Goal: Task Accomplishment & Management: Complete application form

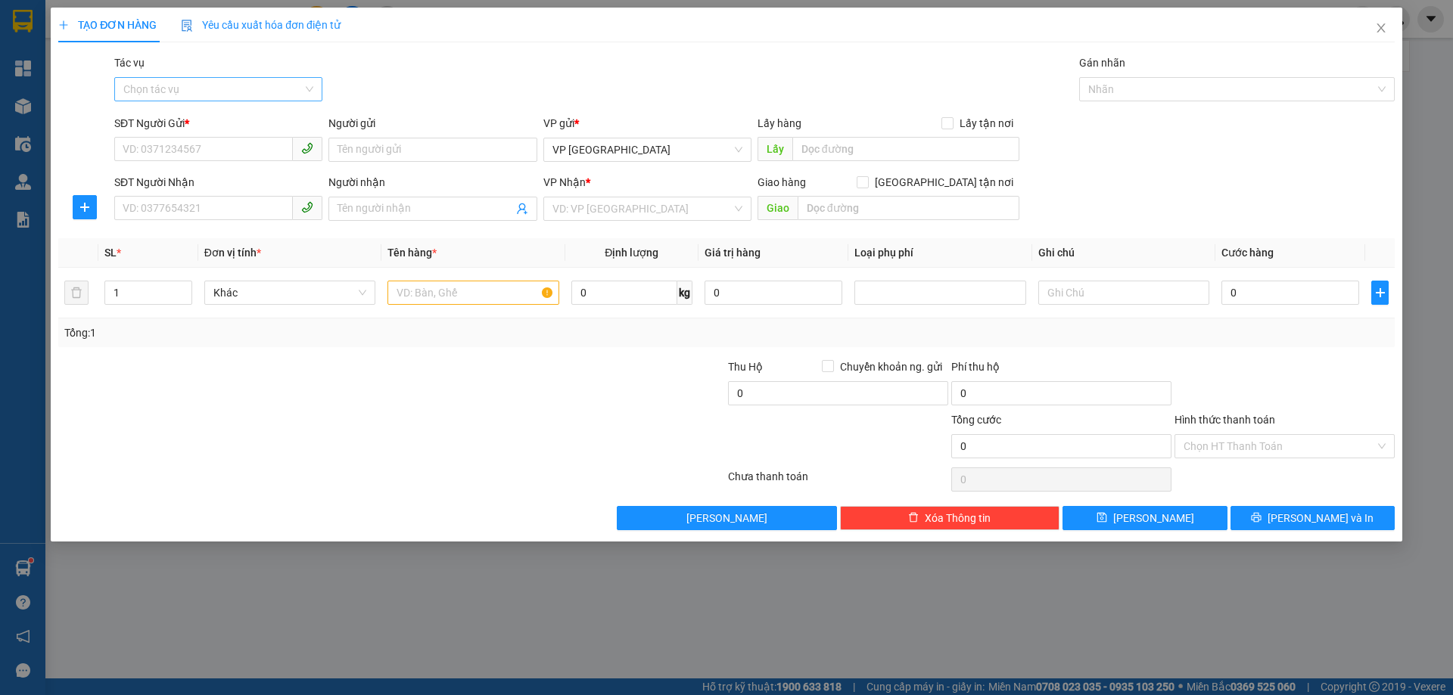
click at [240, 87] on input "Tác vụ" at bounding box center [212, 89] width 179 height 23
click at [225, 195] on div "SĐT Người Nhận" at bounding box center [218, 185] width 208 height 23
click at [222, 154] on input "SĐT Người Gửi *" at bounding box center [203, 149] width 179 height 24
click at [415, 213] on input "Người nhận" at bounding box center [425, 209] width 175 height 17
click at [407, 212] on input "Người nhận" at bounding box center [425, 209] width 175 height 17
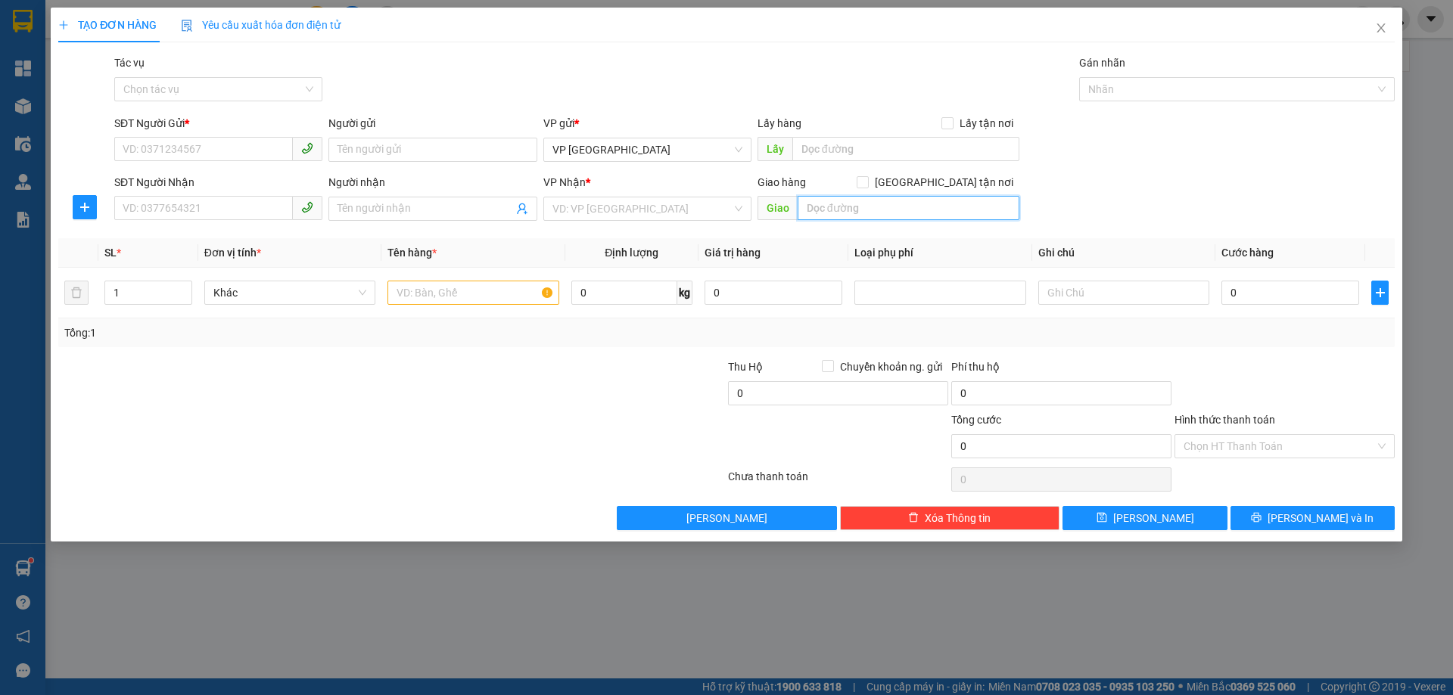
click at [841, 209] on input "text" at bounding box center [909, 208] width 222 height 24
click at [484, 289] on input "text" at bounding box center [472, 293] width 171 height 24
type input "1"
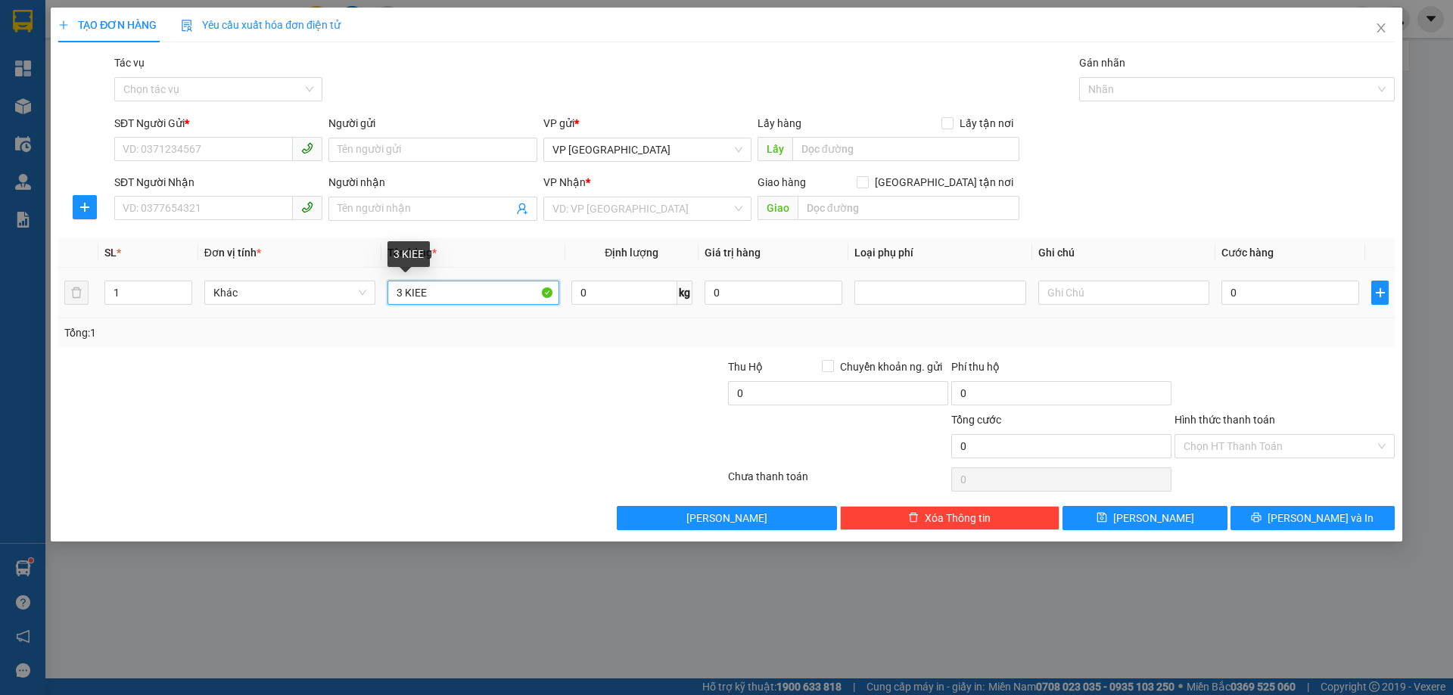
drag, startPoint x: 448, startPoint y: 300, endPoint x: 467, endPoint y: 294, distance: 19.9
click at [450, 297] on input "3 KIEE" at bounding box center [472, 293] width 171 height 24
type input "3 KIÊN ĐÈN LED"
click at [186, 288] on icon "up" at bounding box center [183, 289] width 5 height 5
type input "3"
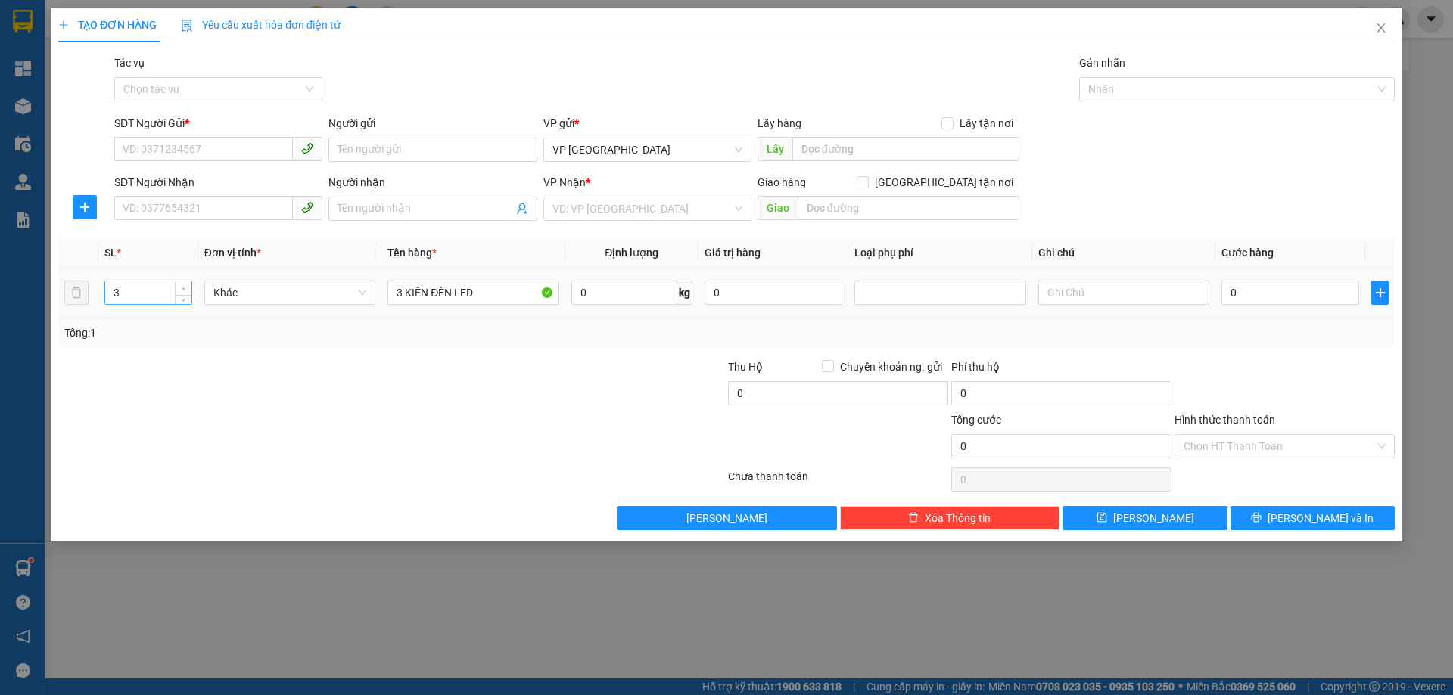
click at [186, 288] on icon "up" at bounding box center [183, 289] width 5 height 5
click at [1256, 297] on input "0" at bounding box center [1290, 293] width 138 height 24
type input "1"
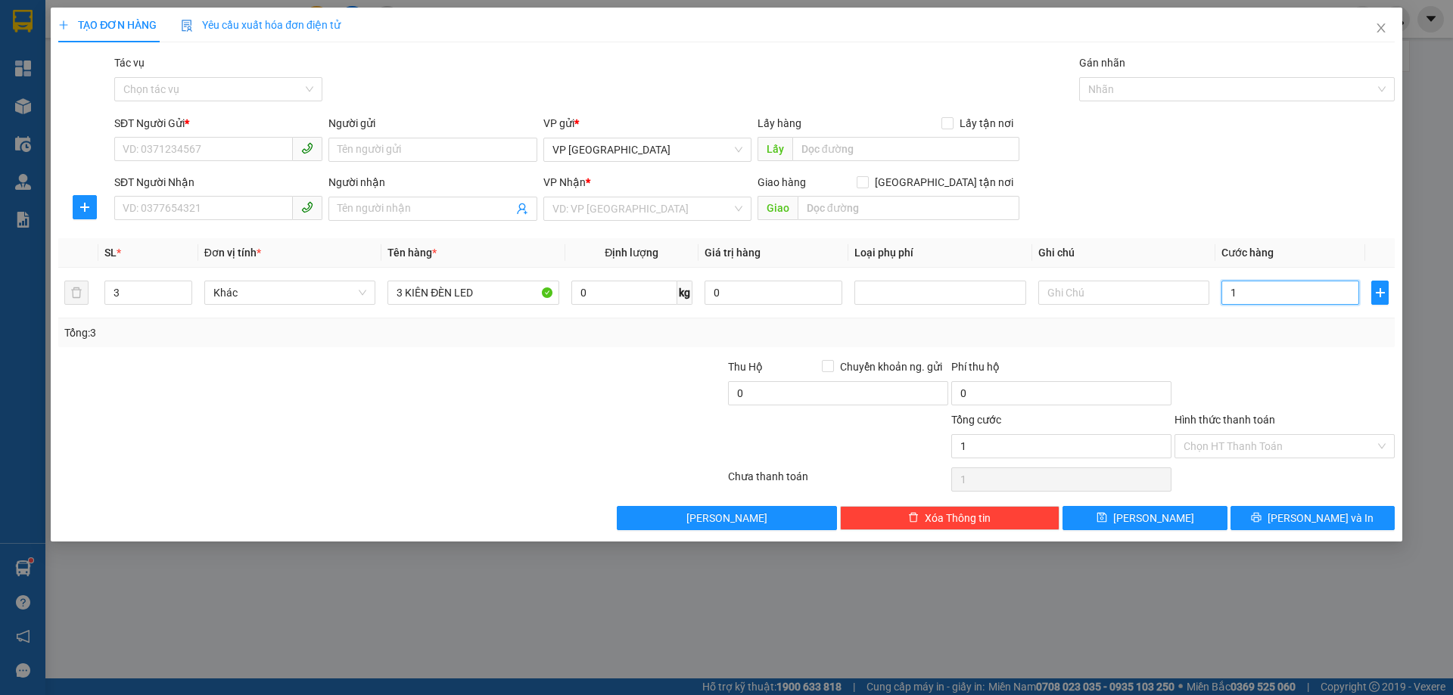
type input "15"
type input "150"
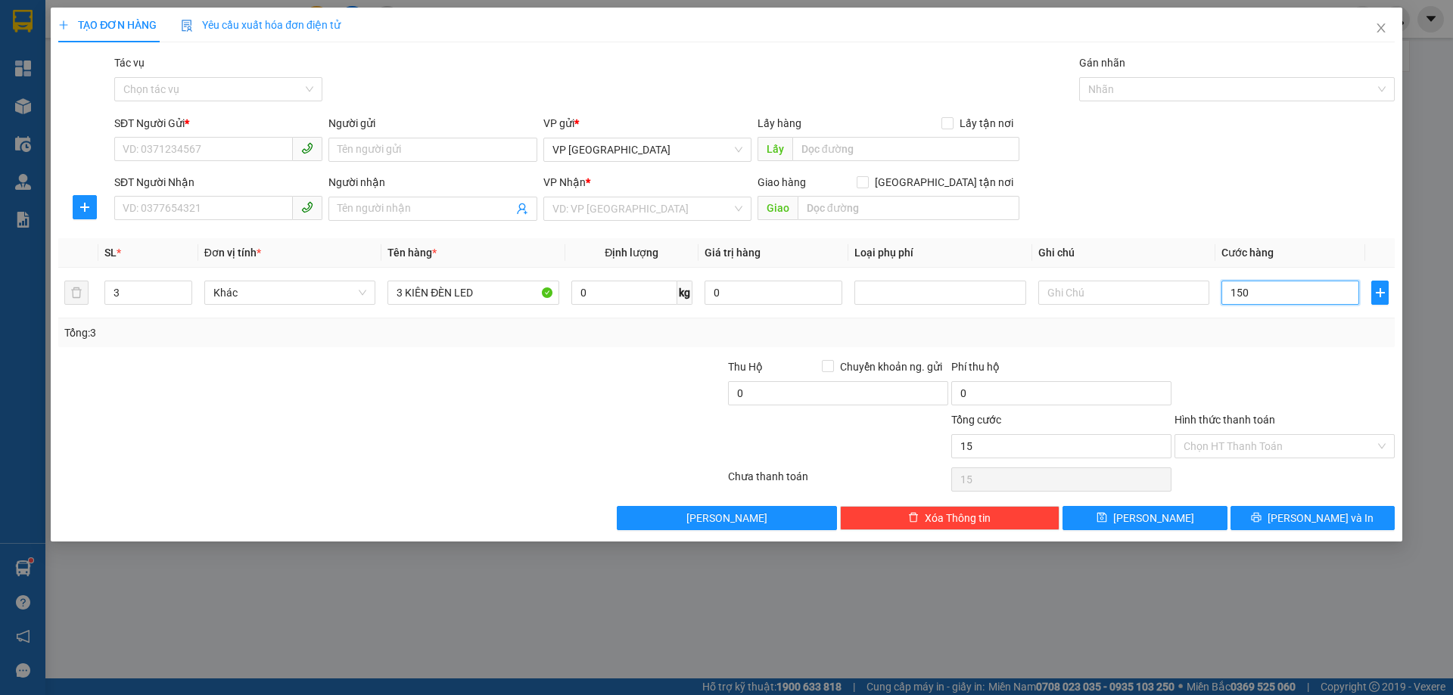
type input "150"
type input "150.000"
click at [1134, 339] on div "Tổng: 3" at bounding box center [726, 333] width 1324 height 17
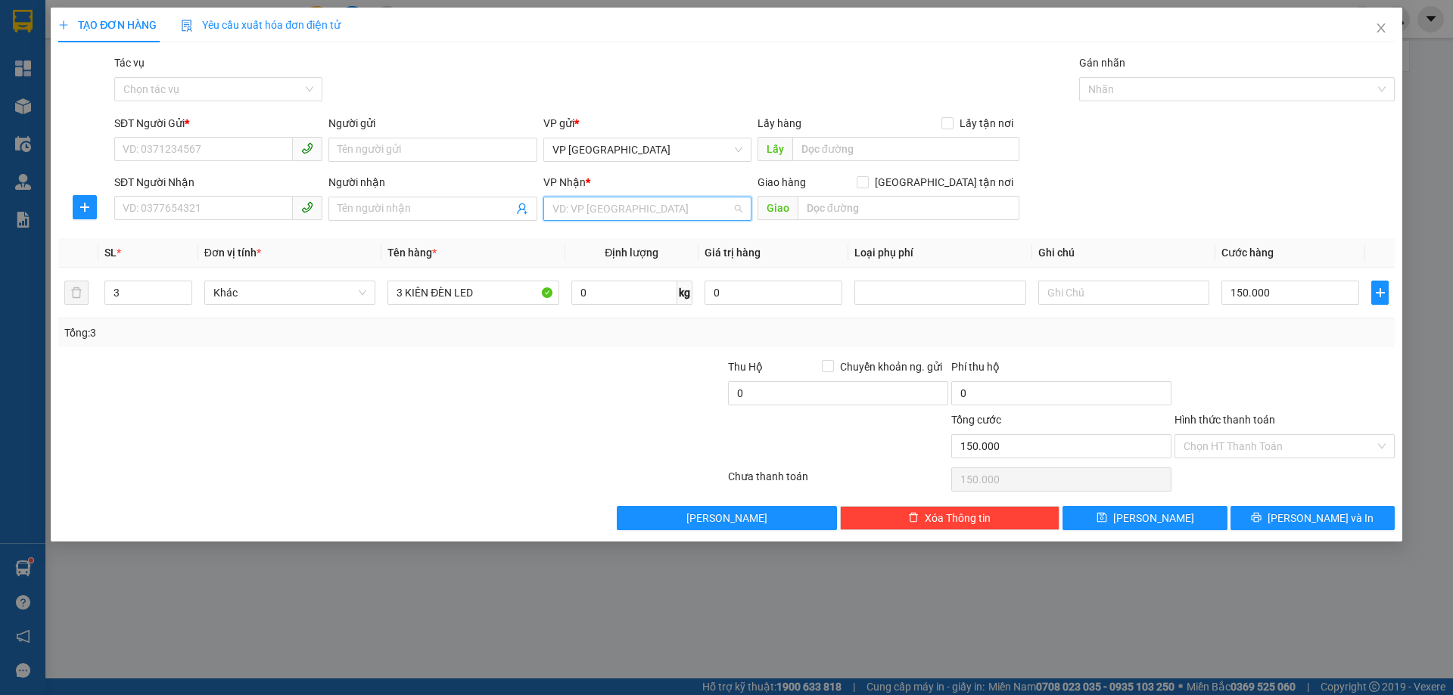
click at [615, 207] on input "search" at bounding box center [641, 209] width 179 height 23
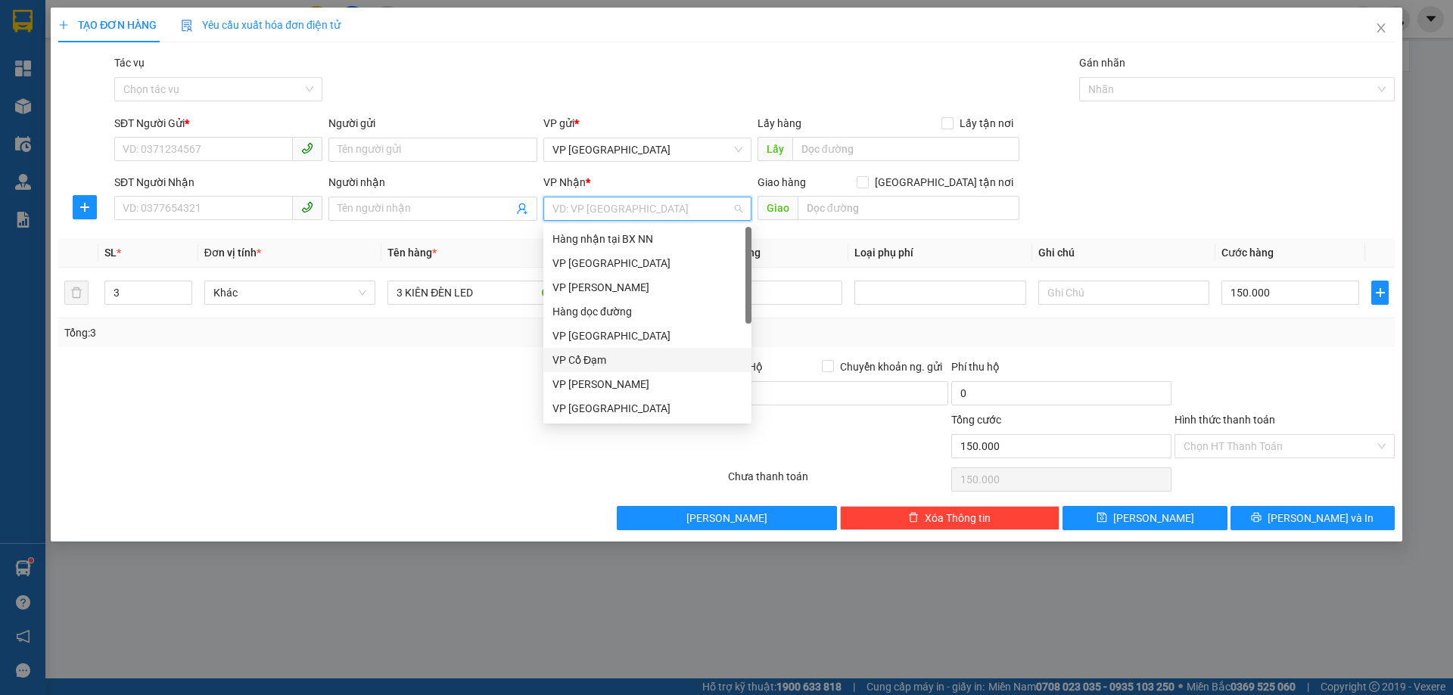
click at [596, 362] on div "VP Cổ Đạm" at bounding box center [647, 360] width 190 height 17
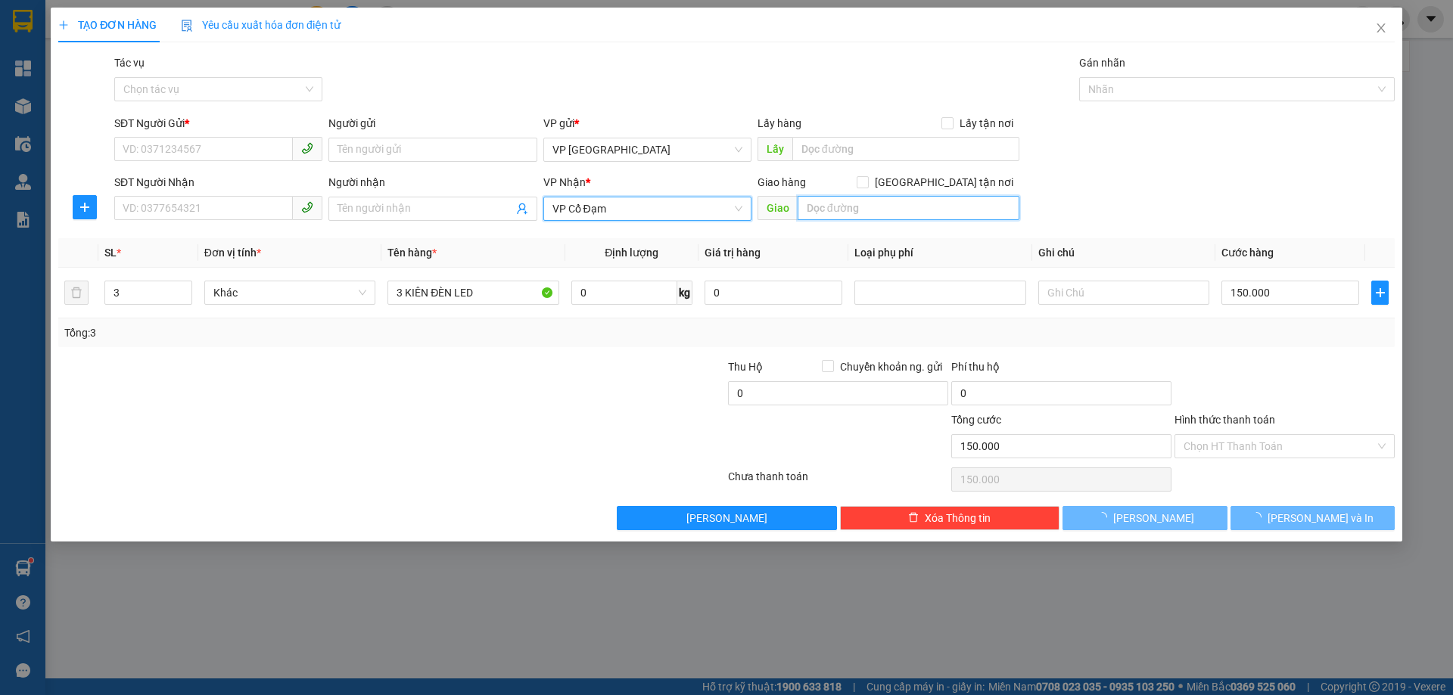
click at [828, 206] on input "text" at bounding box center [909, 208] width 222 height 24
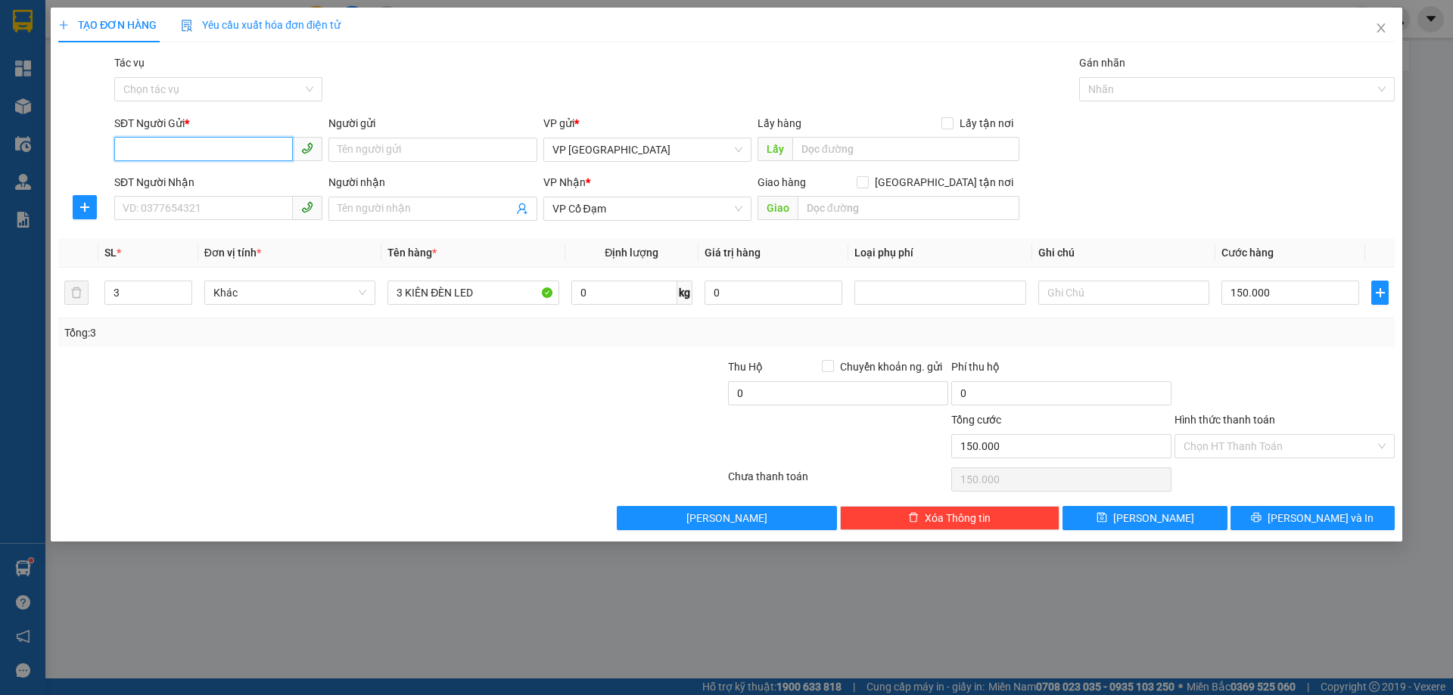
click at [249, 150] on input "SĐT Người Gửi *" at bounding box center [203, 149] width 179 height 24
click at [833, 212] on input "text" at bounding box center [909, 208] width 222 height 24
click at [166, 156] on input "SĐT Người Gửi *" at bounding box center [203, 149] width 179 height 24
type input "0982674438"
click at [222, 213] on input "SĐT Người Nhận" at bounding box center [203, 208] width 179 height 24
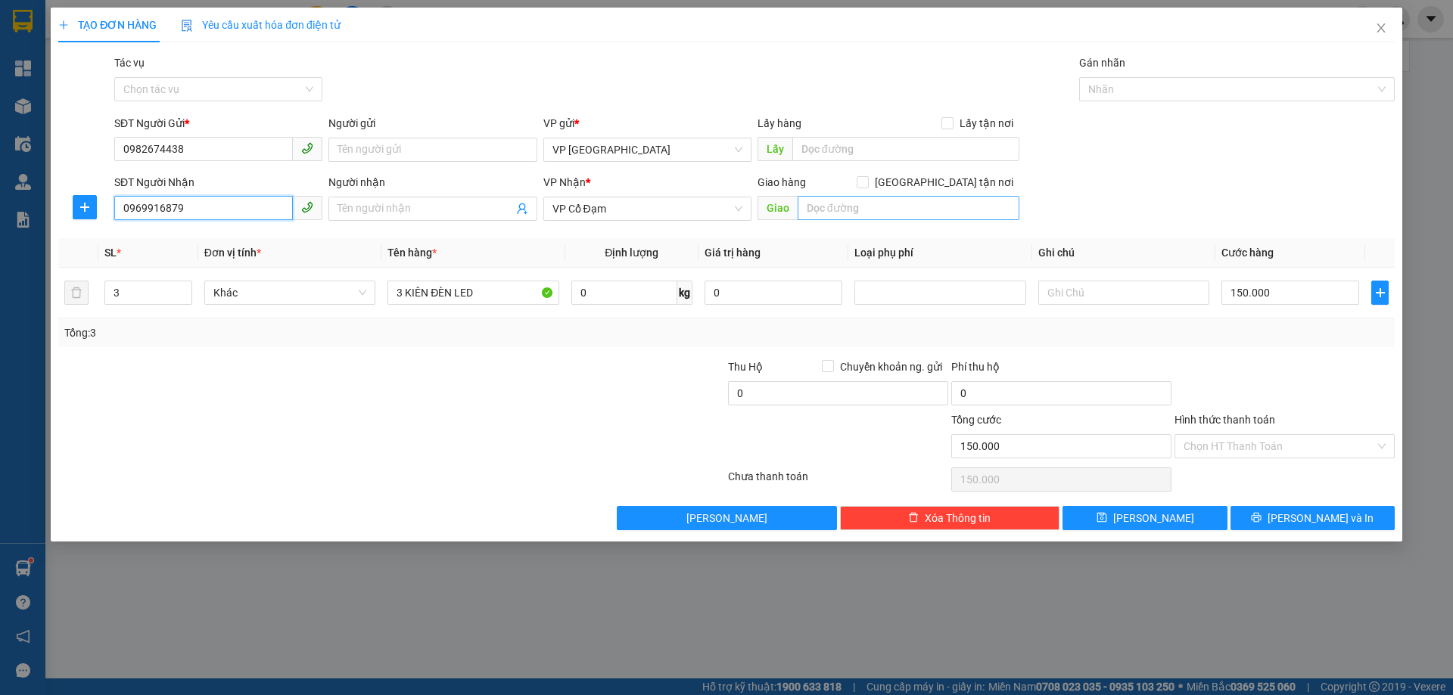
type input "0969916879"
click at [865, 214] on input "text" at bounding box center [909, 208] width 222 height 24
type input "X AN"
click at [1277, 512] on button "[PERSON_NAME] và In" at bounding box center [1312, 518] width 164 height 24
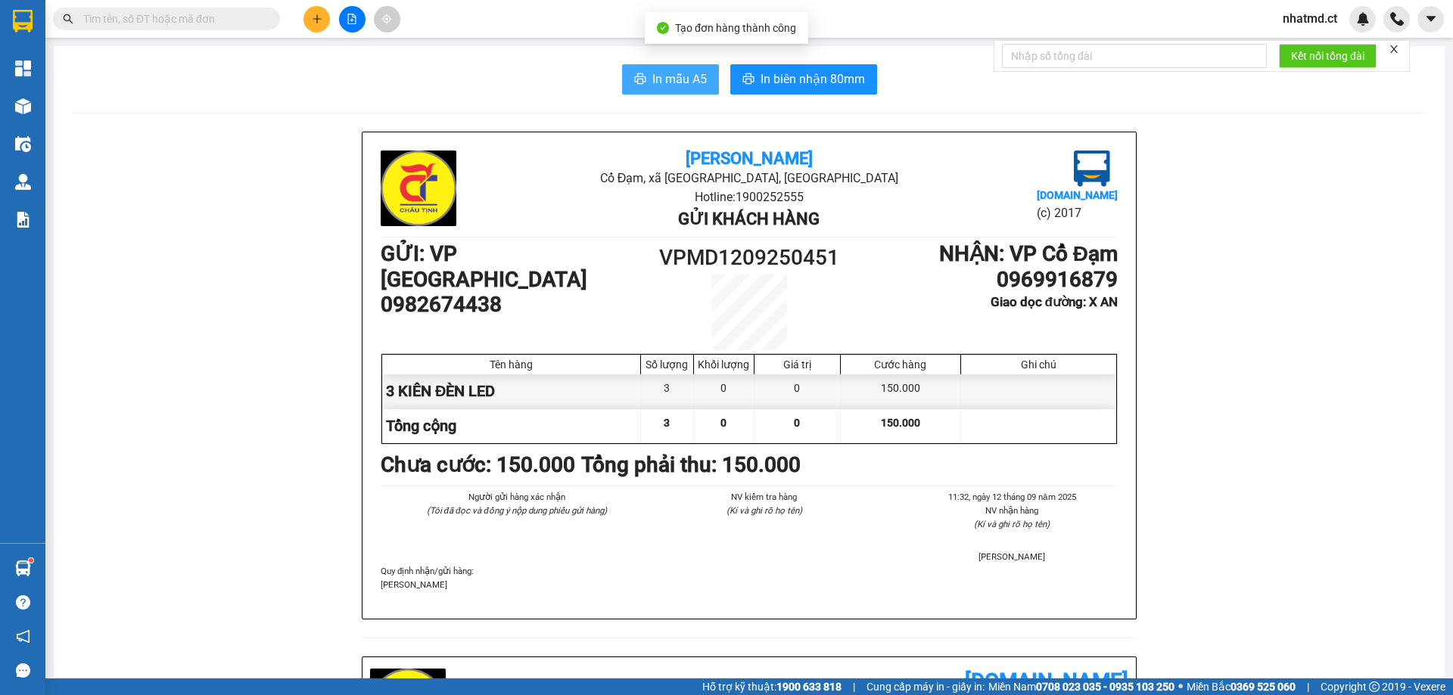
click at [643, 70] on button "In mẫu A5" at bounding box center [670, 79] width 97 height 30
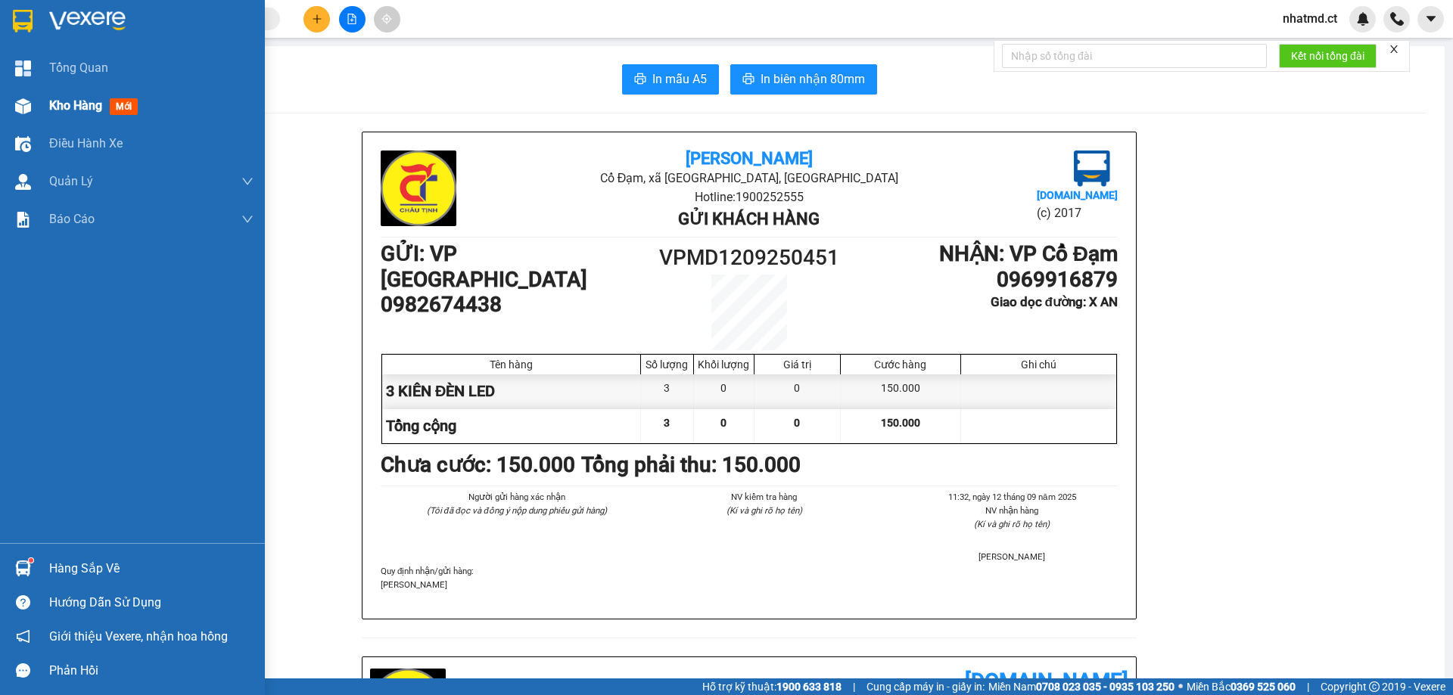
click at [80, 96] on div "Kho hàng mới" at bounding box center [96, 105] width 95 height 19
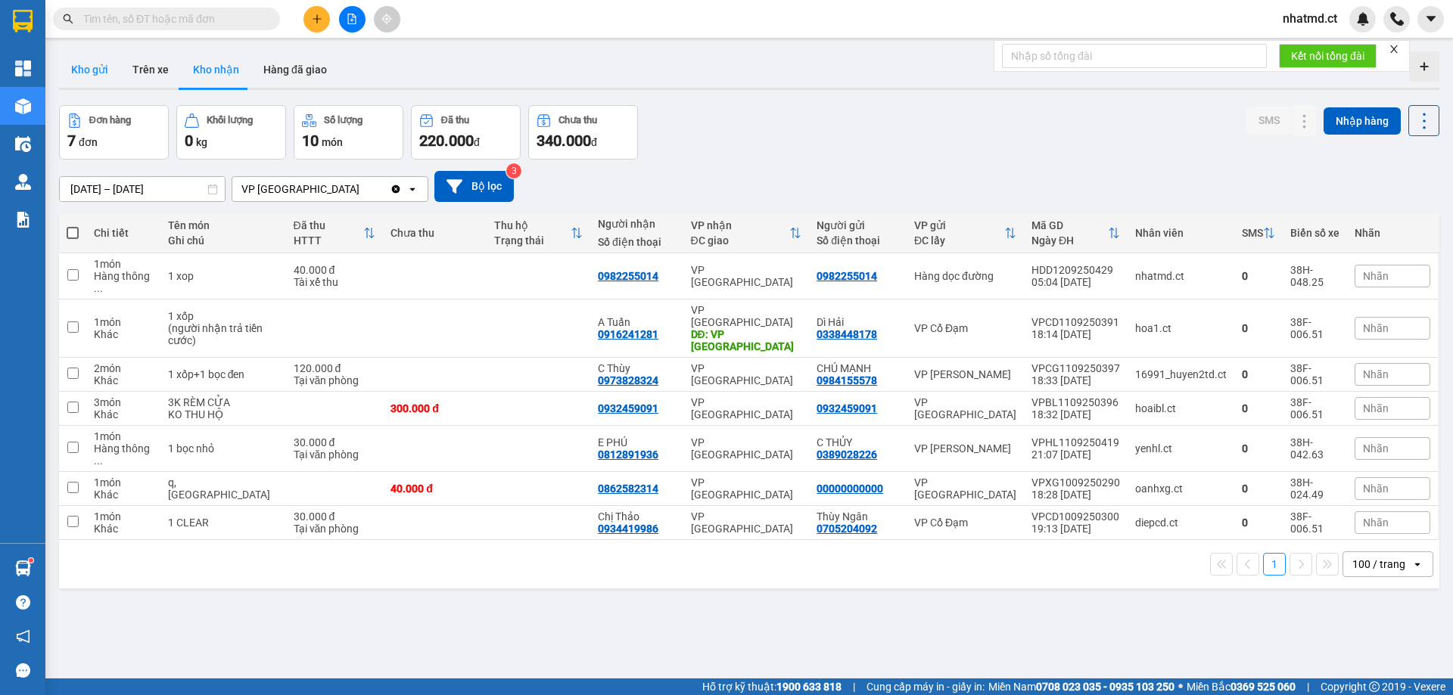
click at [91, 61] on button "Kho gửi" at bounding box center [89, 69] width 61 height 36
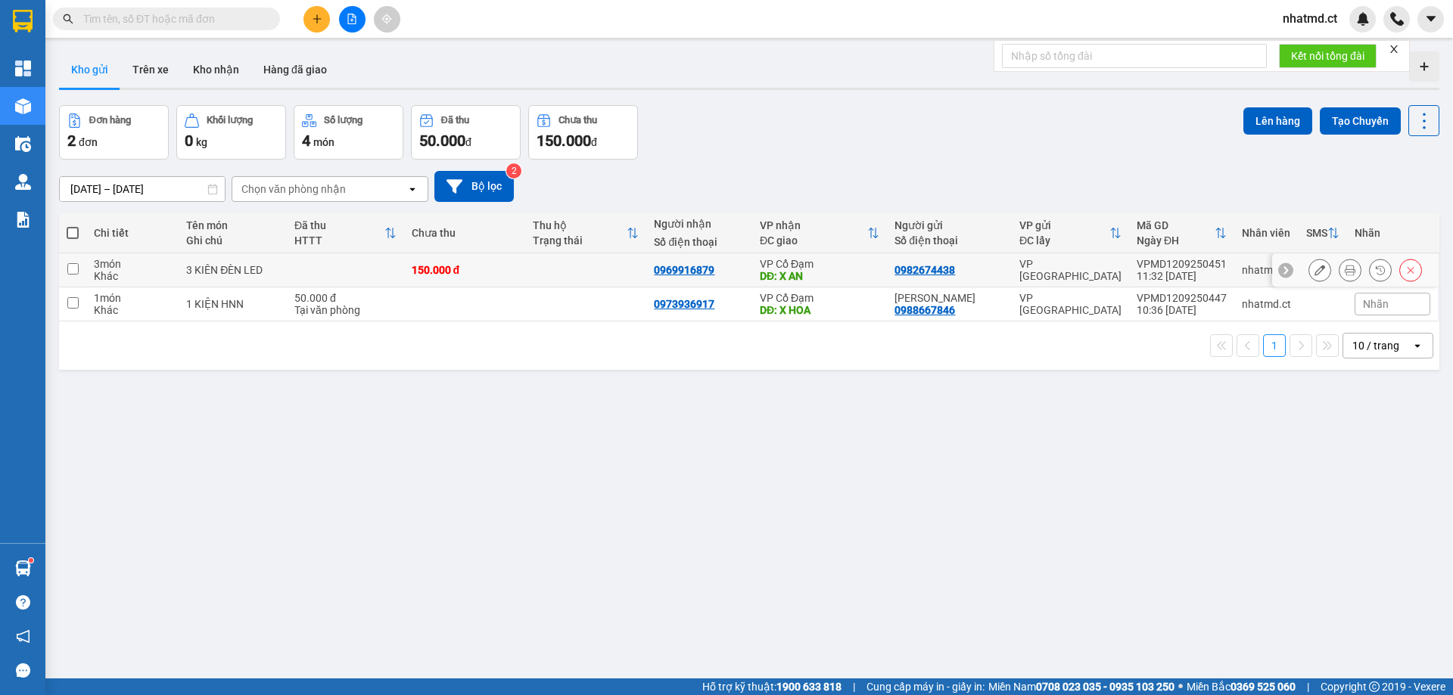
drag, startPoint x: 275, startPoint y: 282, endPoint x: 231, endPoint y: 310, distance: 52.1
click at [275, 282] on td "3 KIÊN ĐÈN LED" at bounding box center [233, 271] width 108 height 34
checkbox input "true"
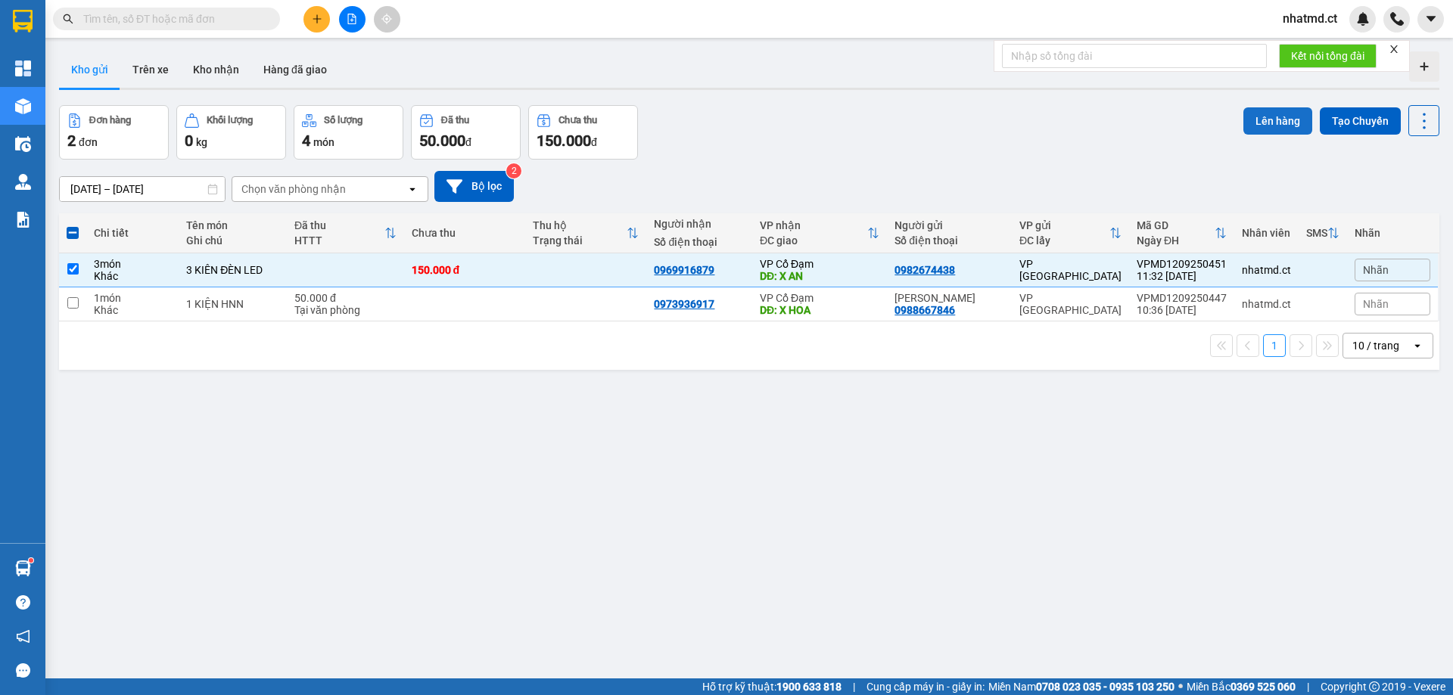
click at [1286, 123] on button "Lên hàng" at bounding box center [1277, 120] width 69 height 27
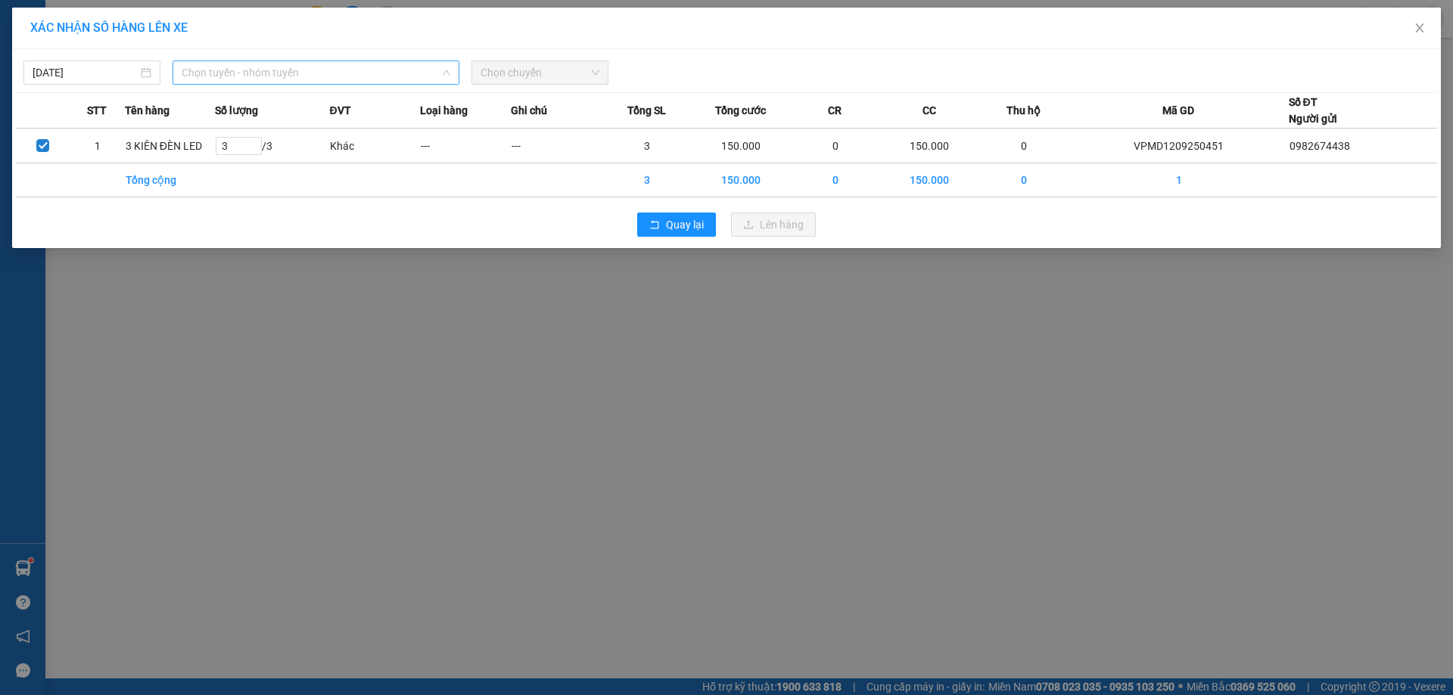
click at [250, 76] on span "Chọn tuyến - nhóm tuyến" at bounding box center [316, 72] width 269 height 23
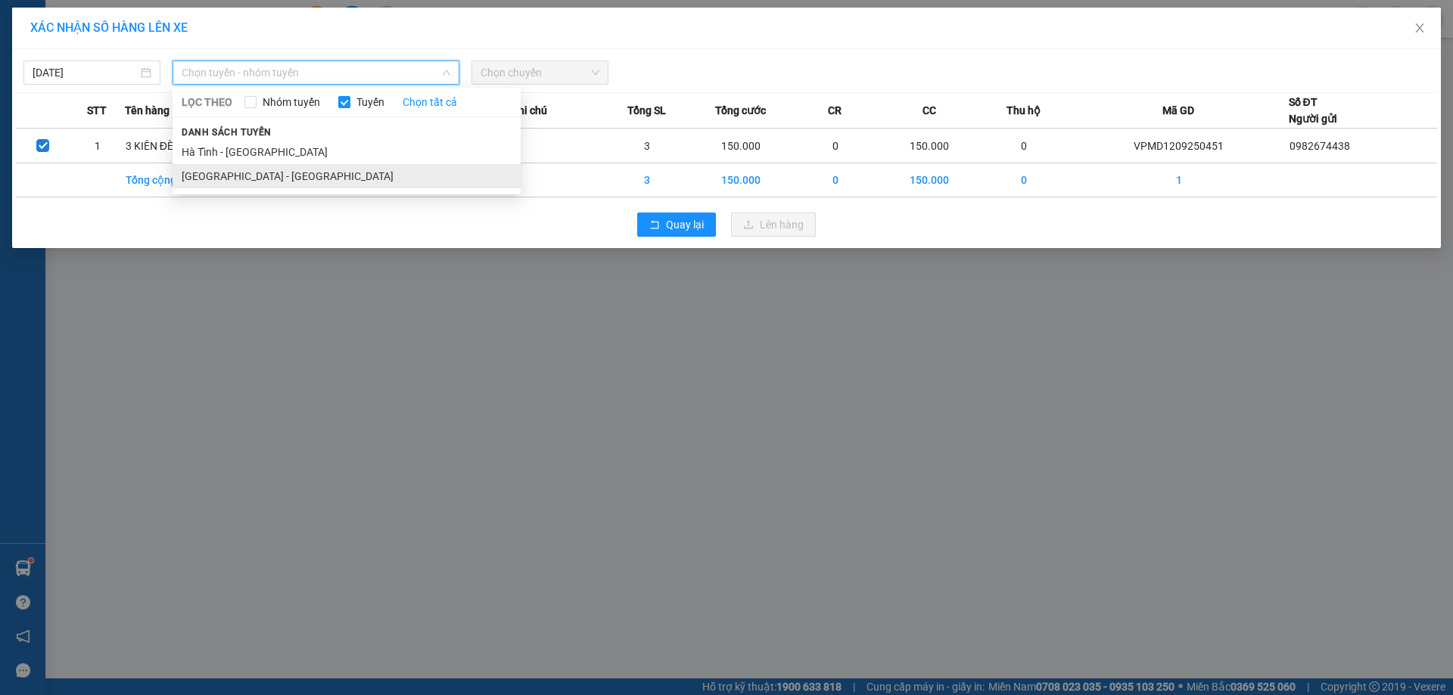
click at [260, 169] on li "[GEOGRAPHIC_DATA] - [GEOGRAPHIC_DATA]" at bounding box center [347, 176] width 348 height 24
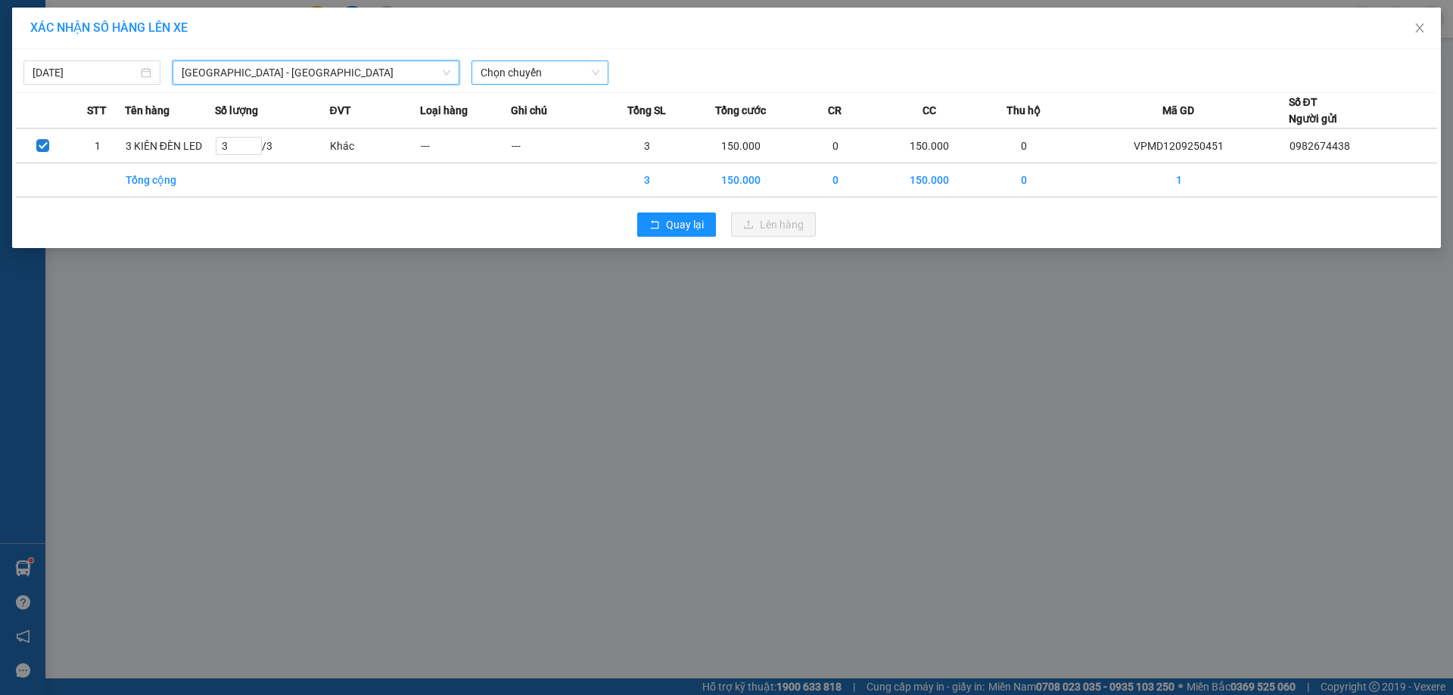
click at [526, 70] on span "Chọn chuyến" at bounding box center [540, 72] width 119 height 23
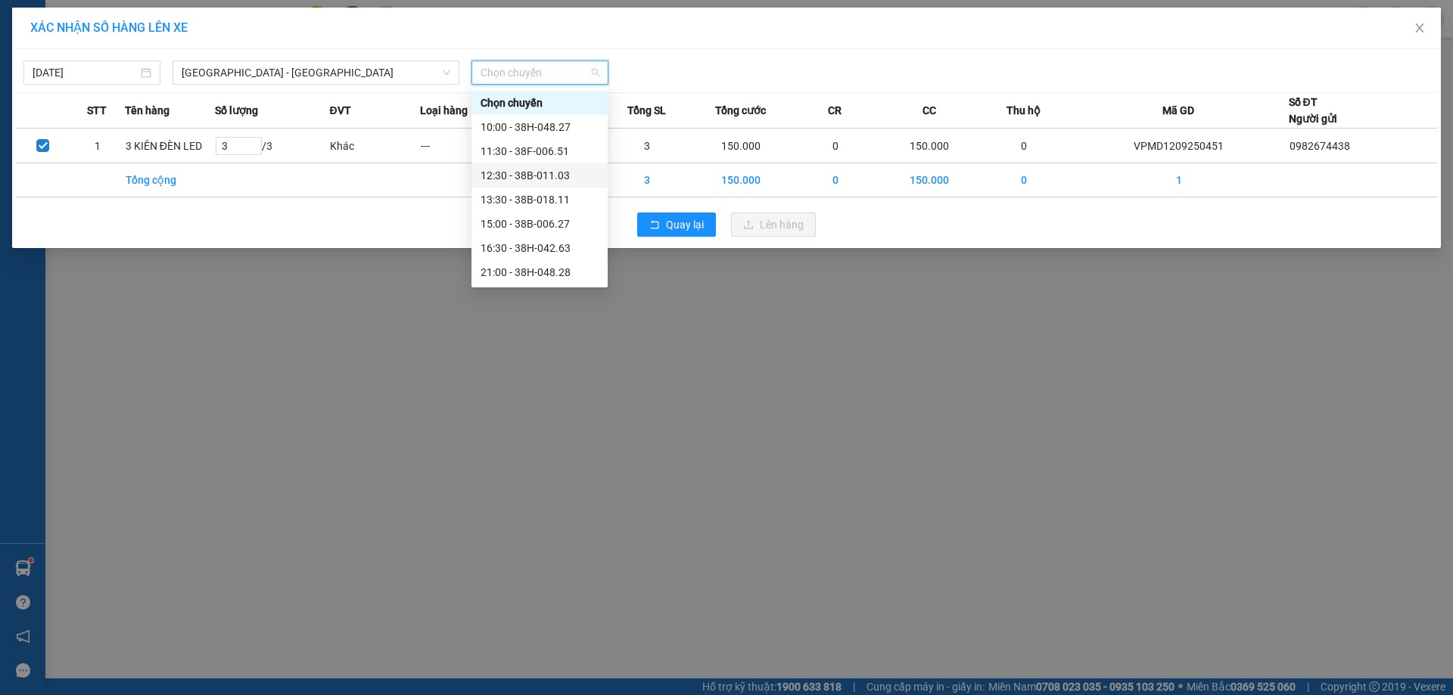
click at [531, 173] on div "12:30 - 38B-011.03" at bounding box center [540, 175] width 118 height 17
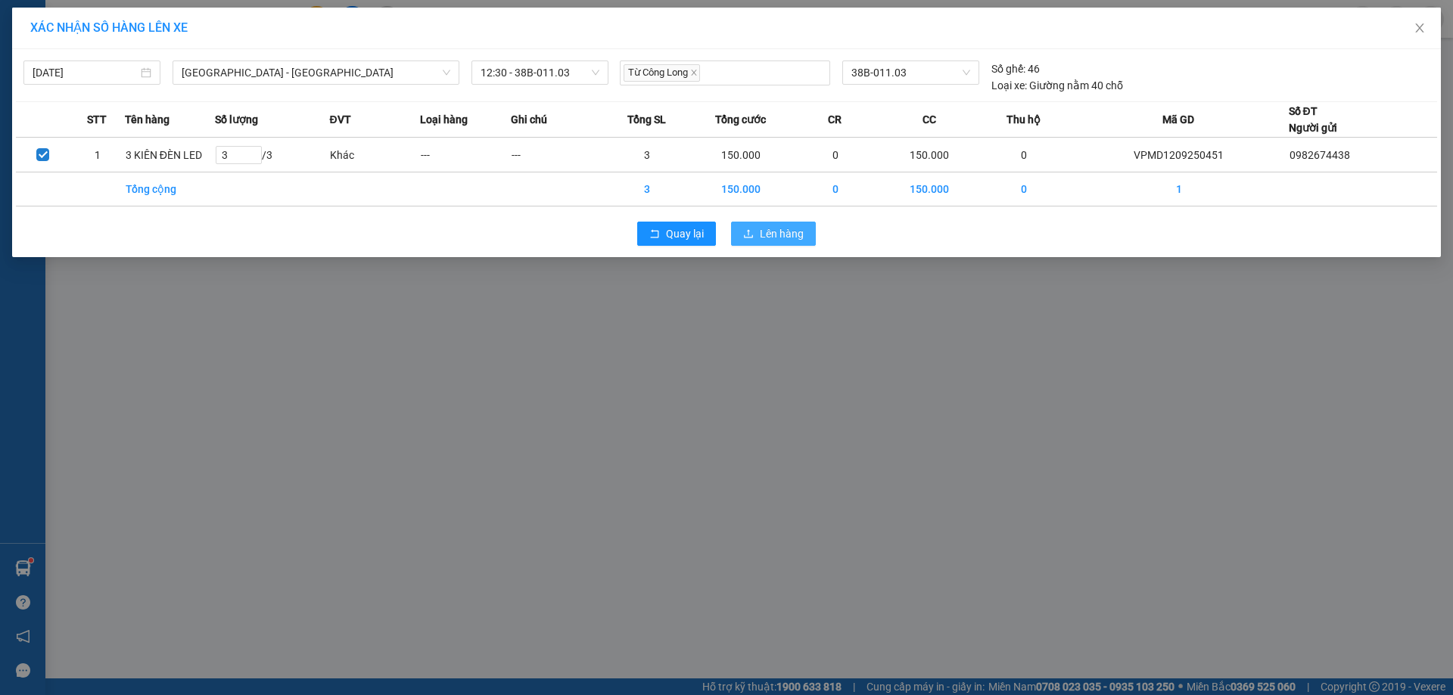
click at [772, 229] on span "Lên hàng" at bounding box center [782, 234] width 44 height 17
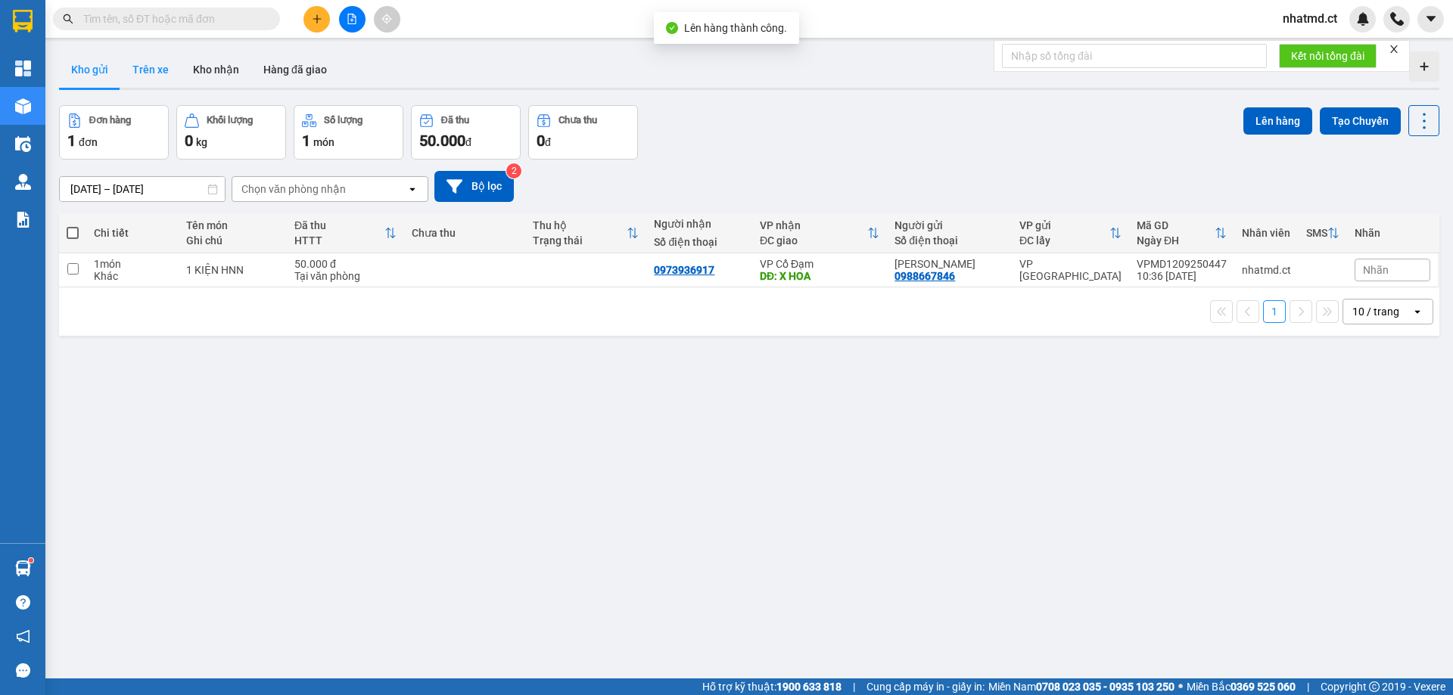
click at [154, 71] on button "Trên xe" at bounding box center [150, 69] width 61 height 36
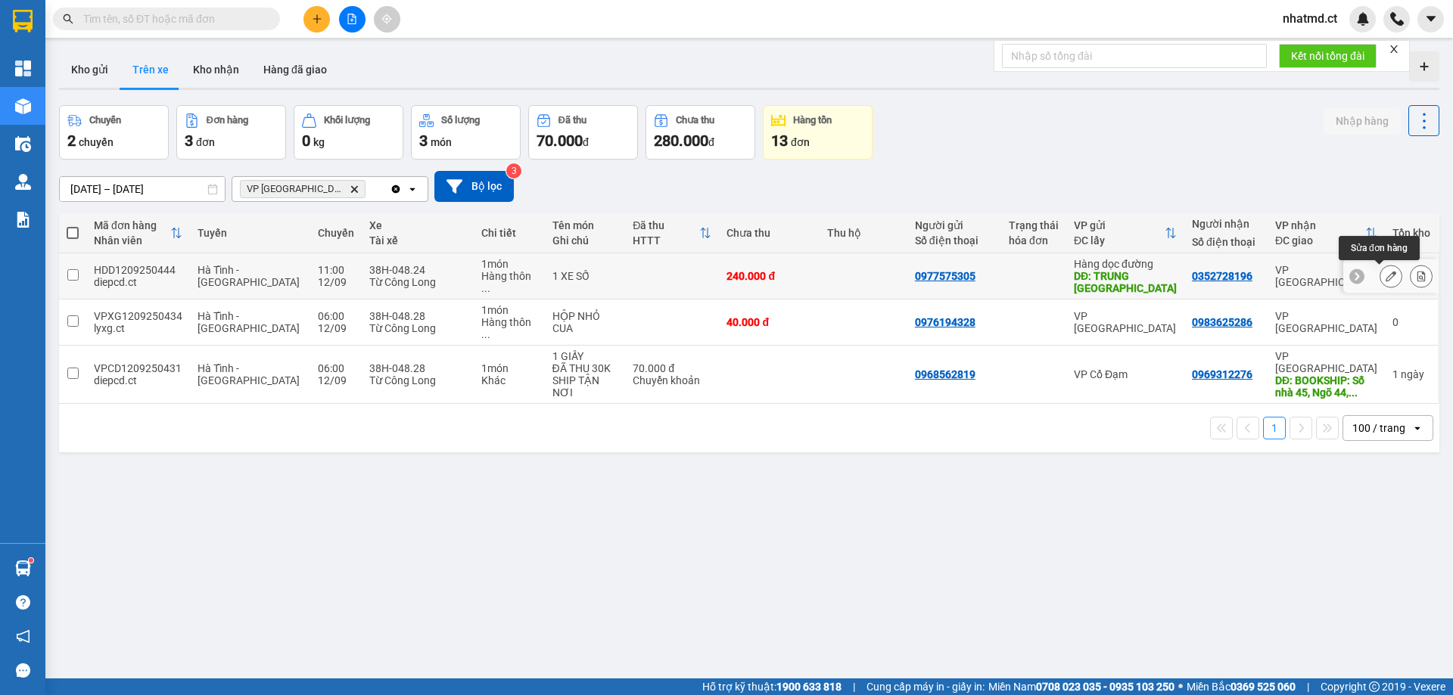
click at [1411, 282] on button at bounding box center [1421, 276] width 21 height 26
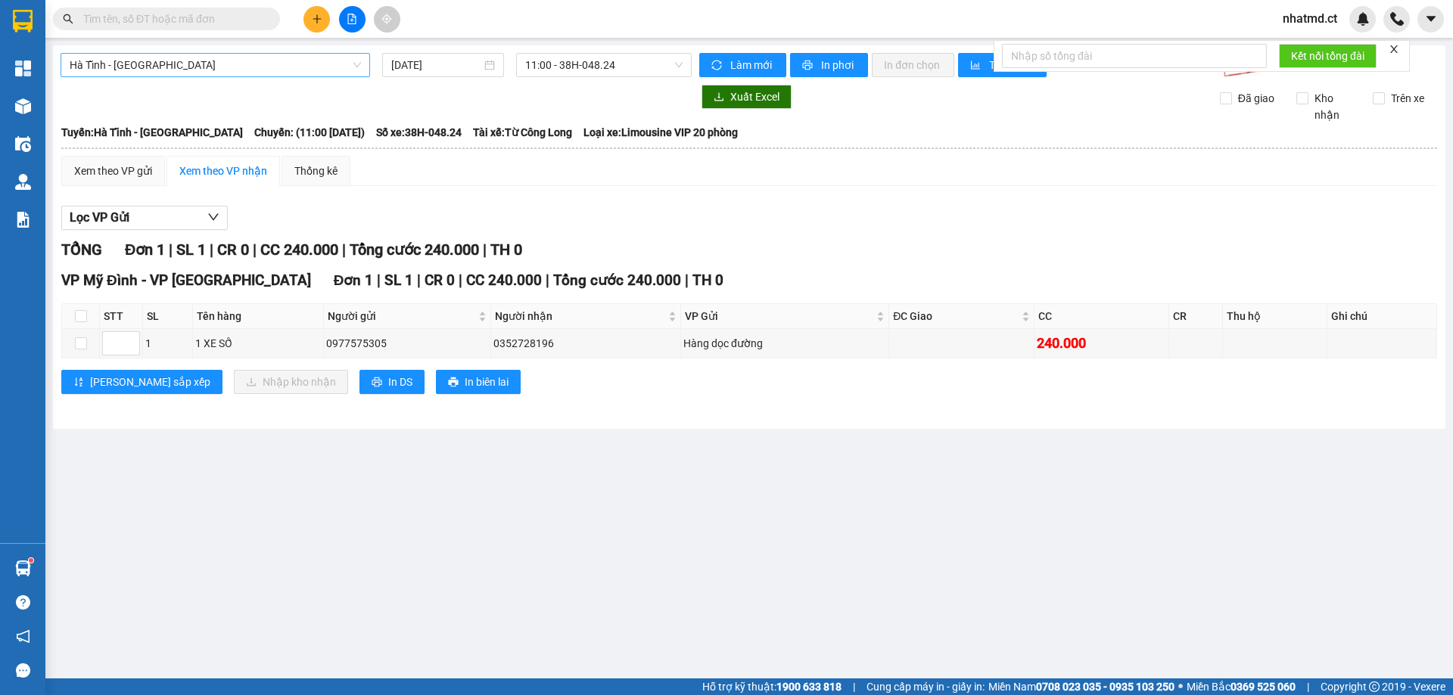
click at [326, 63] on span "Hà Tĩnh - [GEOGRAPHIC_DATA]" at bounding box center [215, 65] width 291 height 23
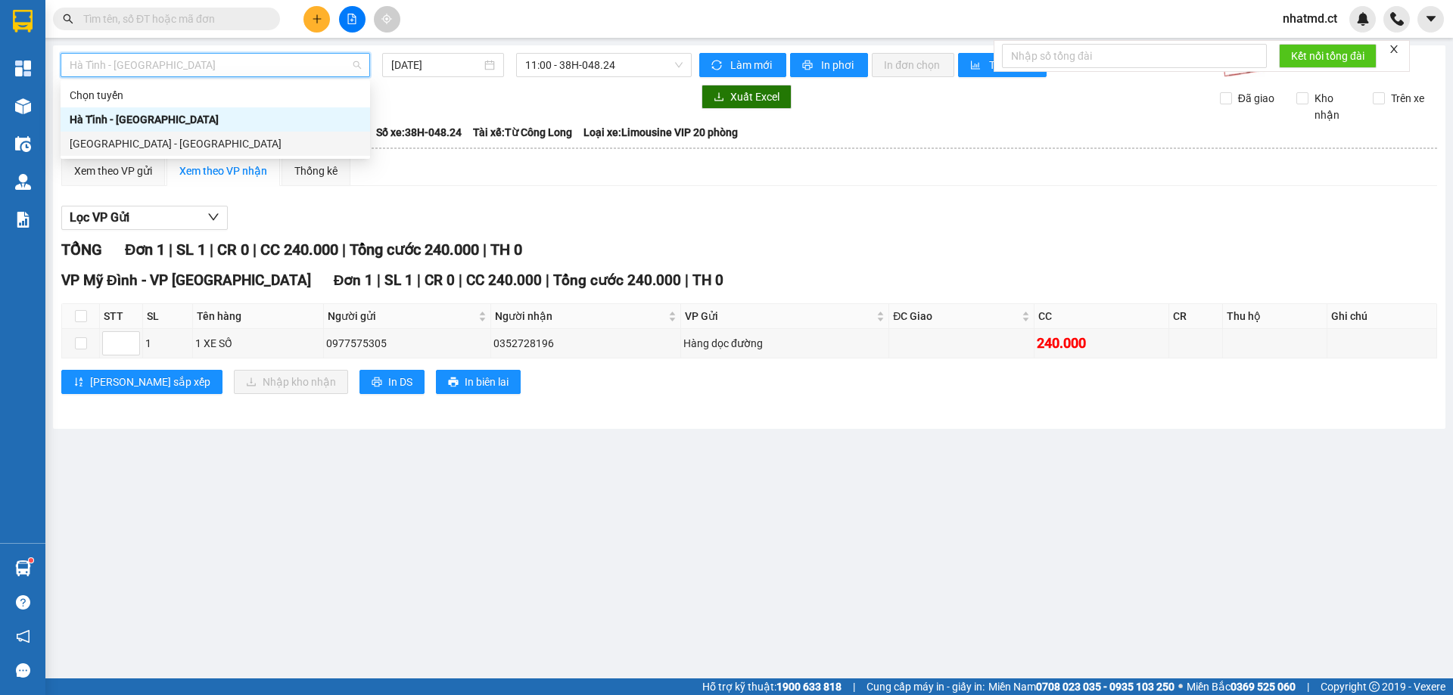
click at [285, 141] on div "[GEOGRAPHIC_DATA] - [GEOGRAPHIC_DATA]" at bounding box center [215, 143] width 291 height 17
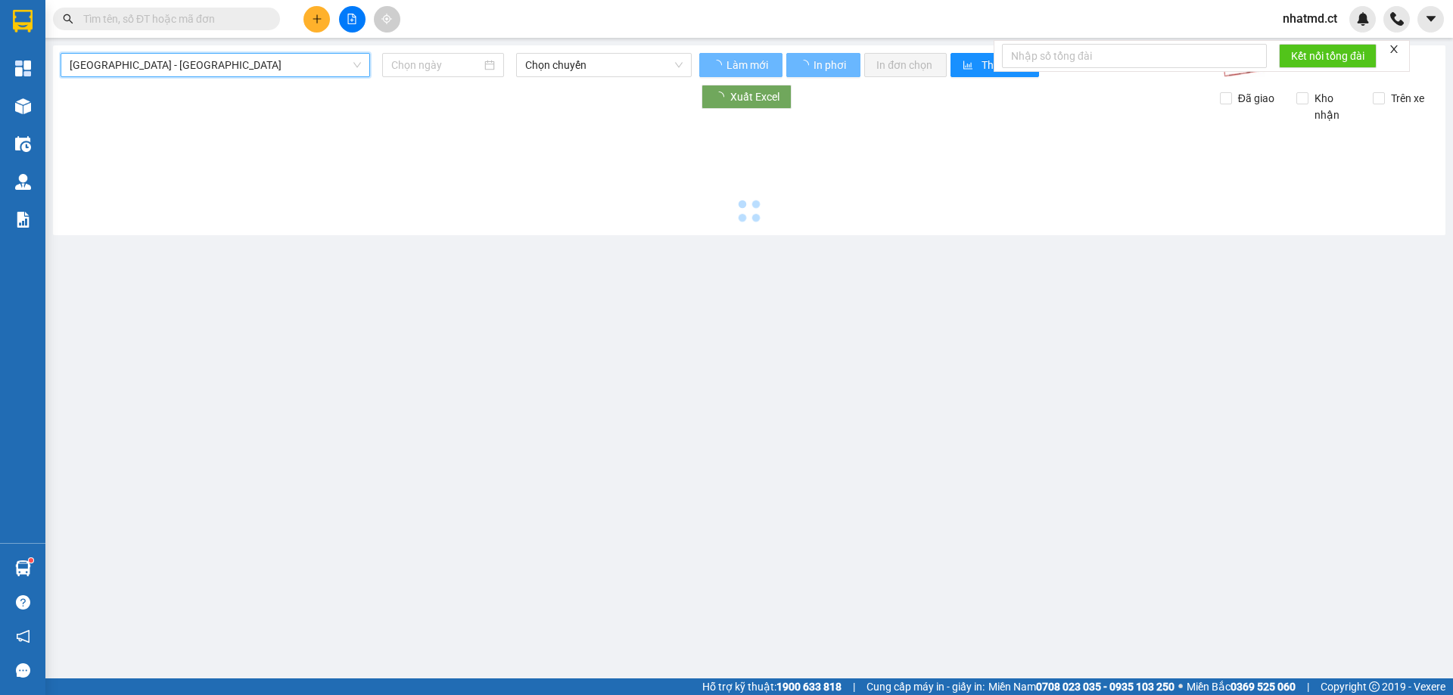
type input "[DATE]"
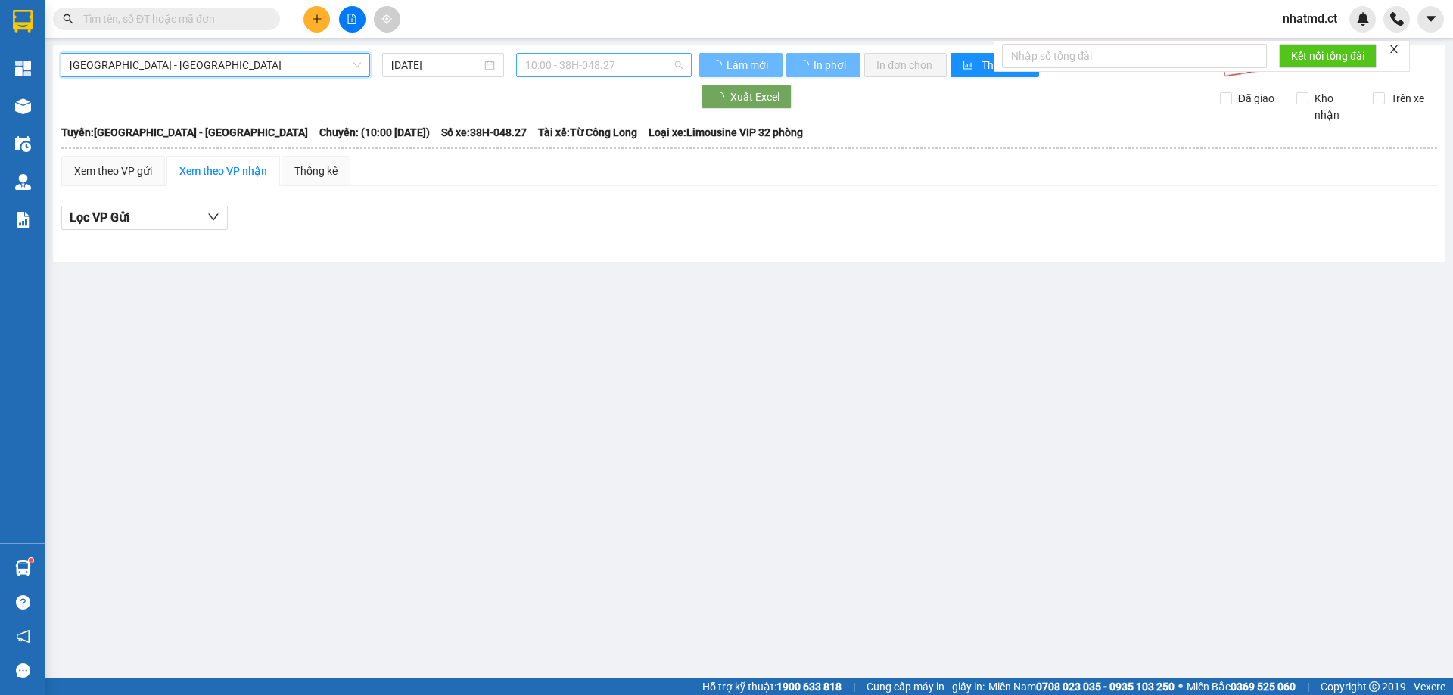
click at [598, 64] on span "10:00 - 38H-048.27" at bounding box center [603, 65] width 157 height 23
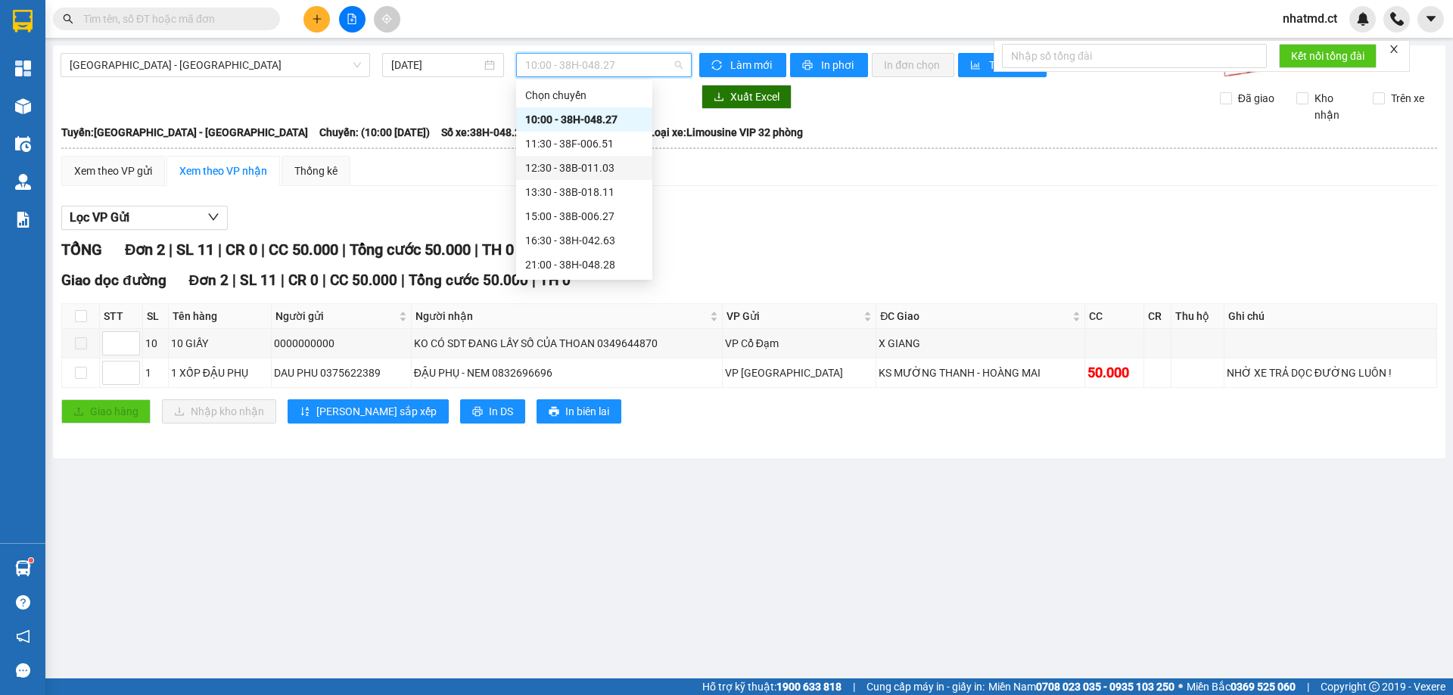
click at [596, 172] on div "12:30 - 38B-011.03" at bounding box center [584, 168] width 118 height 17
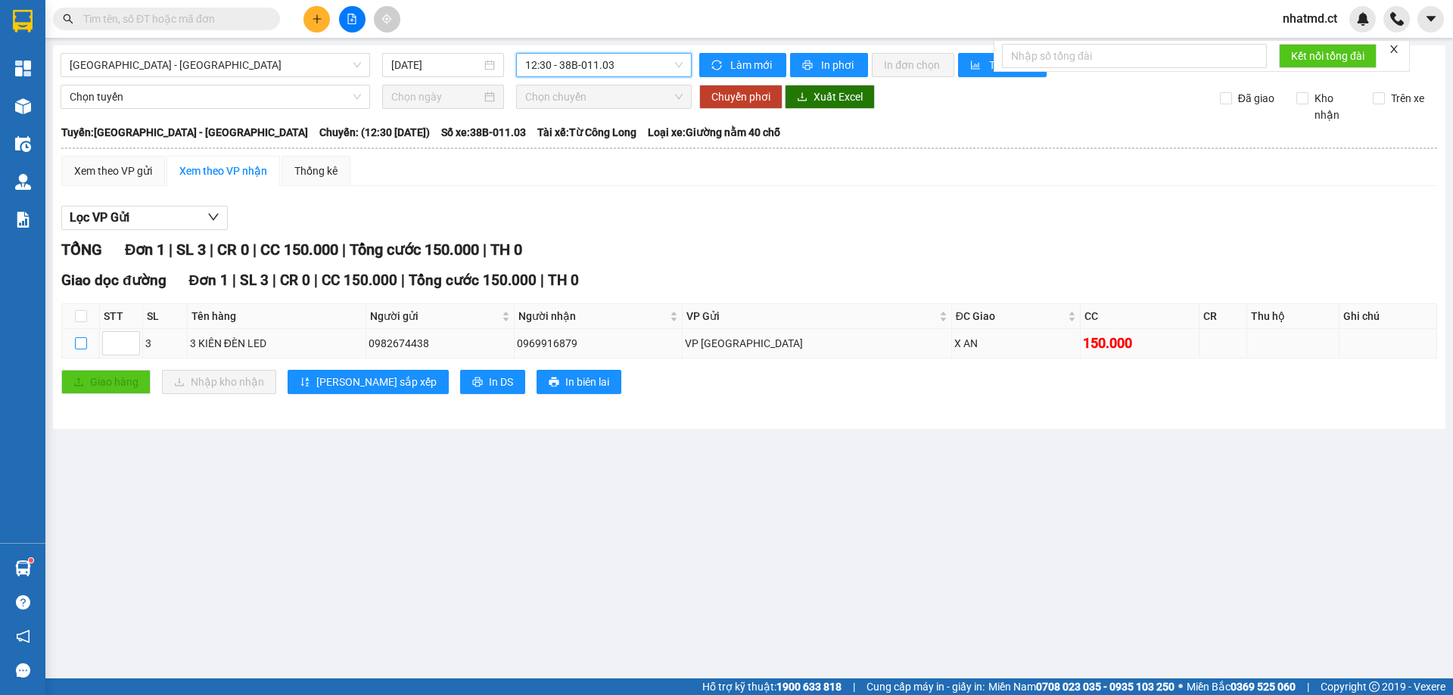
click at [80, 345] on input "checkbox" at bounding box center [81, 344] width 12 height 12
checkbox input "true"
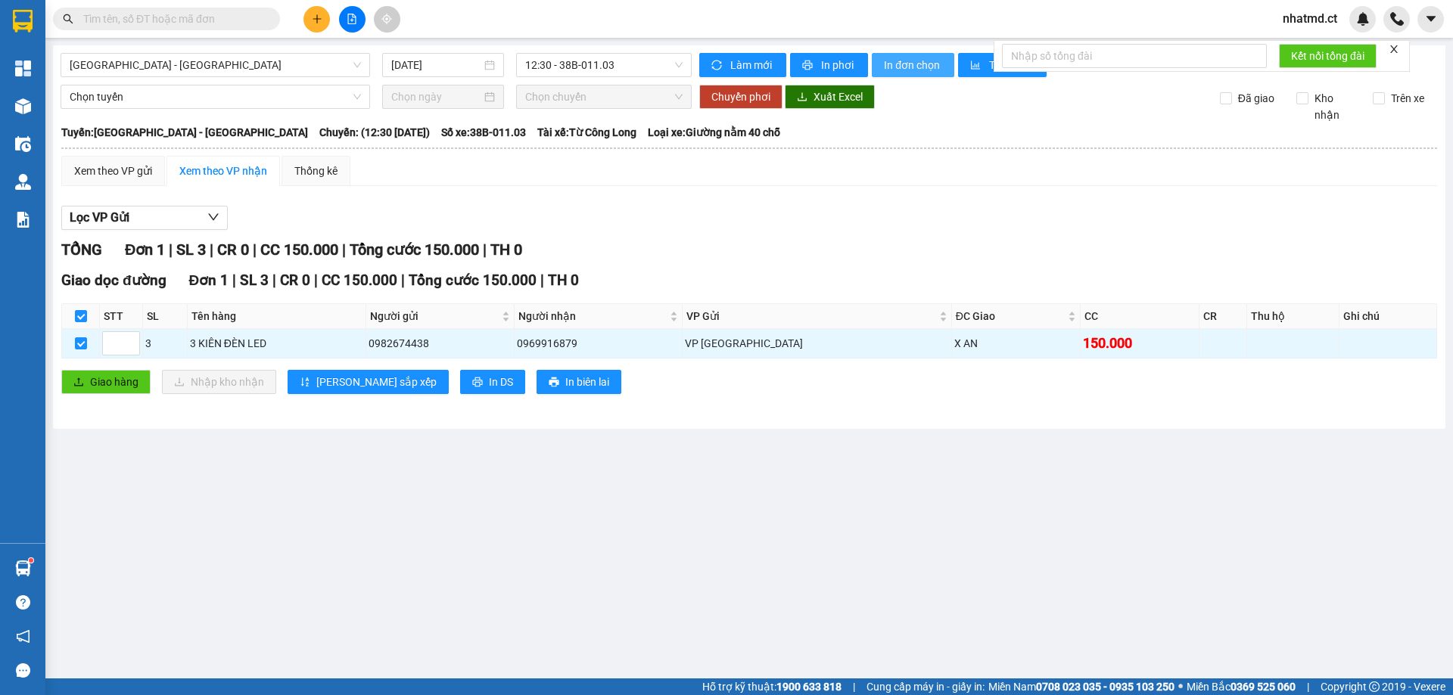
click at [899, 59] on span "In đơn chọn" at bounding box center [913, 65] width 58 height 17
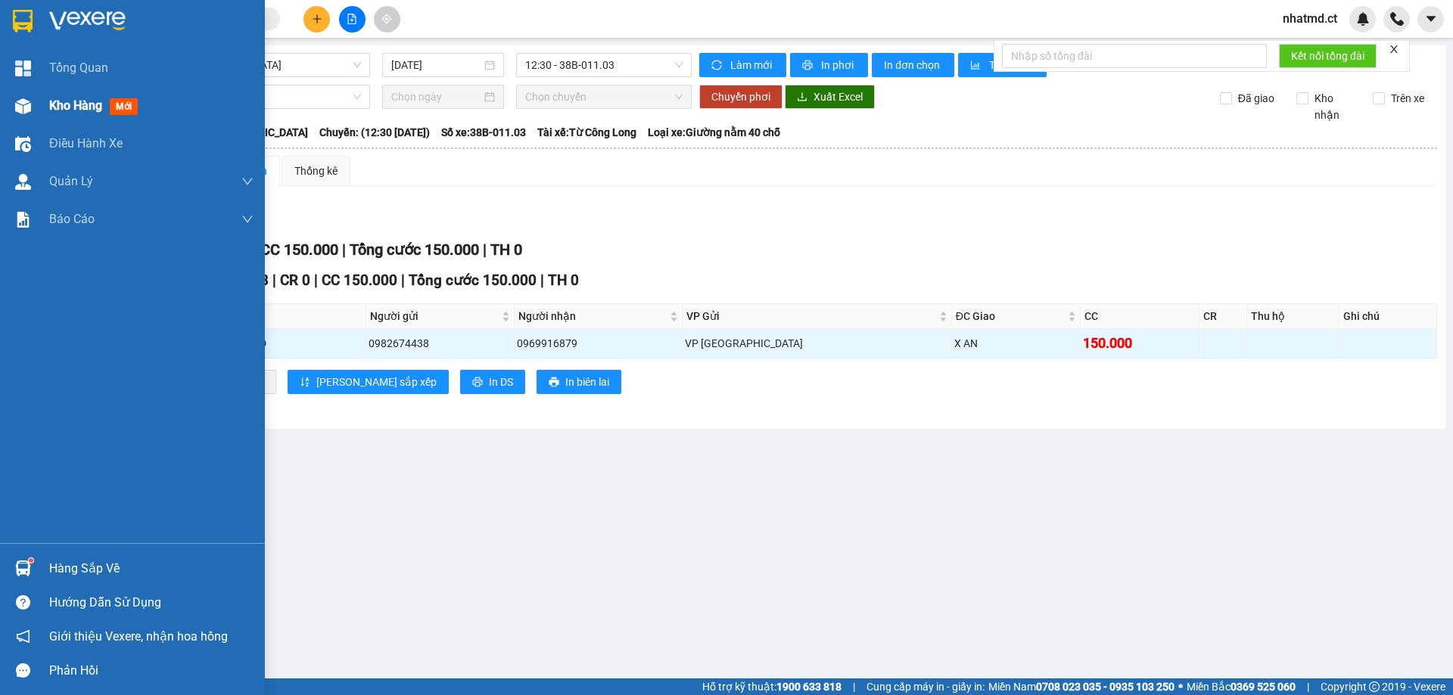
click at [51, 119] on div "Kho hàng mới" at bounding box center [151, 106] width 204 height 38
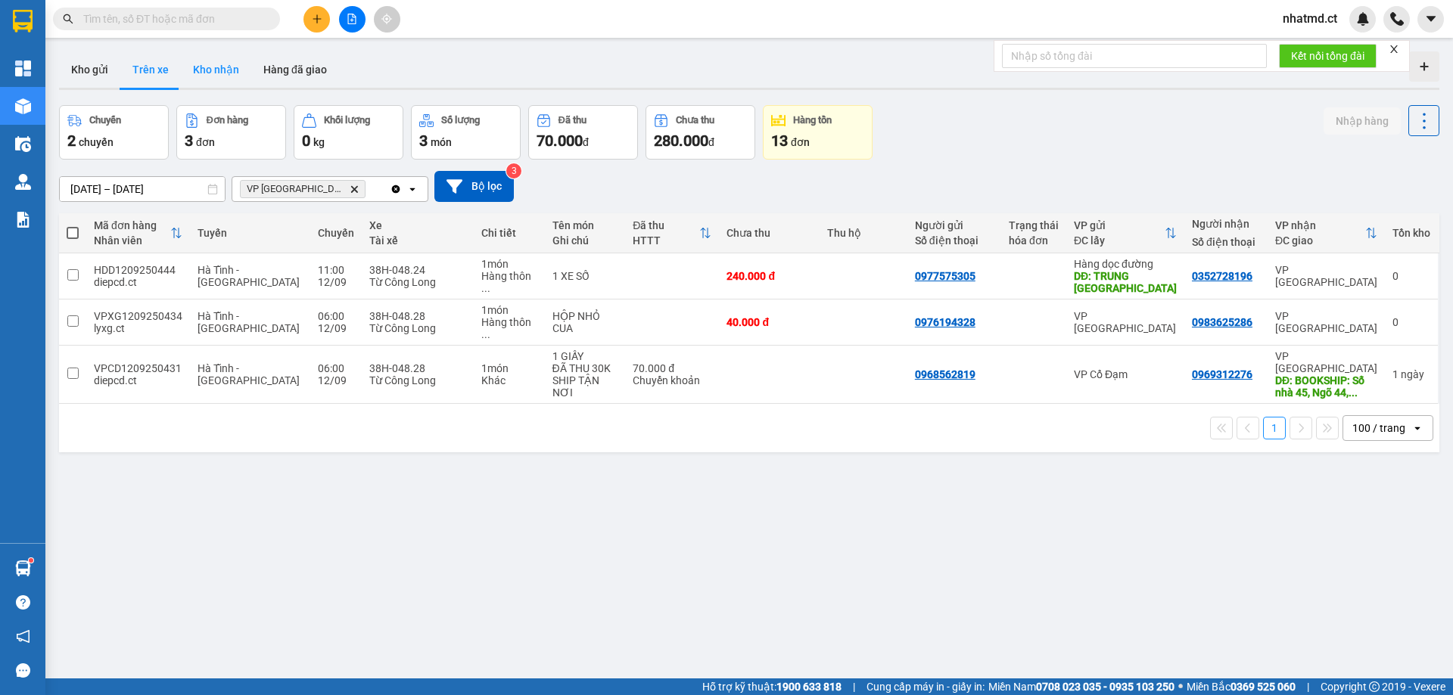
click at [225, 78] on button "Kho nhận" at bounding box center [216, 69] width 70 height 36
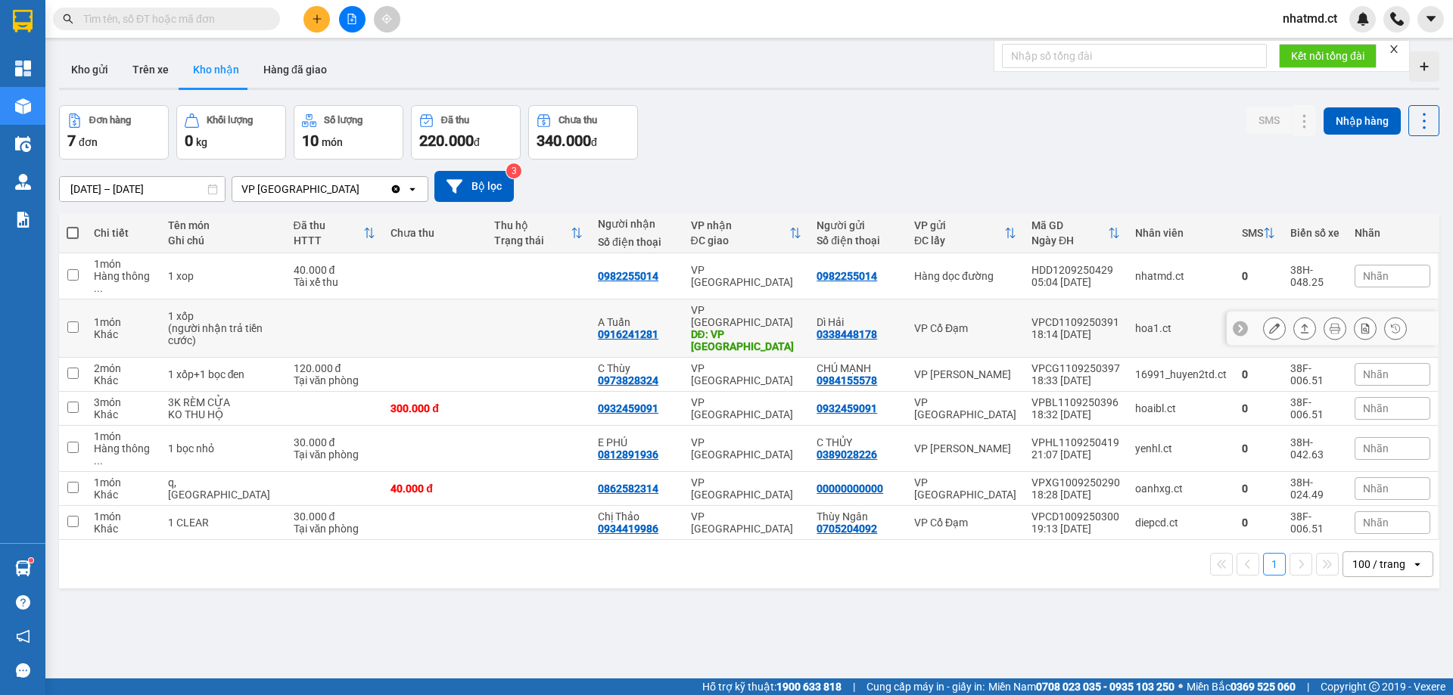
click at [454, 328] on td at bounding box center [435, 329] width 104 height 58
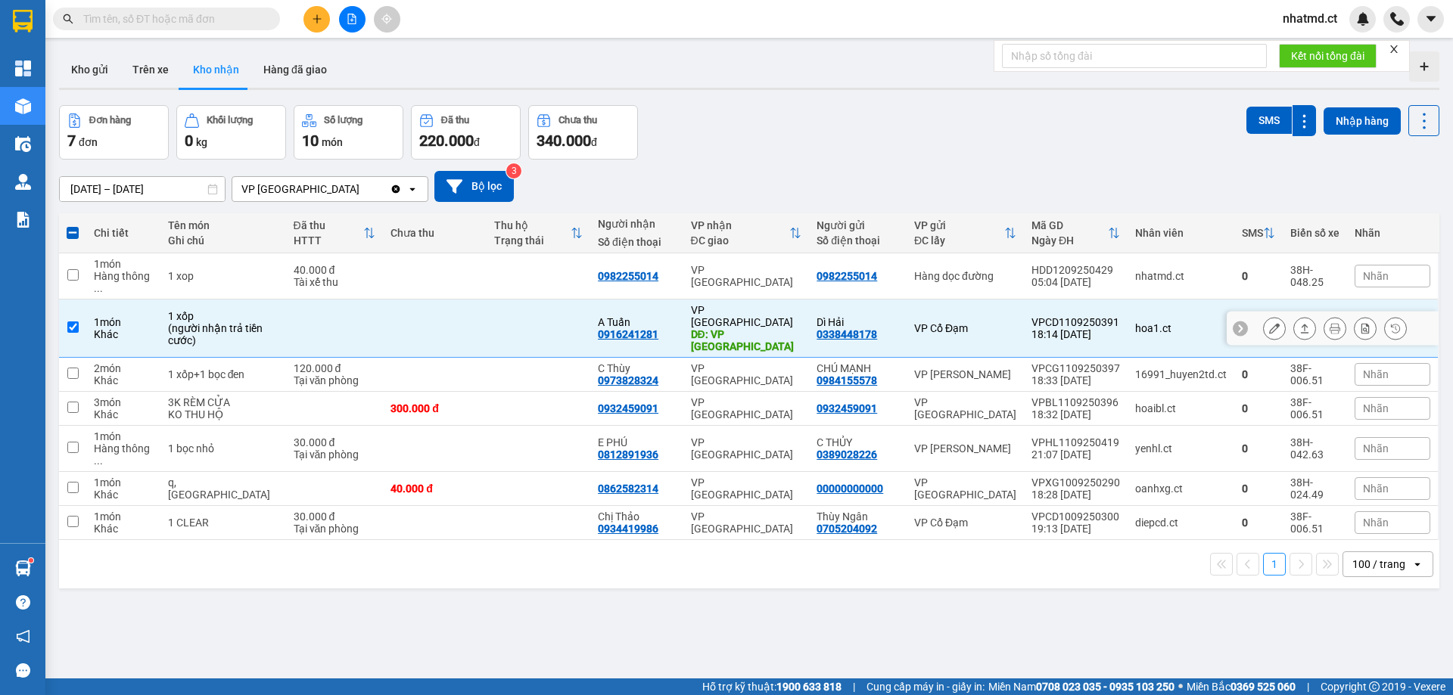
click at [1269, 323] on icon at bounding box center [1274, 328] width 11 height 11
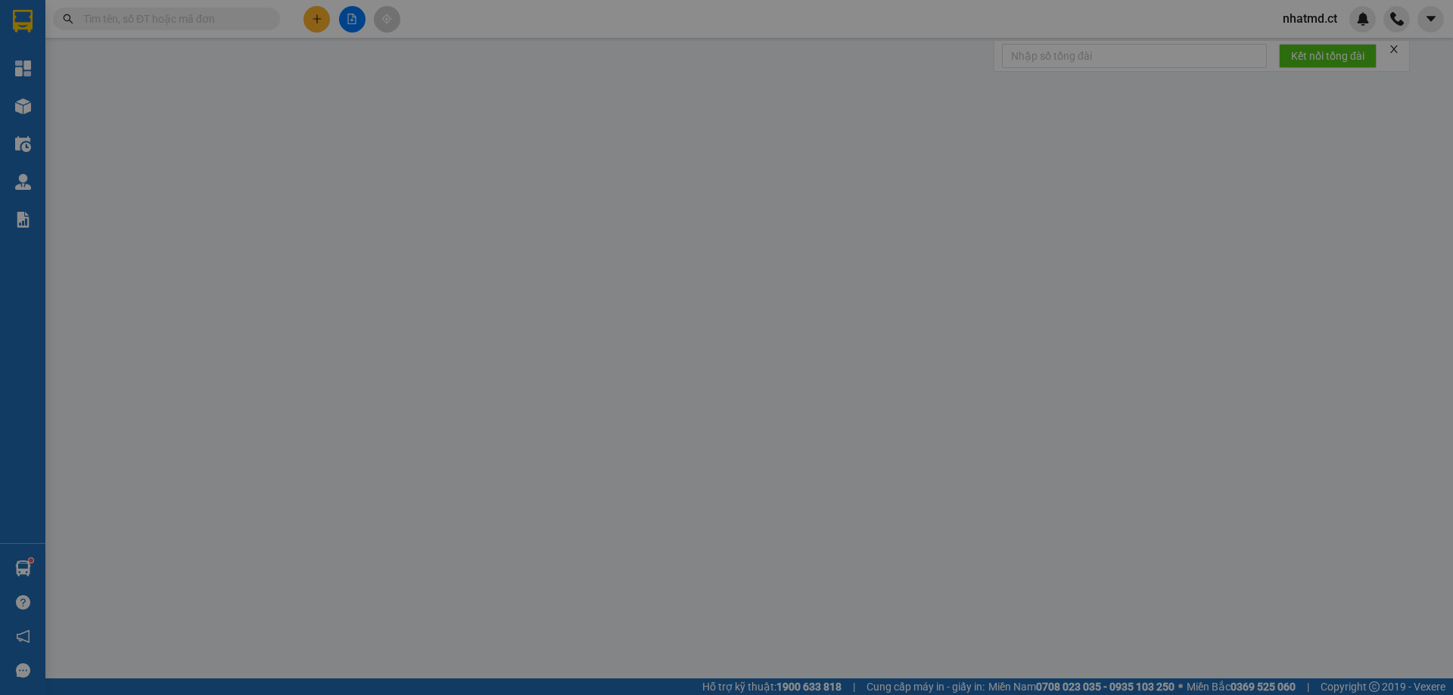
type input "0338448178"
type input "Dì Hải"
type input "0916241281"
type input "A Tuấn"
type input "VP [GEOGRAPHIC_DATA]"
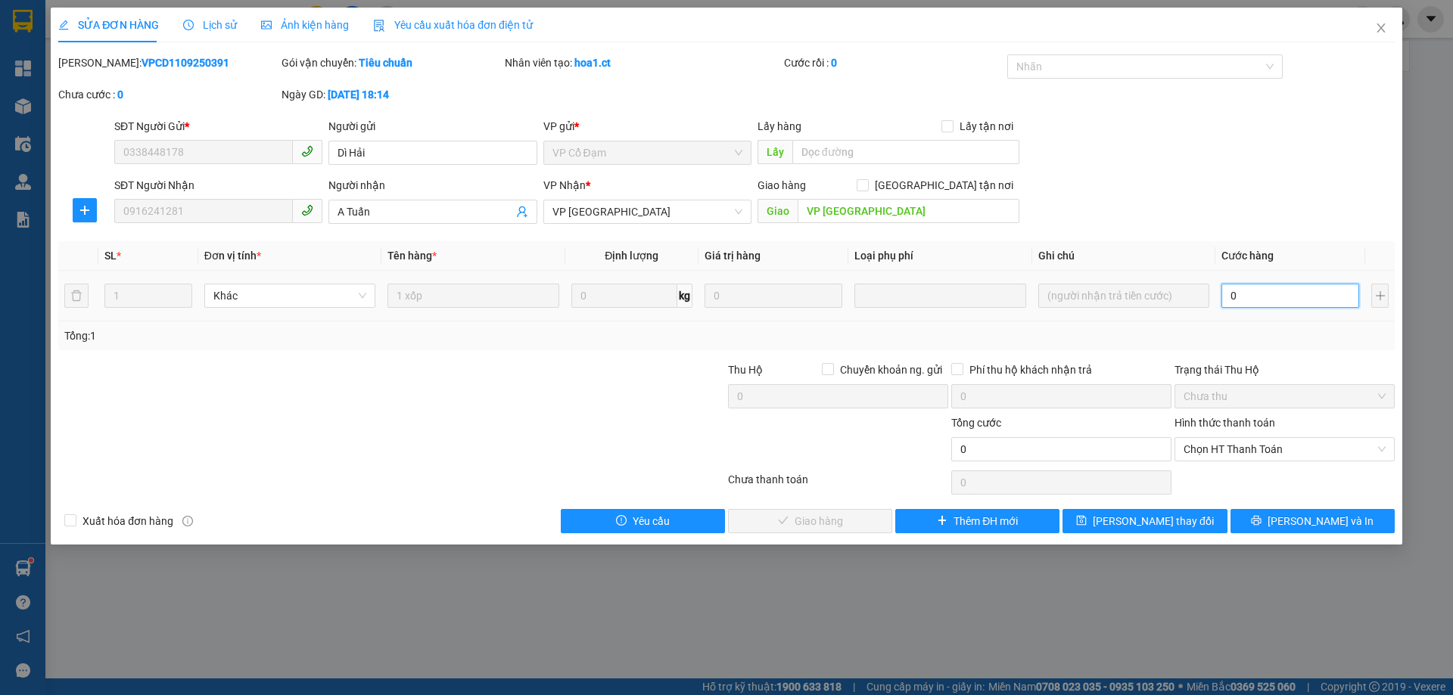
click at [1268, 294] on input "0" at bounding box center [1290, 296] width 138 height 24
type input "5"
type input "50"
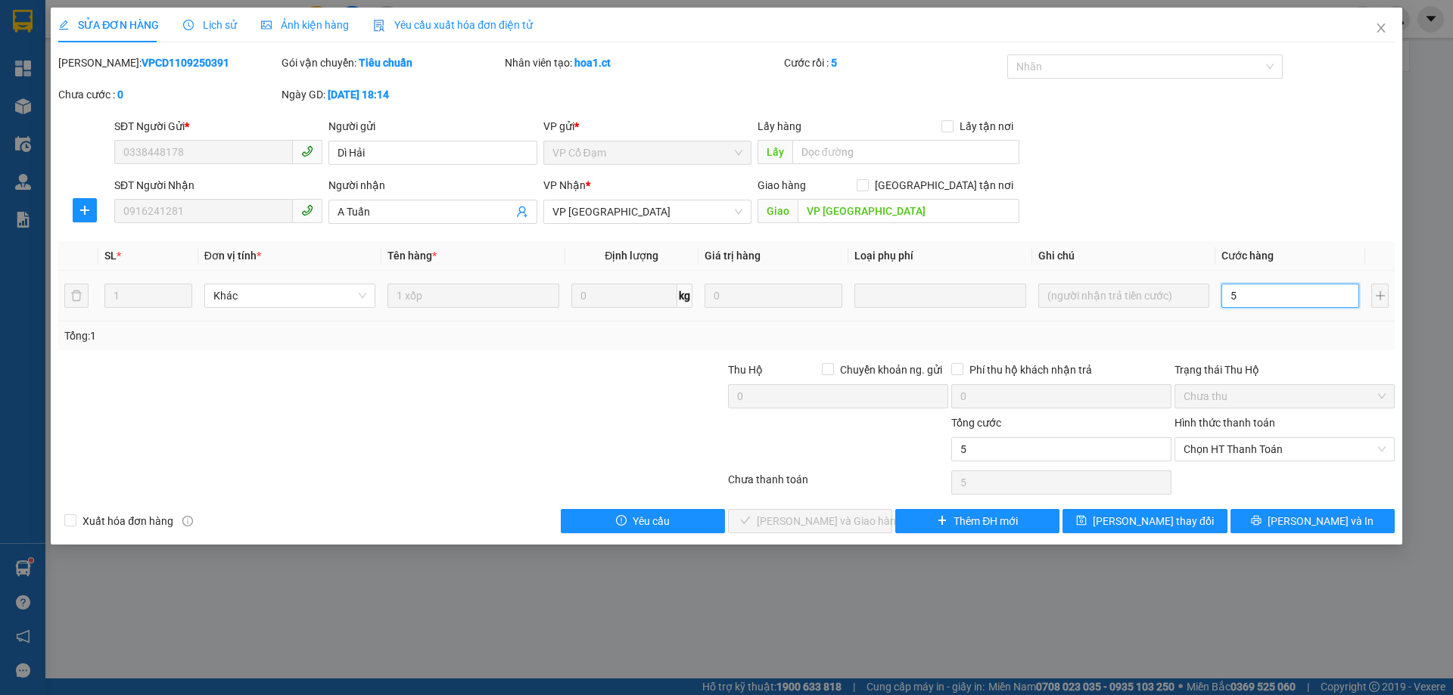
type input "50"
click at [1282, 247] on th "Cước hàng" at bounding box center [1290, 256] width 150 height 30
type input "50.000"
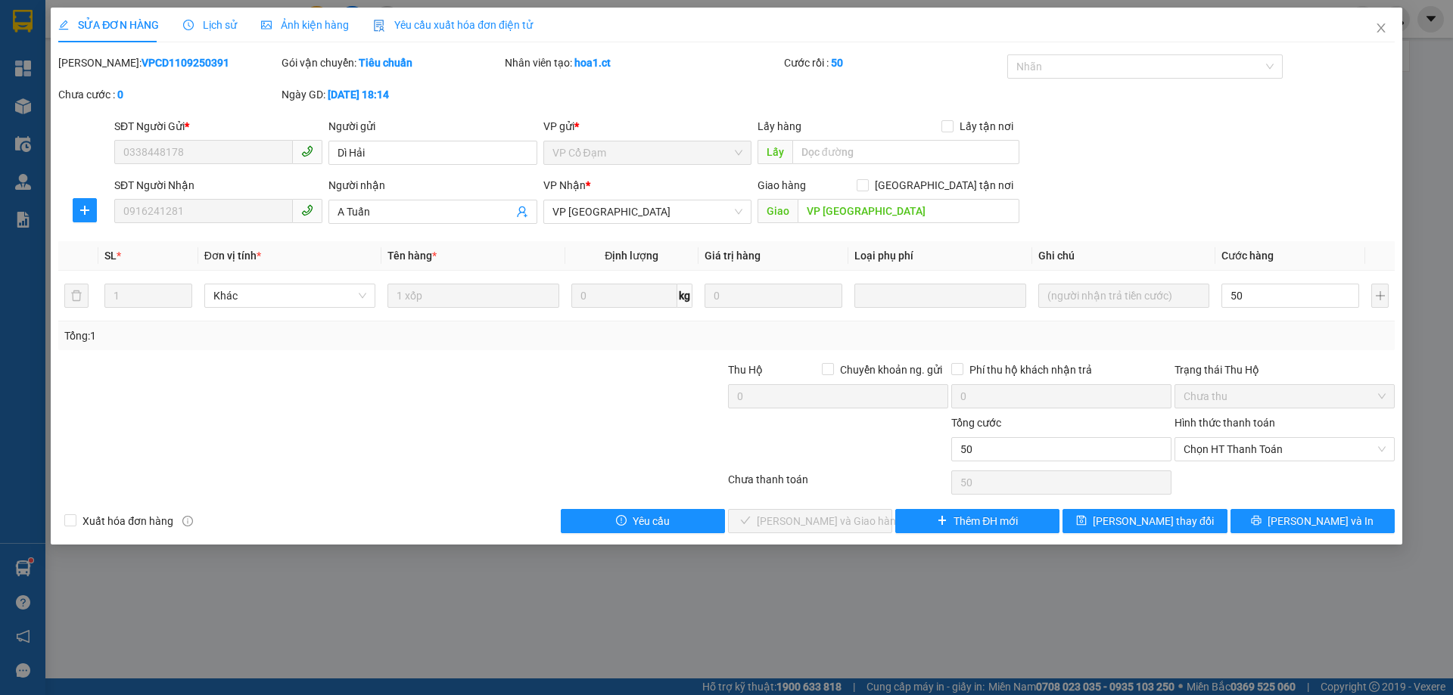
type input "50.000"
drag, startPoint x: 1251, startPoint y: 450, endPoint x: 1251, endPoint y: 463, distance: 12.9
click at [1251, 451] on span "Chọn HT Thanh Toán" at bounding box center [1285, 449] width 202 height 23
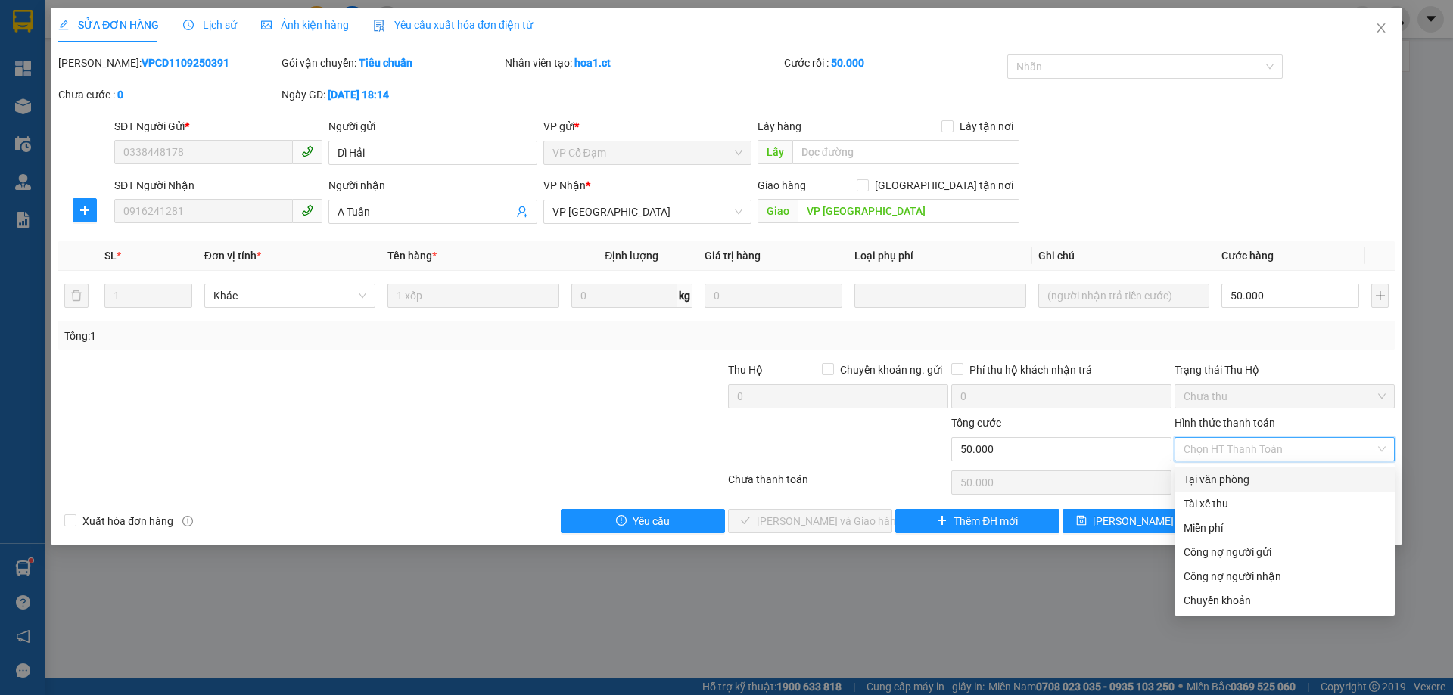
click at [1242, 481] on div "Tại văn phòng" at bounding box center [1285, 479] width 202 height 17
type input "0"
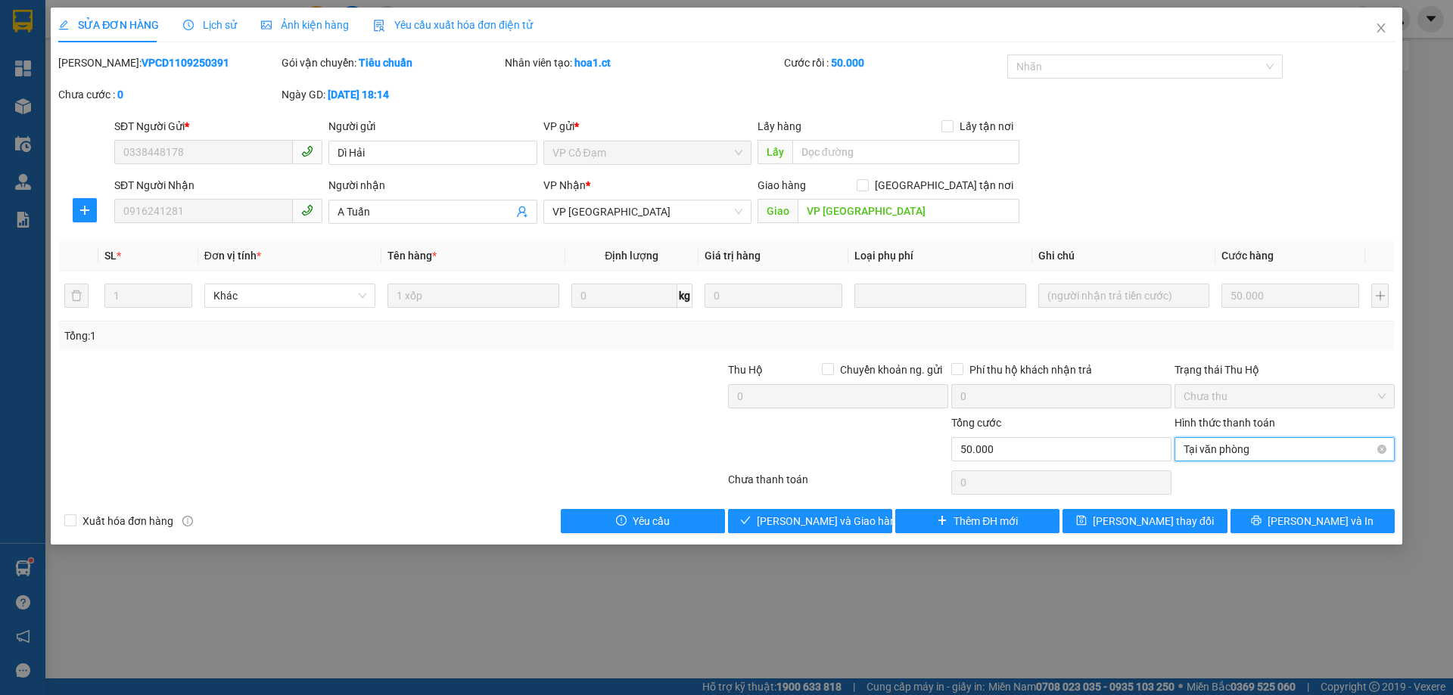
click at [1258, 450] on span "Tại văn phòng" at bounding box center [1285, 449] width 202 height 23
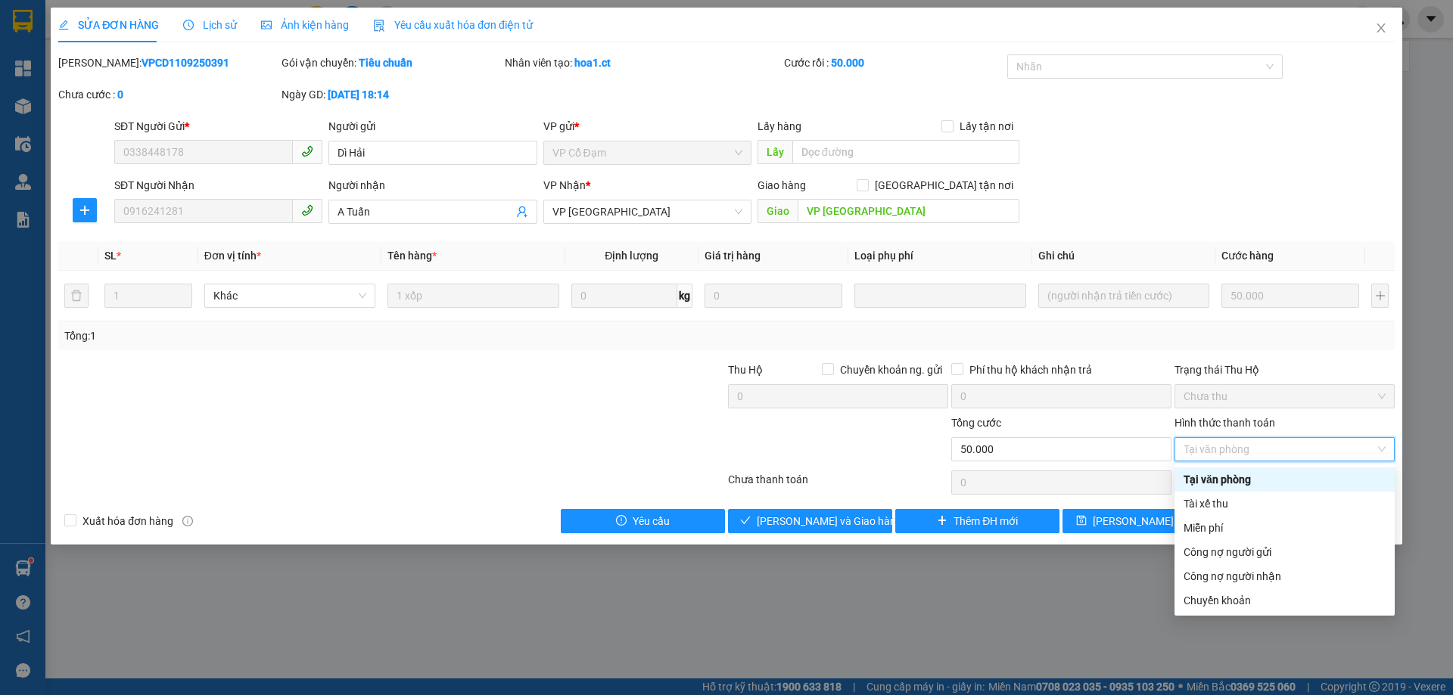
drag, startPoint x: 1255, startPoint y: 475, endPoint x: 1243, endPoint y: 479, distance: 12.7
click at [1255, 476] on div "Tại văn phòng" at bounding box center [1285, 479] width 202 height 17
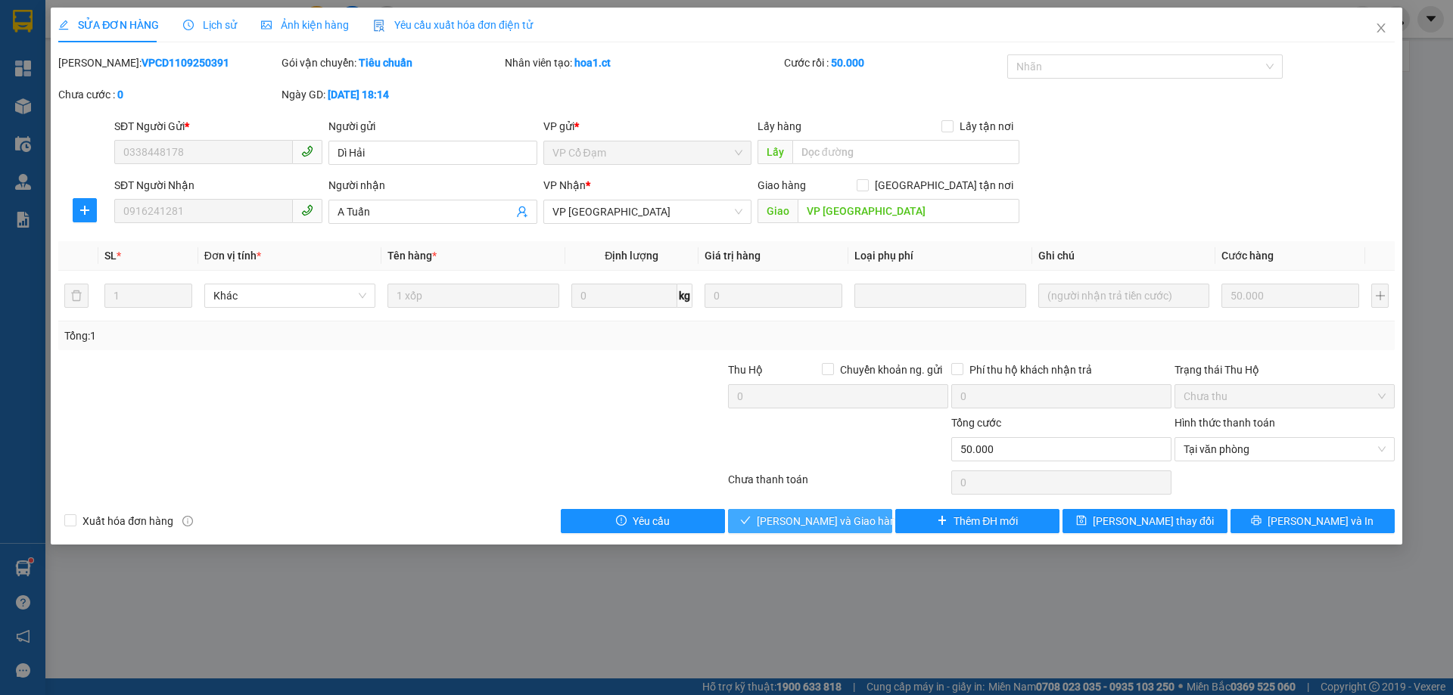
click at [847, 533] on button "[PERSON_NAME] và Giao hàng" at bounding box center [810, 521] width 164 height 24
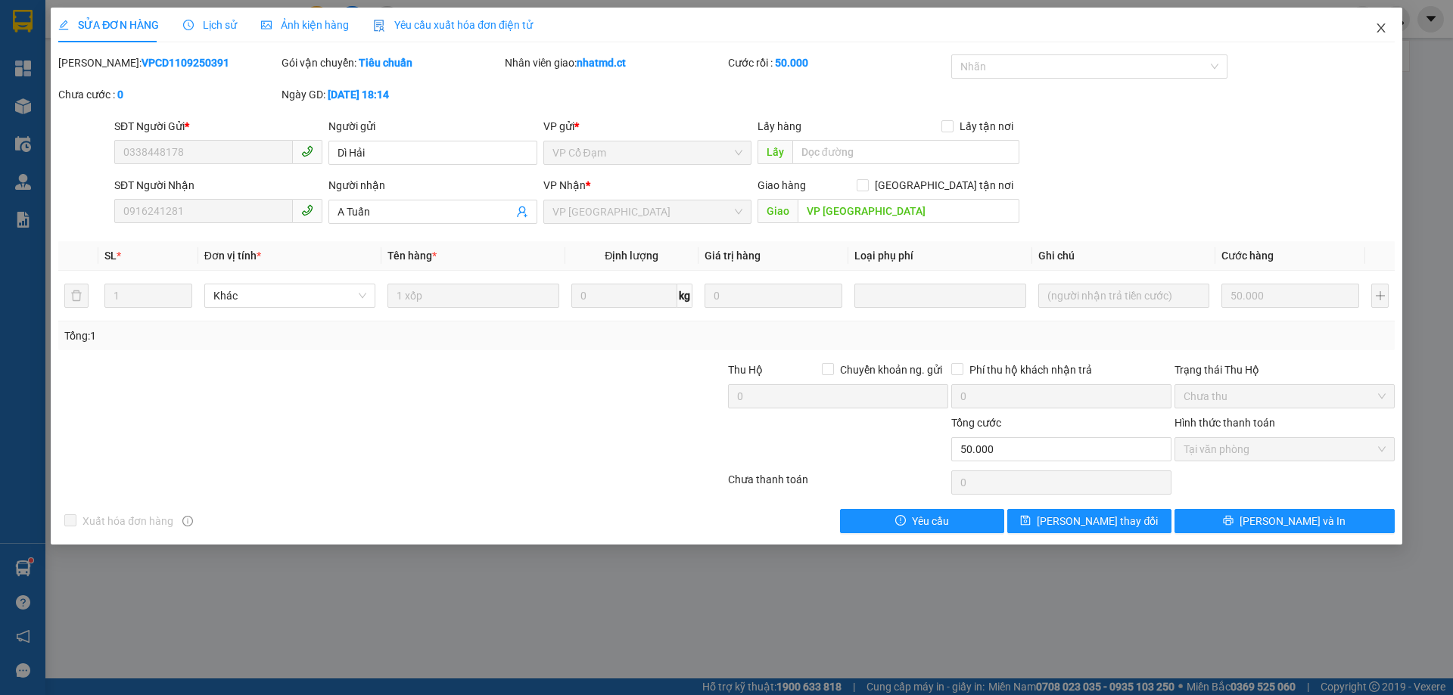
click at [1381, 33] on icon "close" at bounding box center [1381, 28] width 12 height 12
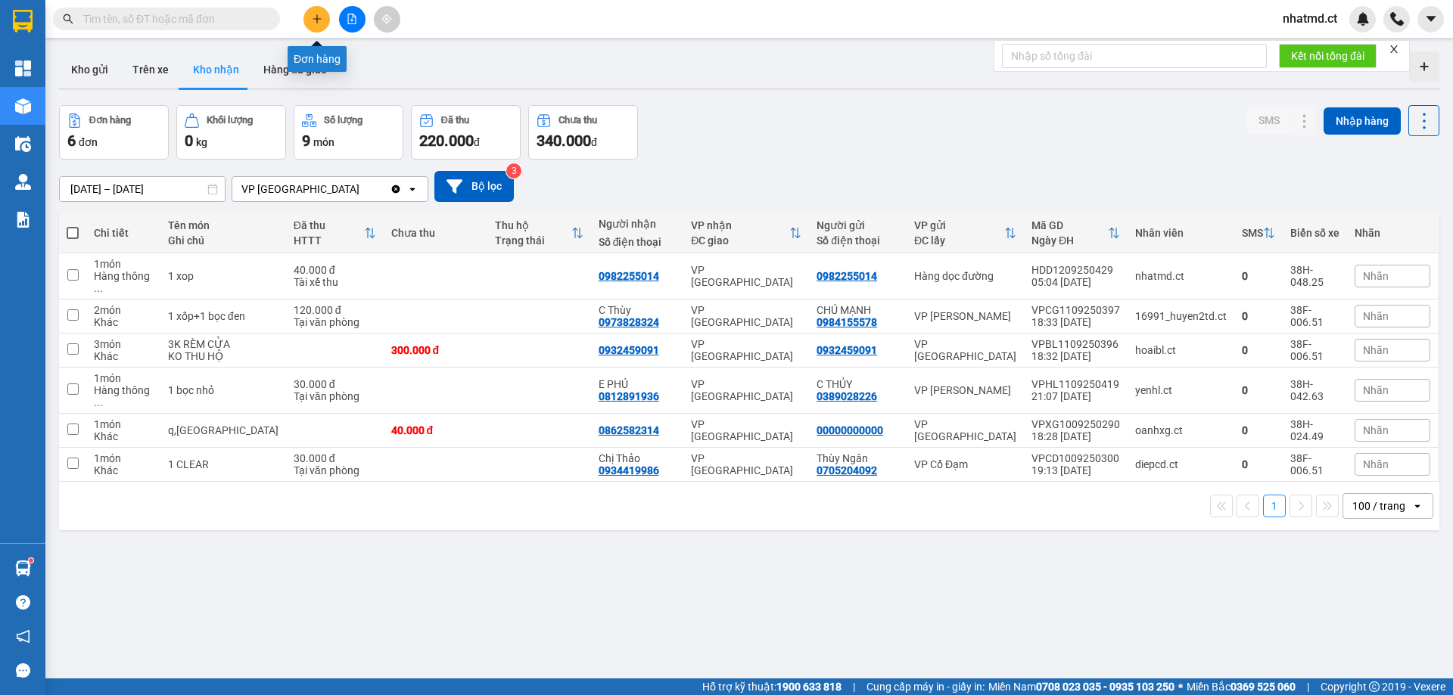
click at [309, 20] on button at bounding box center [316, 19] width 26 height 26
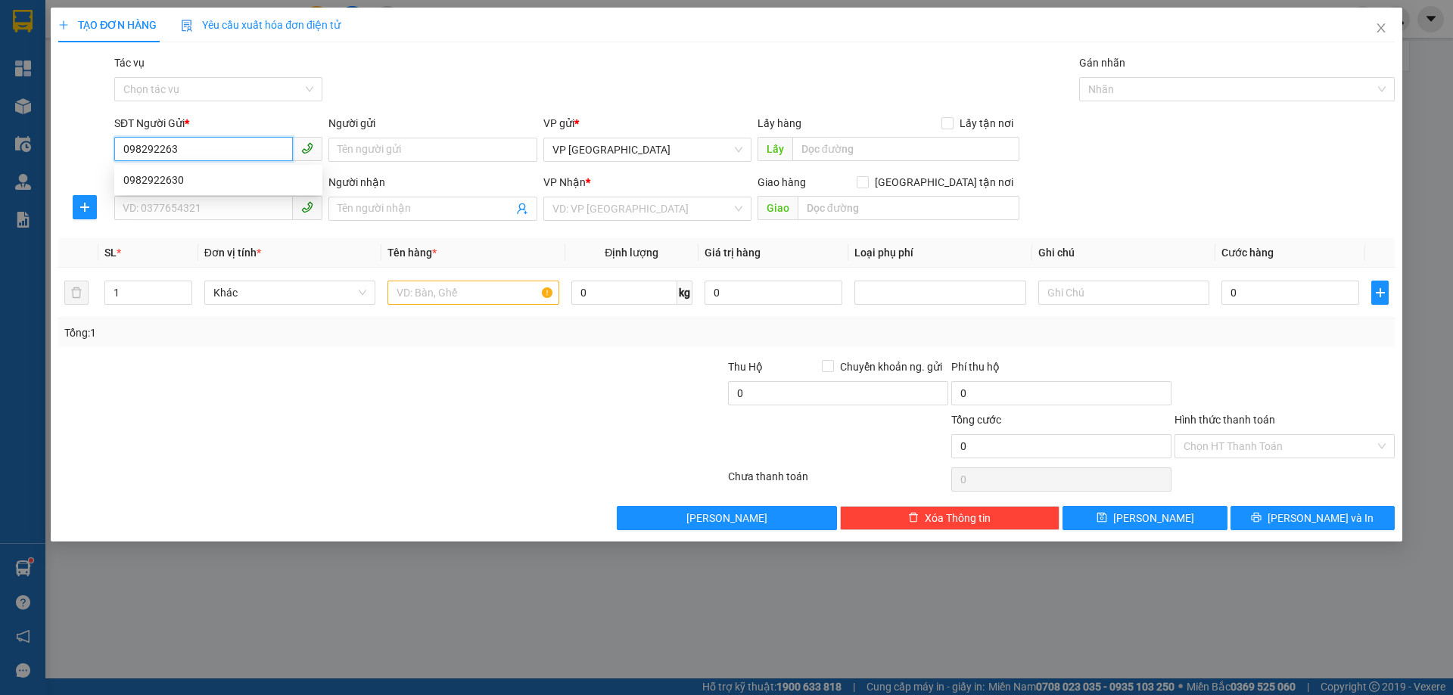
type input "0982922630"
click at [232, 171] on div "0982922630" at bounding box center [218, 180] width 208 height 24
type input "0979936177"
type input "A TRUNG"
type input "HẬU LỘC"
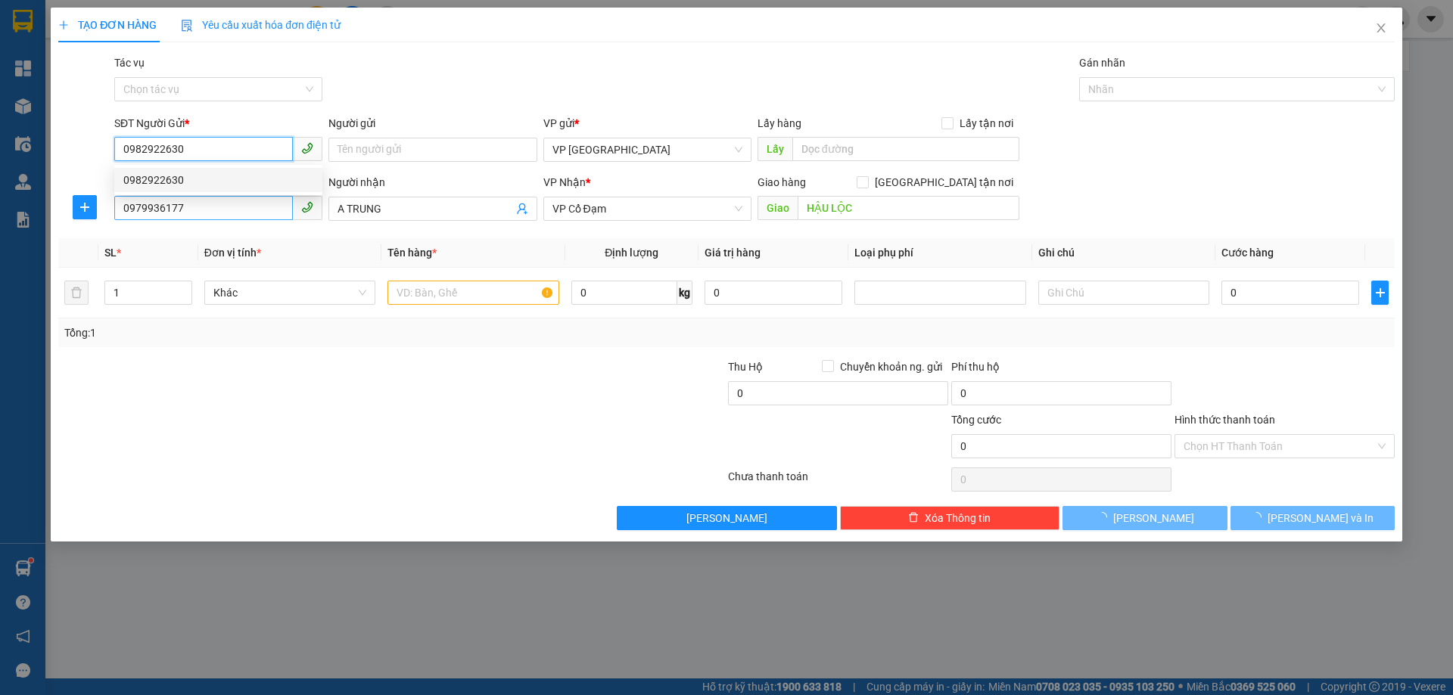
type input "40.000"
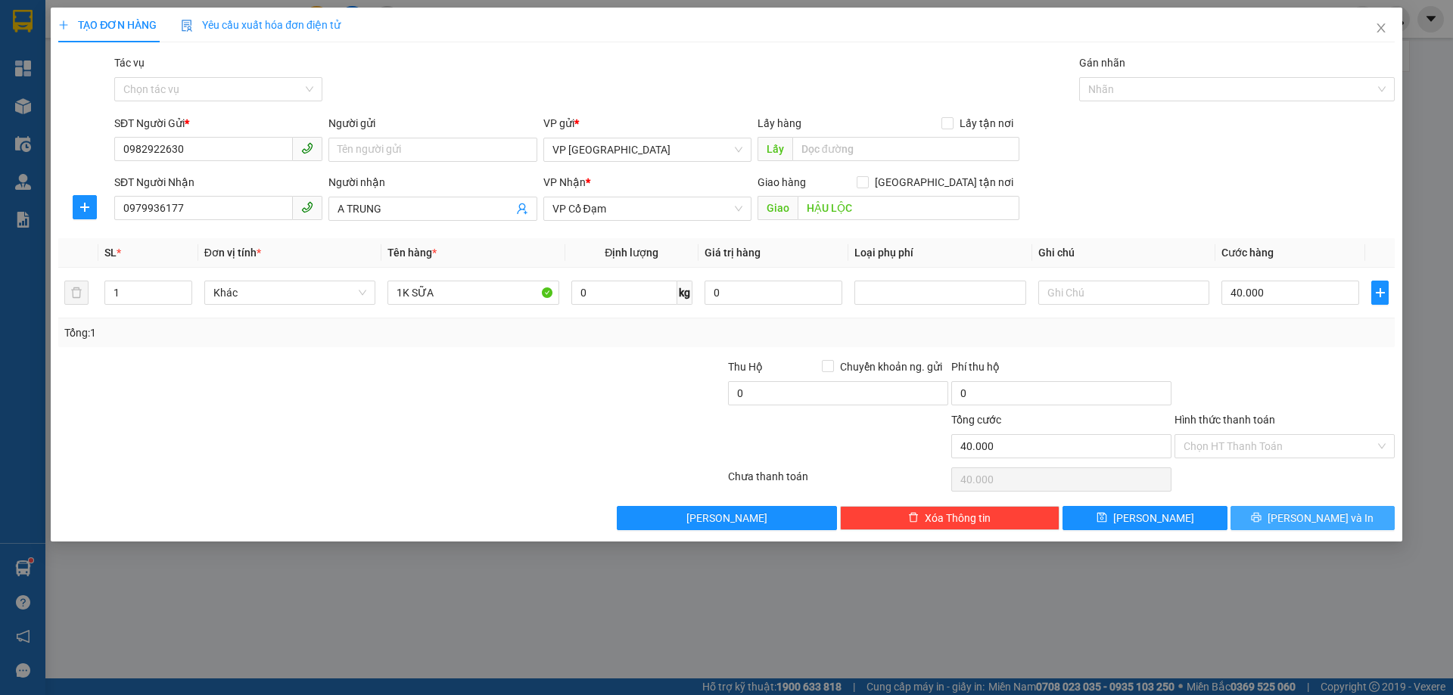
click at [1323, 515] on span "[PERSON_NAME] và In" at bounding box center [1321, 518] width 106 height 17
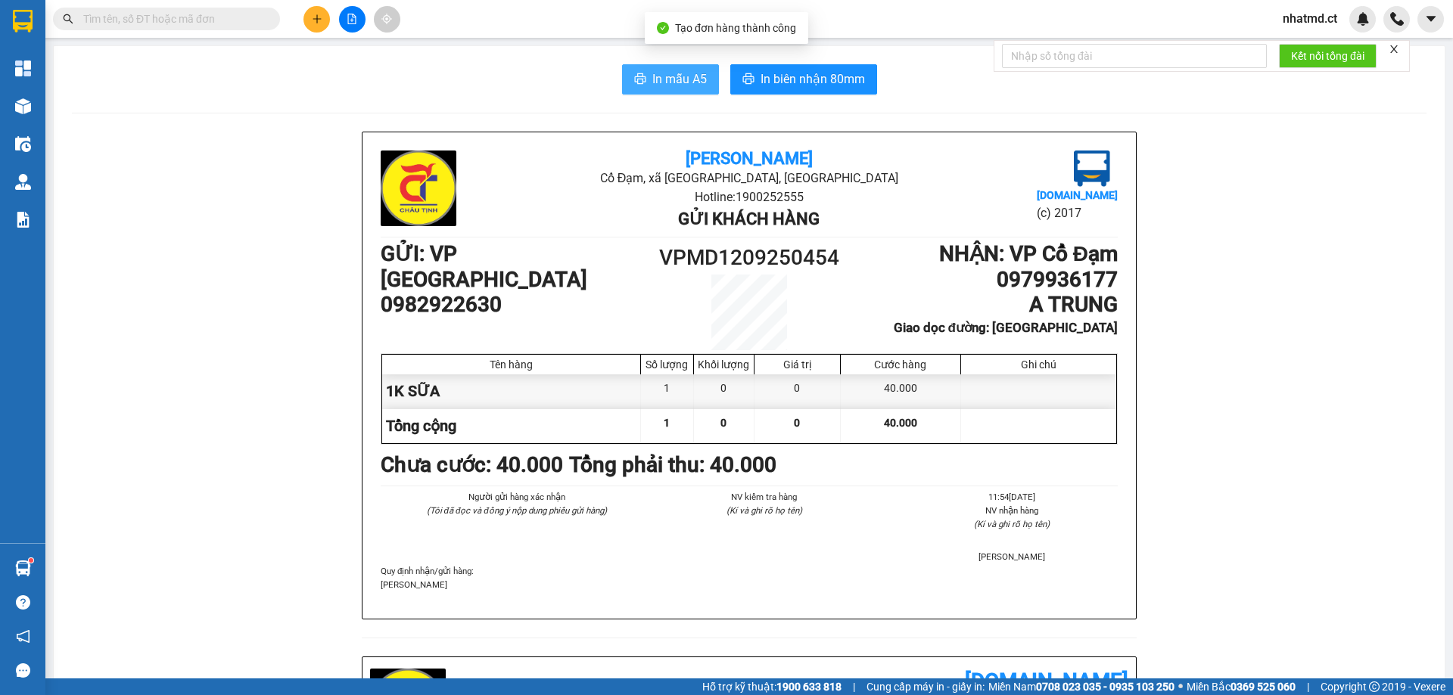
click at [699, 83] on span "In mẫu A5" at bounding box center [679, 79] width 54 height 19
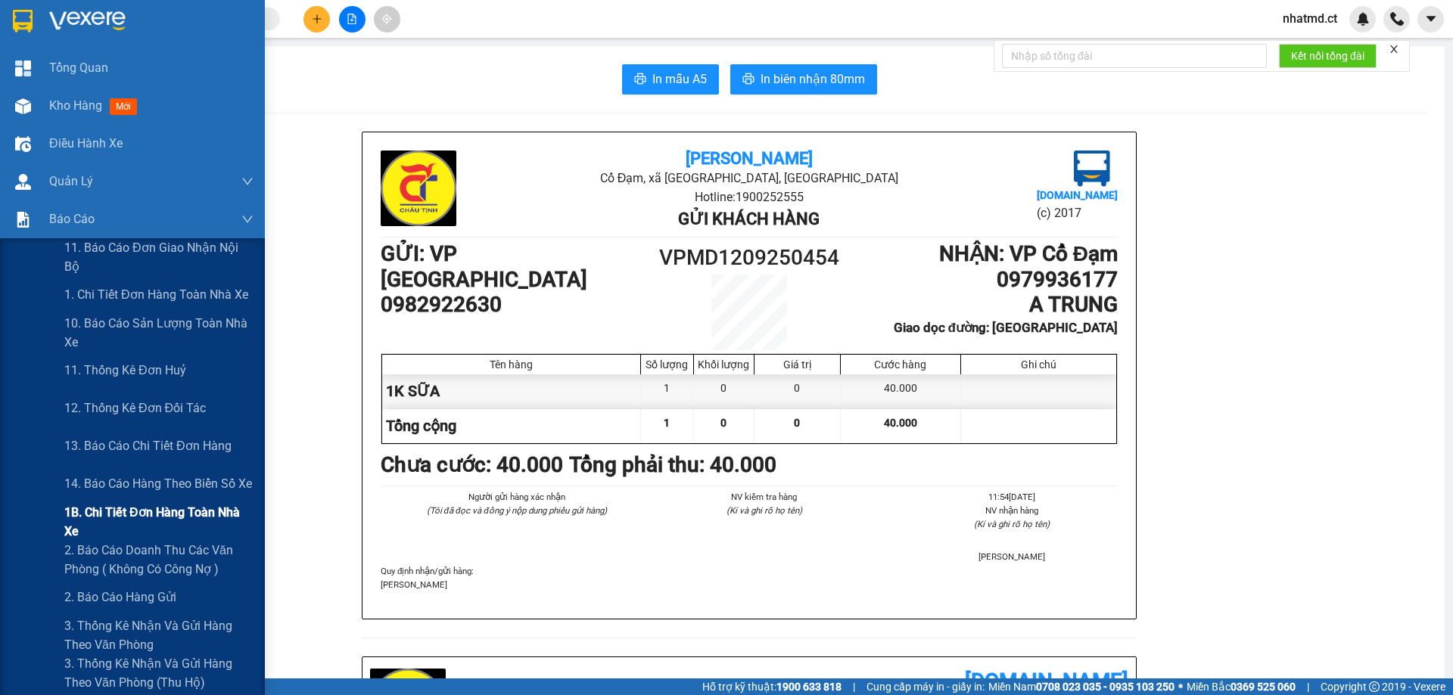
click at [130, 511] on span "1B. Chi tiết đơn hàng toàn nhà xe" at bounding box center [158, 522] width 189 height 38
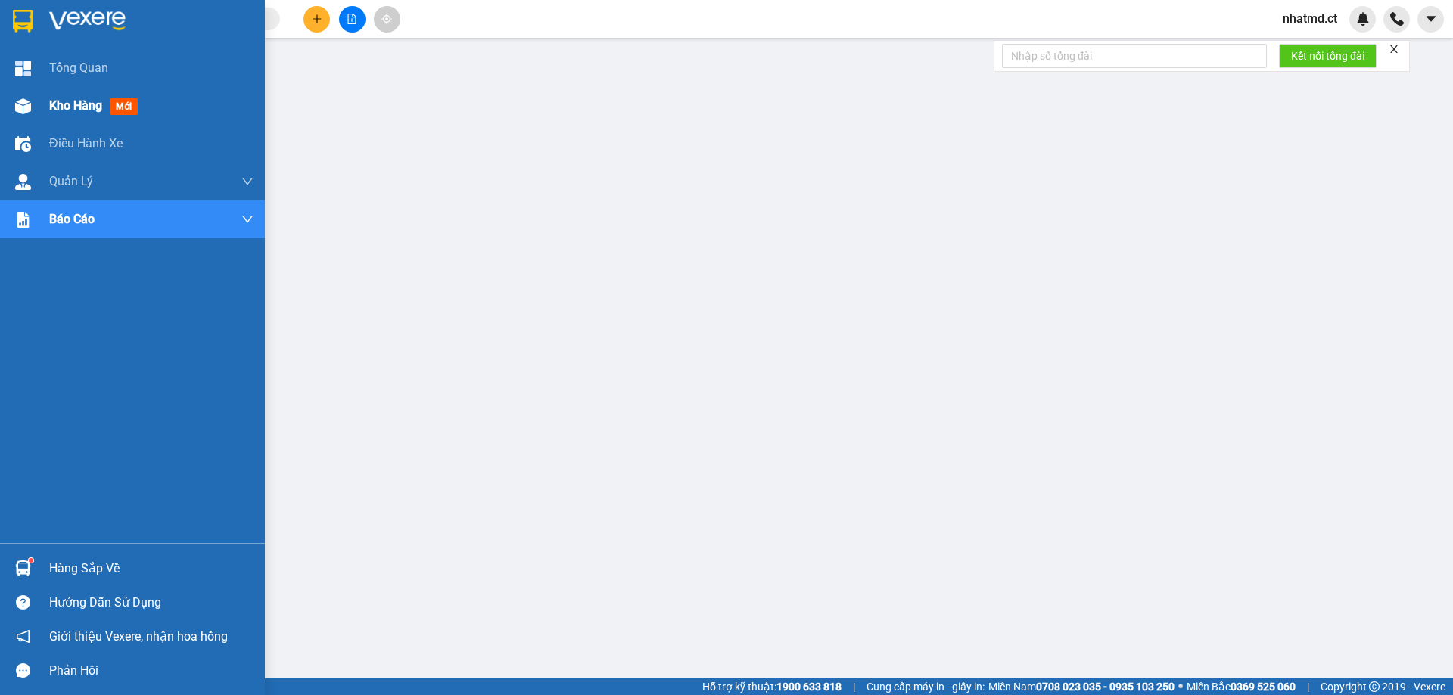
click at [68, 113] on span "Kho hàng" at bounding box center [75, 105] width 53 height 14
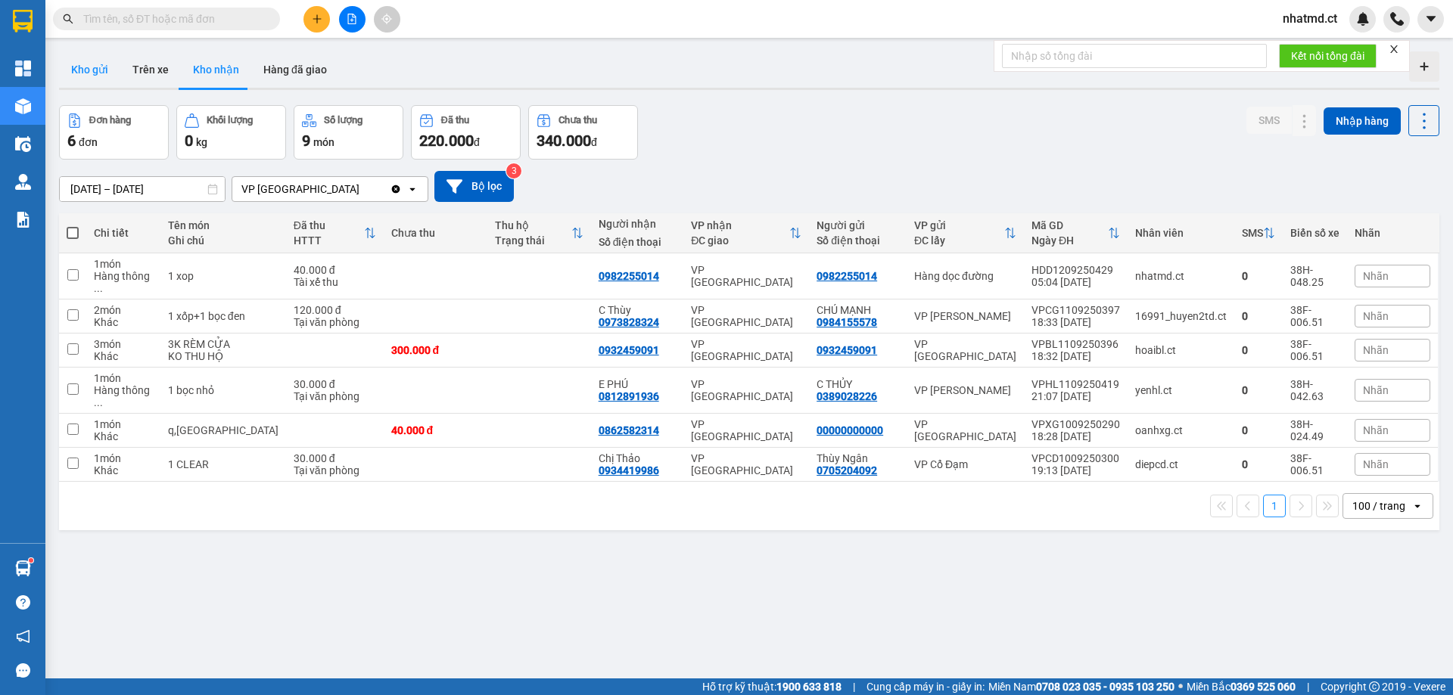
click at [78, 82] on button "Kho gửi" at bounding box center [89, 69] width 61 height 36
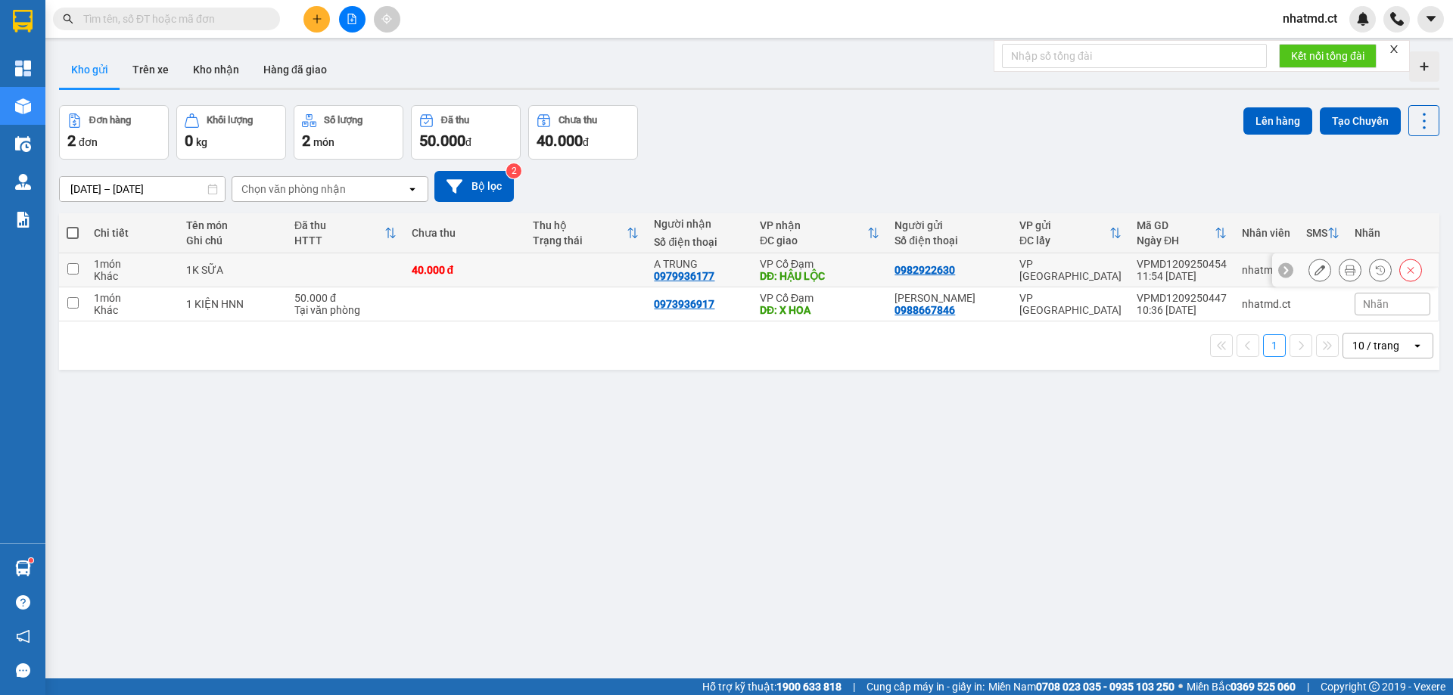
click at [187, 262] on td "1K SỮA" at bounding box center [233, 271] width 108 height 34
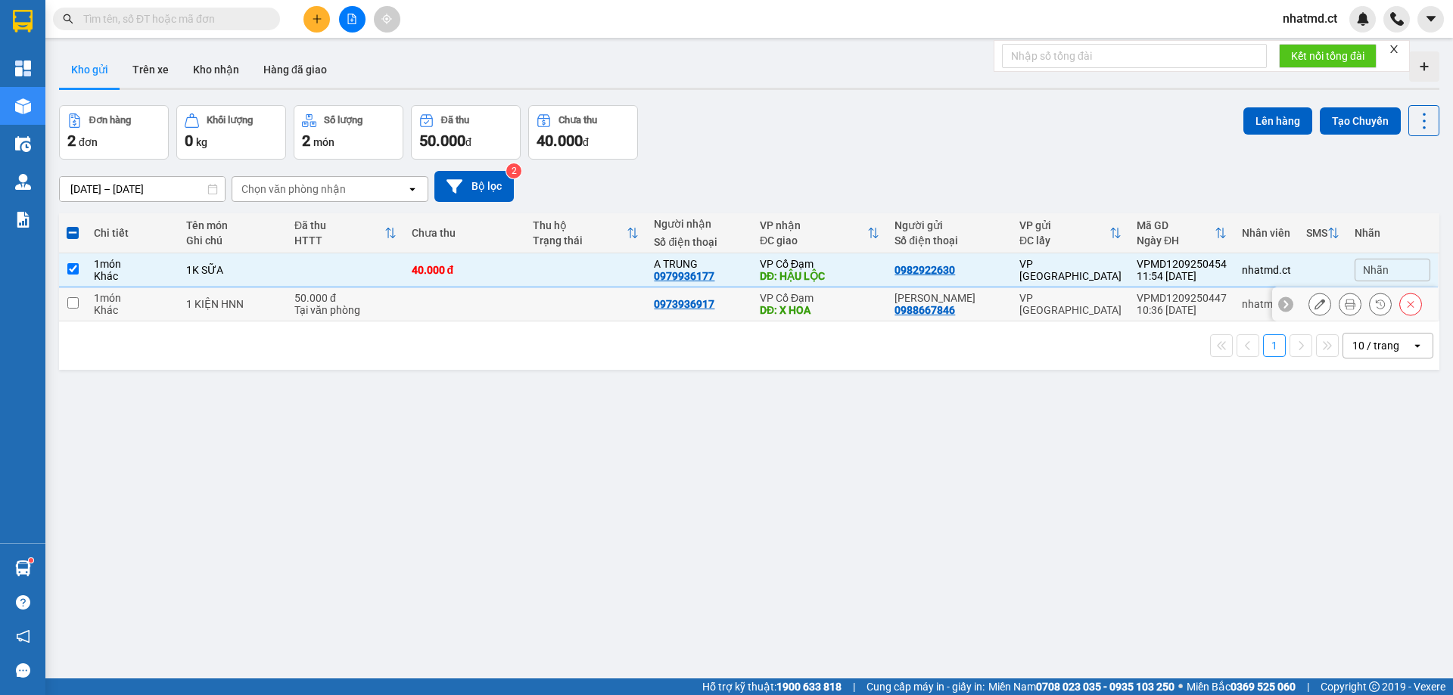
drag, startPoint x: 206, startPoint y: 317, endPoint x: 235, endPoint y: 316, distance: 29.5
click at [206, 318] on td "1 KIỆN HNN" at bounding box center [233, 305] width 108 height 34
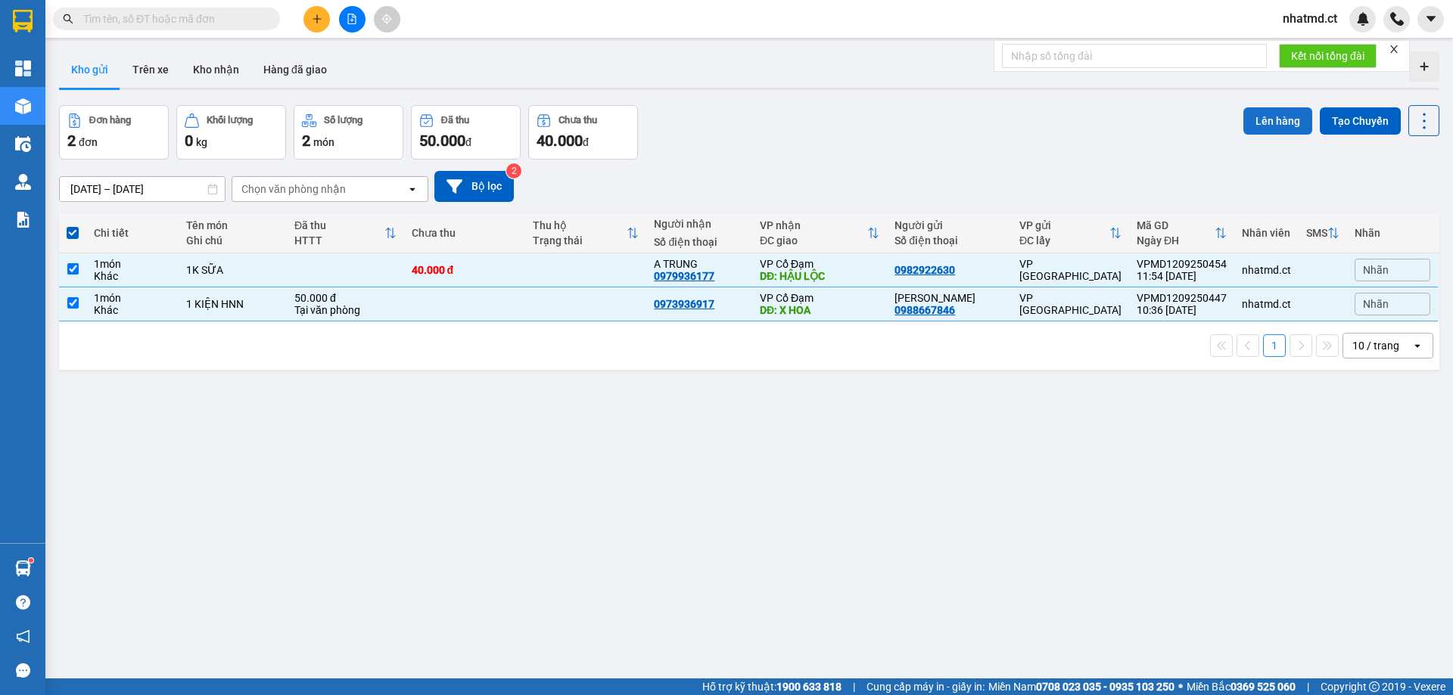
click at [1271, 120] on button "Lên hàng" at bounding box center [1277, 120] width 69 height 27
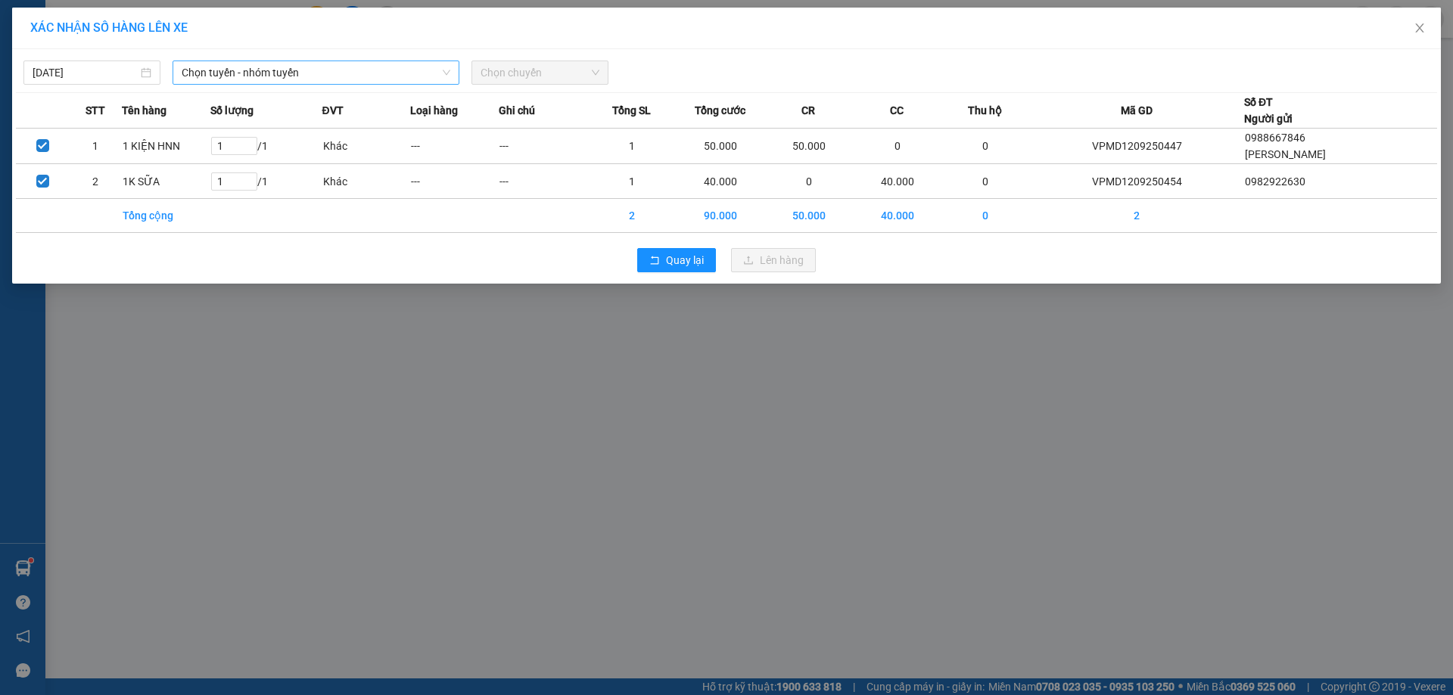
click at [204, 70] on span "Chọn tuyến - nhóm tuyến" at bounding box center [316, 72] width 269 height 23
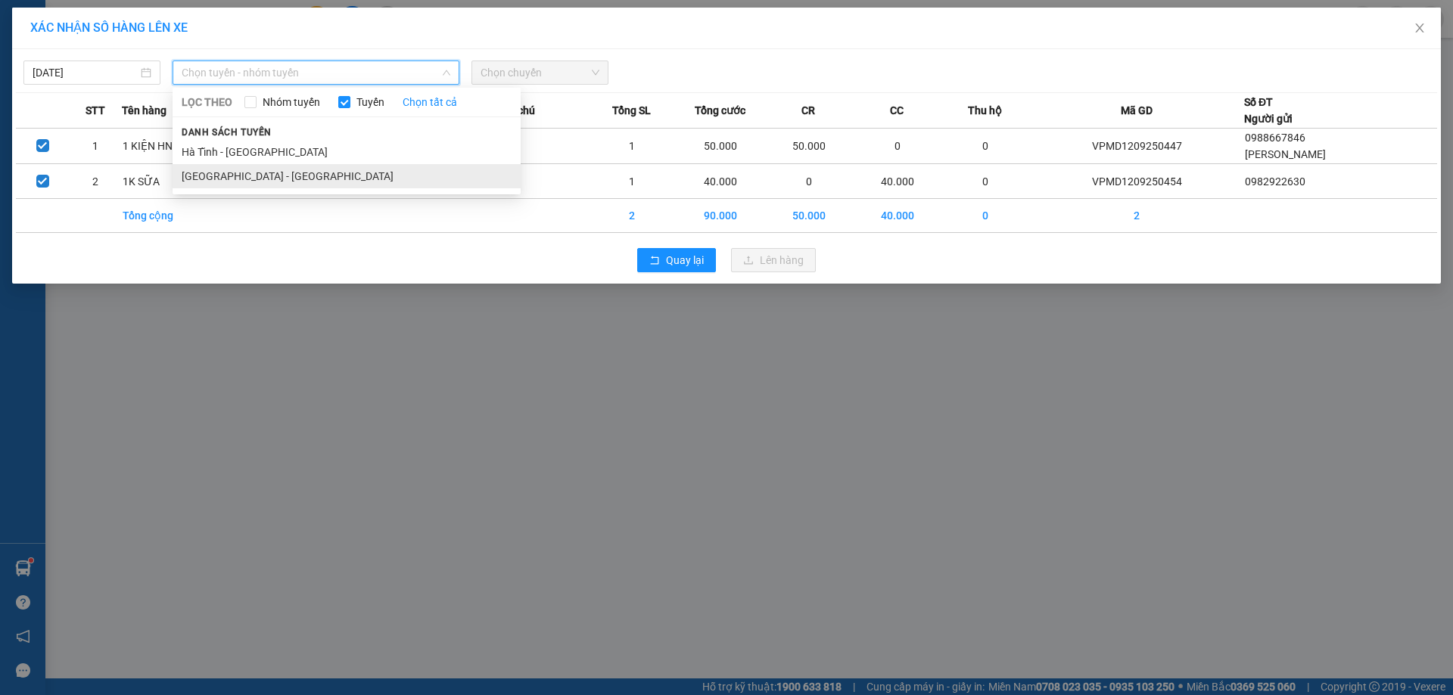
click at [226, 170] on li "[GEOGRAPHIC_DATA] - [GEOGRAPHIC_DATA]" at bounding box center [347, 176] width 348 height 24
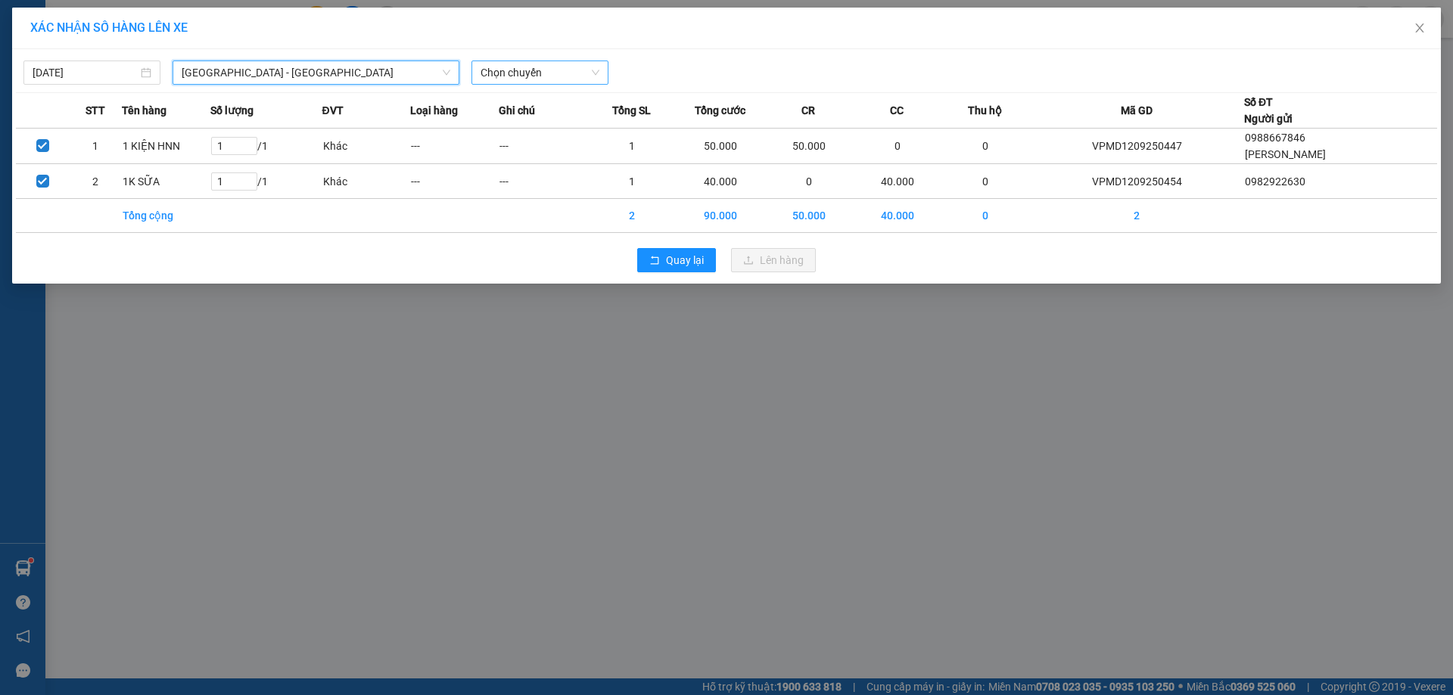
click at [515, 73] on span "Chọn chuyến" at bounding box center [540, 72] width 119 height 23
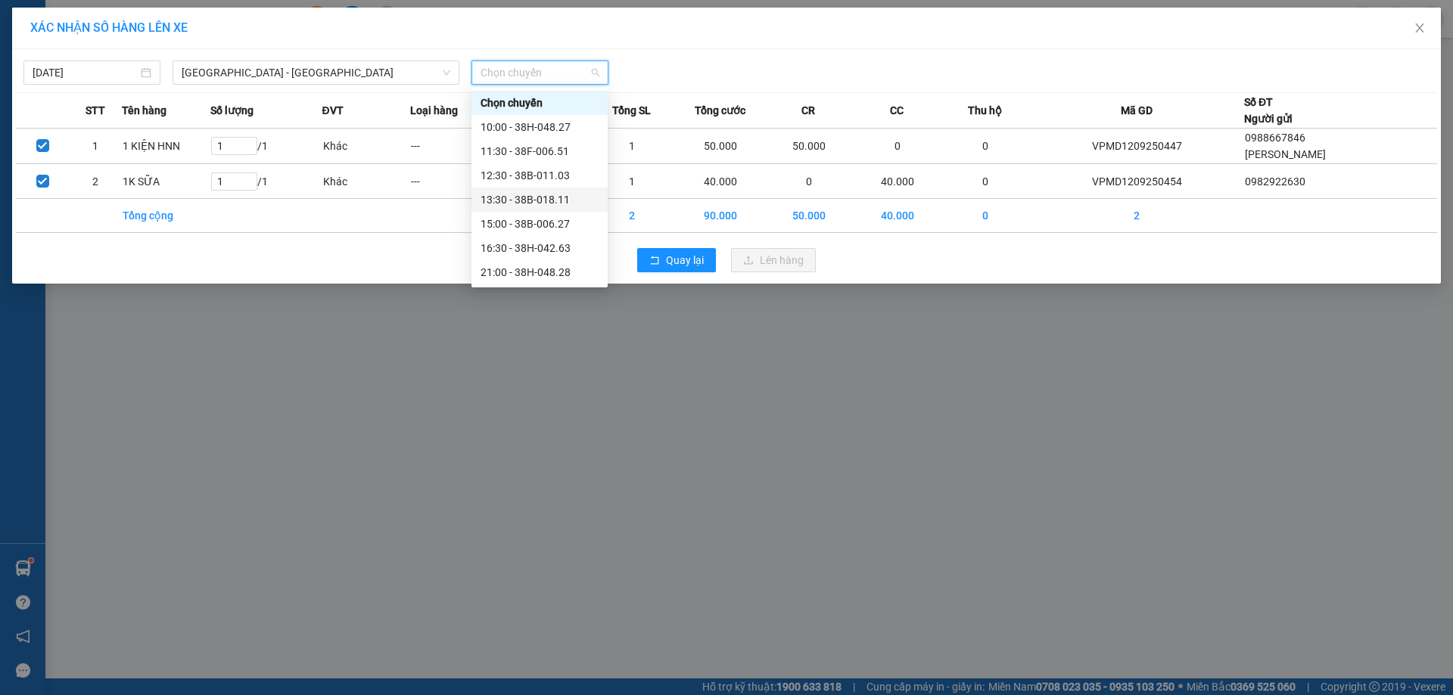
click at [544, 203] on div "13:30 - 38B-018.11" at bounding box center [540, 199] width 118 height 17
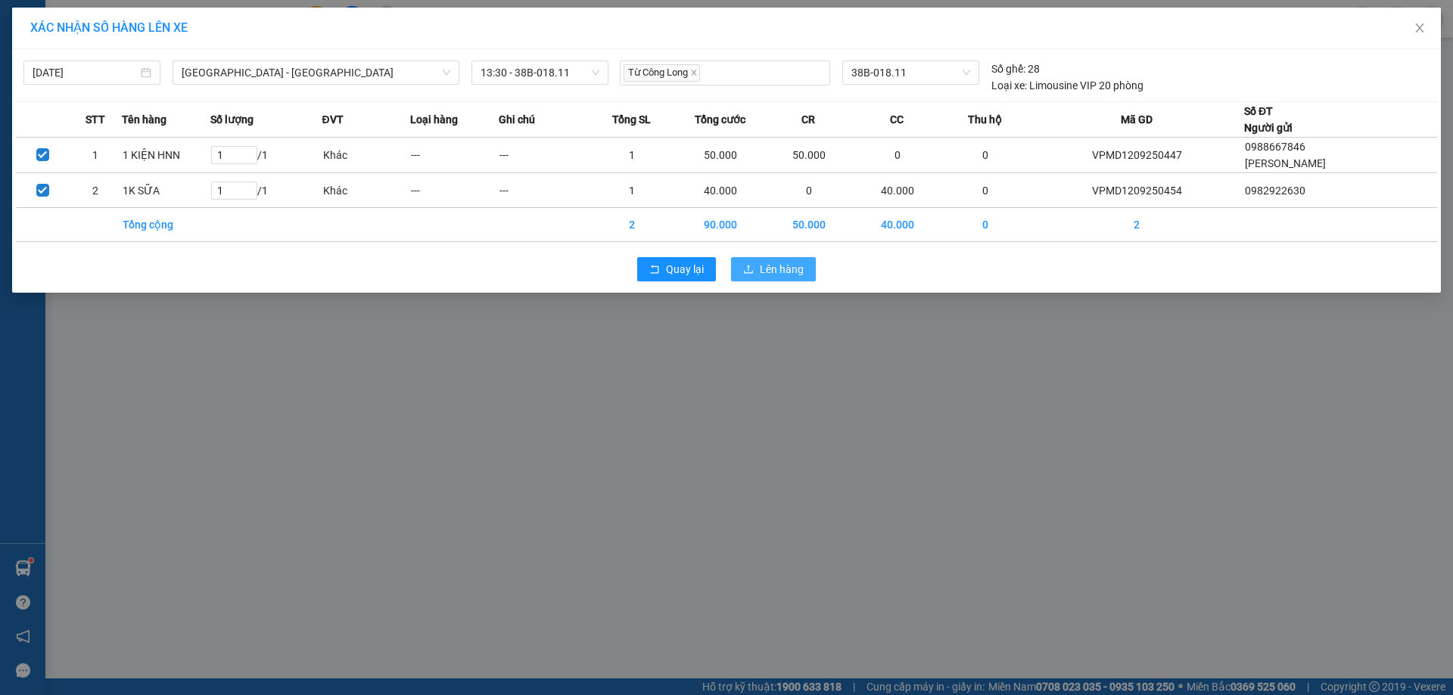
click at [810, 275] on button "Lên hàng" at bounding box center [773, 269] width 85 height 24
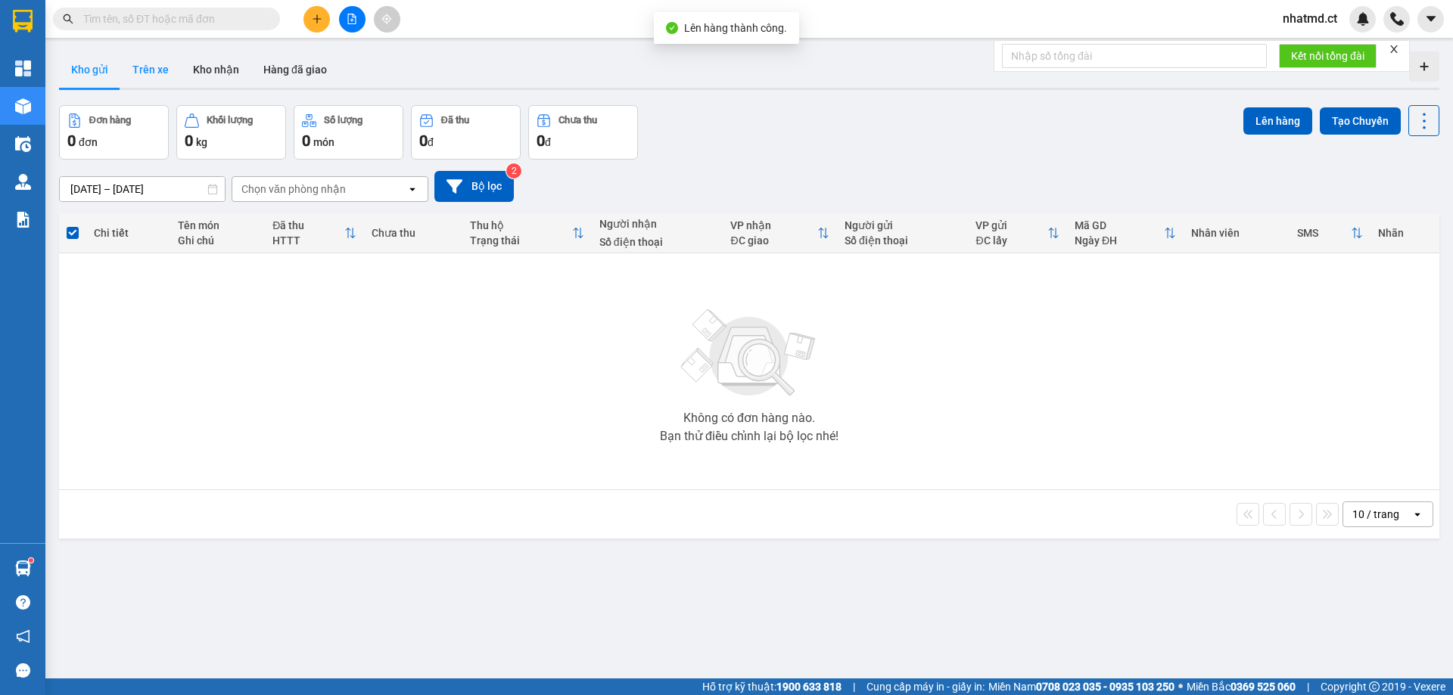
click at [142, 69] on button "Trên xe" at bounding box center [150, 69] width 61 height 36
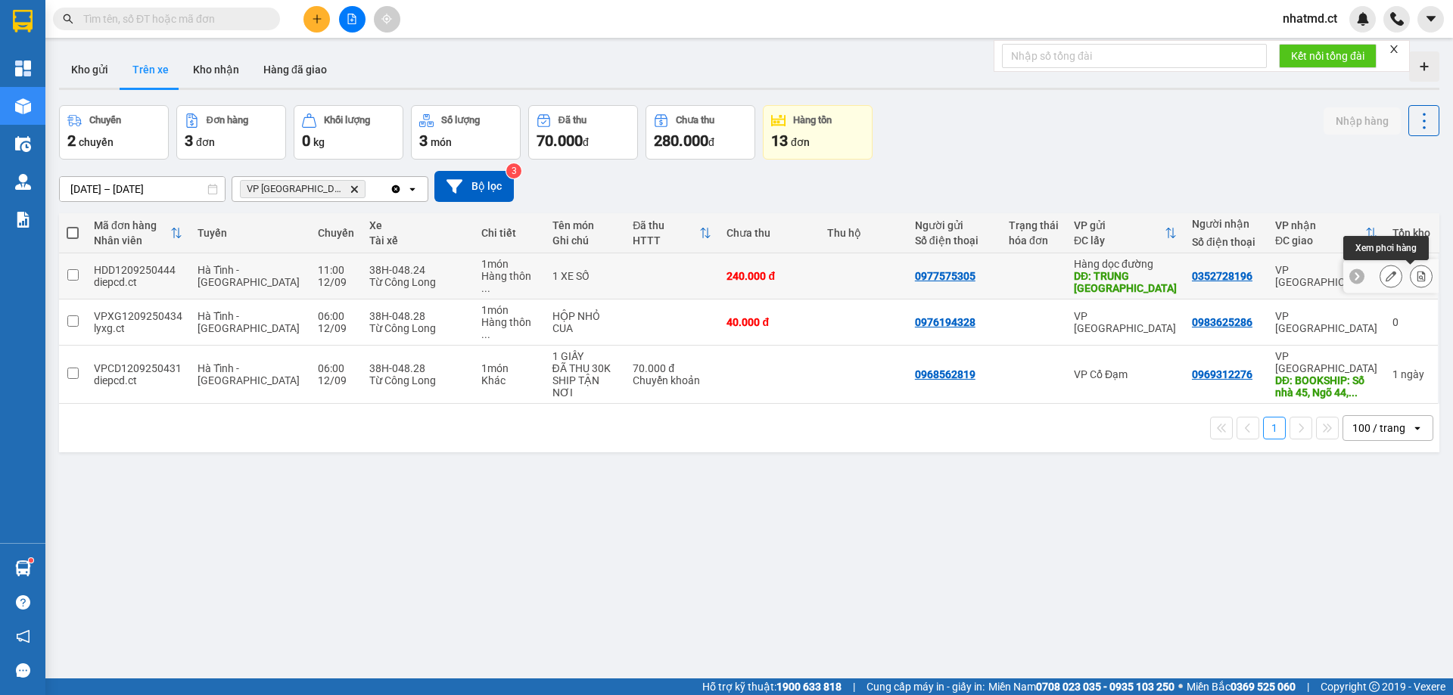
click at [1416, 275] on icon at bounding box center [1421, 276] width 11 height 11
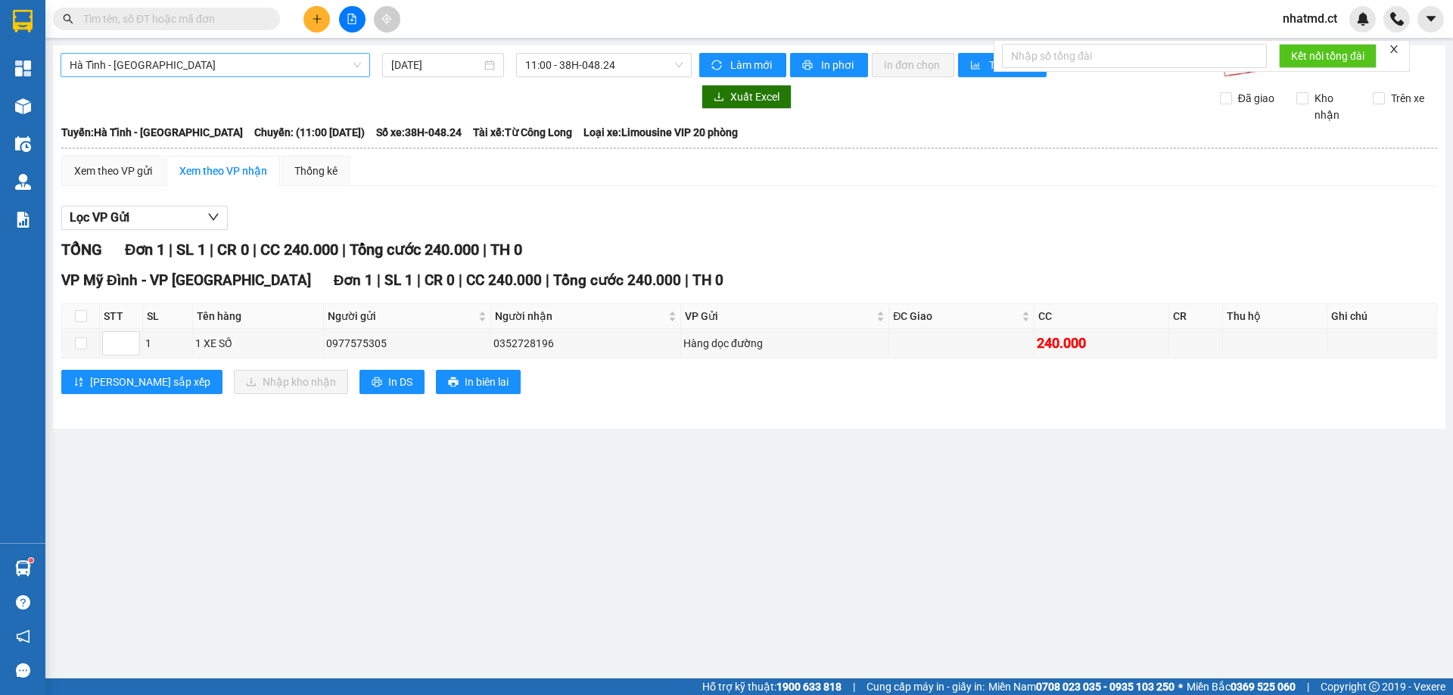
drag, startPoint x: 217, startPoint y: 56, endPoint x: 219, endPoint y: 67, distance: 10.7
click at [218, 56] on span "Hà Tĩnh - [GEOGRAPHIC_DATA]" at bounding box center [215, 65] width 291 height 23
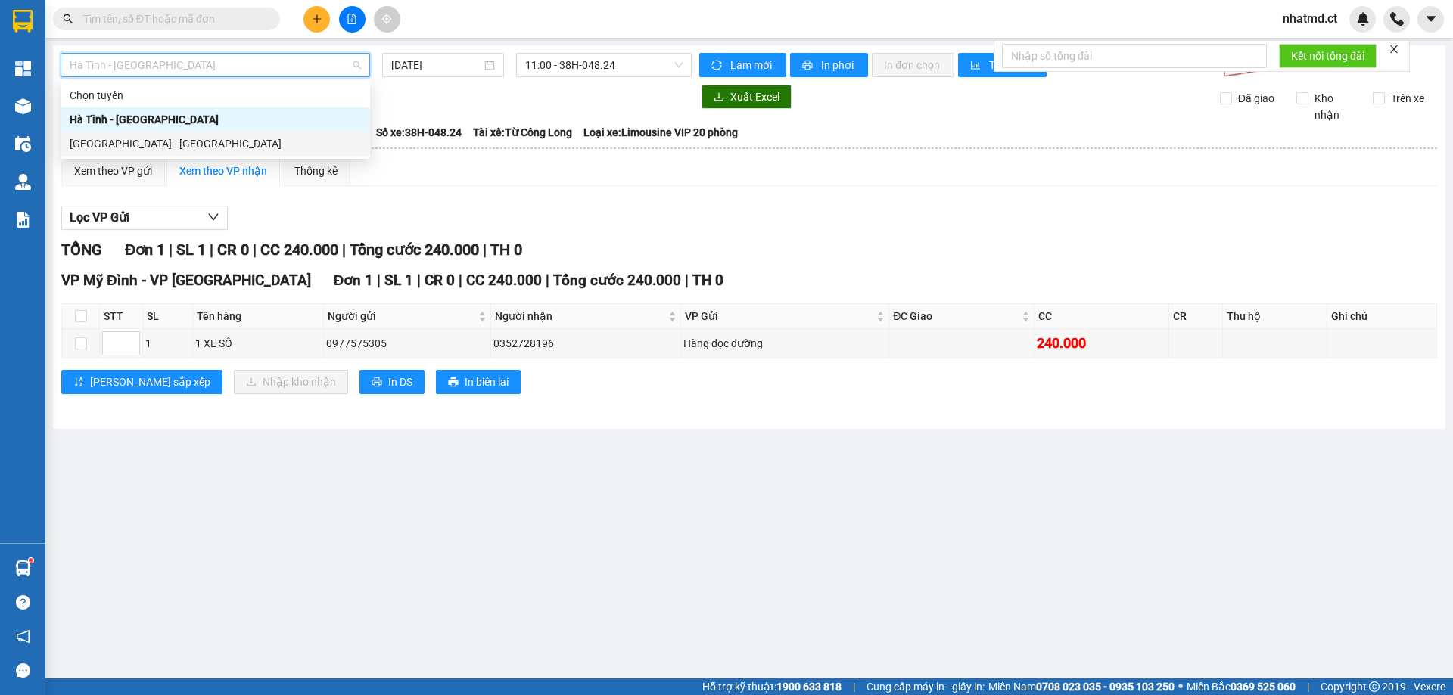
click at [150, 143] on div "[GEOGRAPHIC_DATA] - [GEOGRAPHIC_DATA]" at bounding box center [215, 143] width 291 height 17
type input "[DATE]"
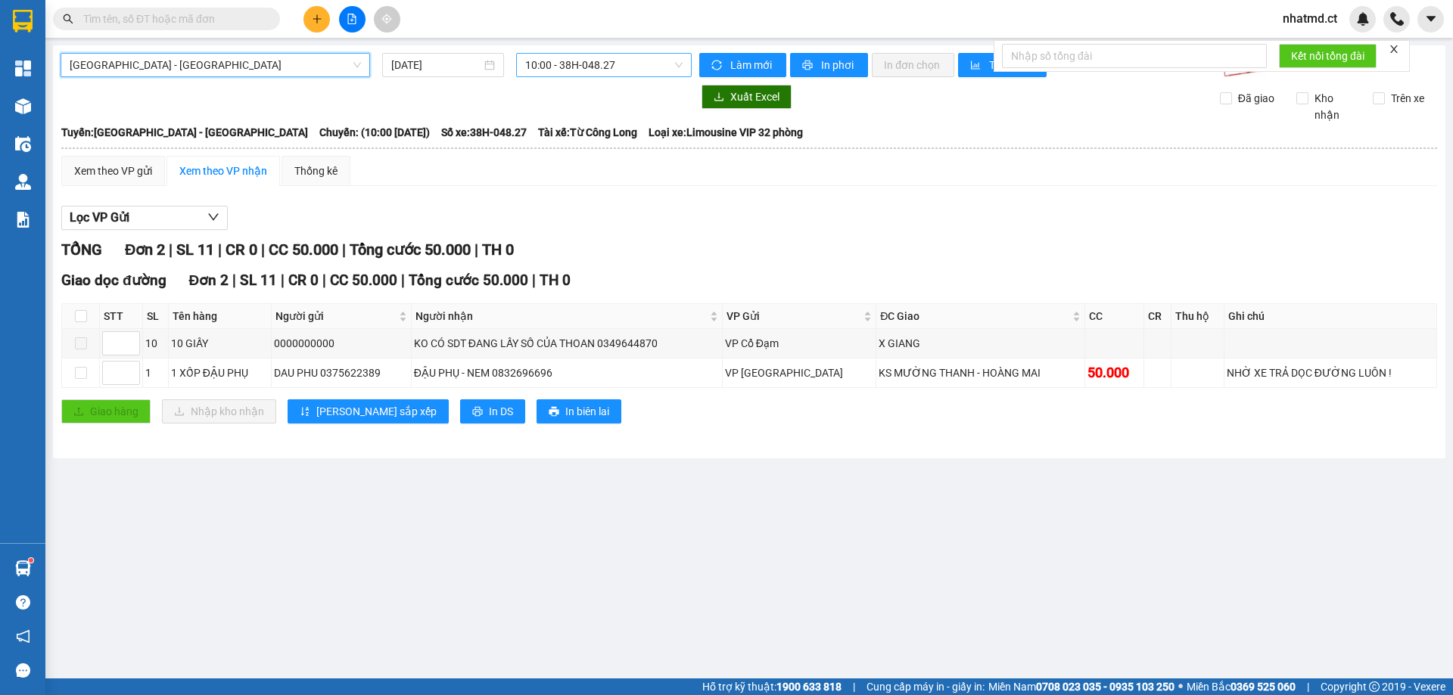
click at [602, 67] on span "10:00 - 38H-048.27" at bounding box center [603, 65] width 157 height 23
click at [627, 71] on span "10:00 - 38H-048.27" at bounding box center [603, 65] width 157 height 23
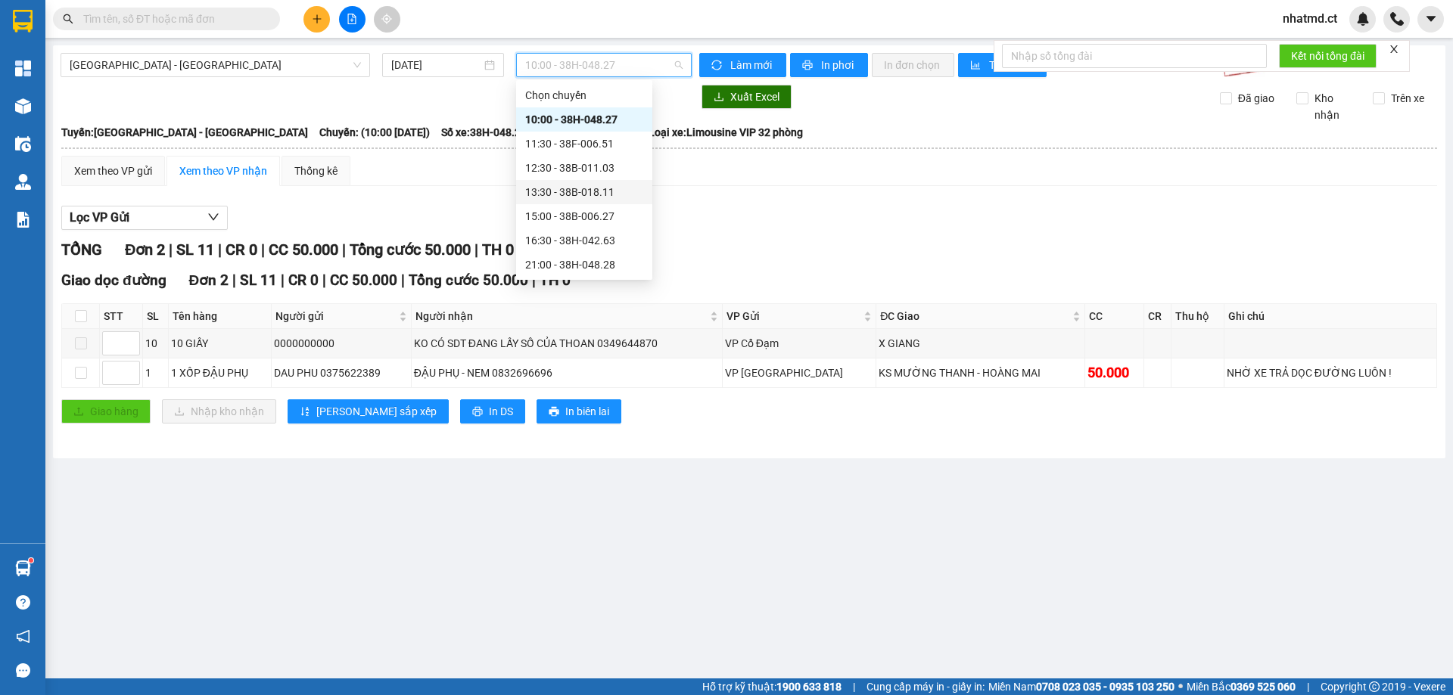
click at [596, 197] on div "13:30 - 38B-018.11" at bounding box center [584, 192] width 118 height 17
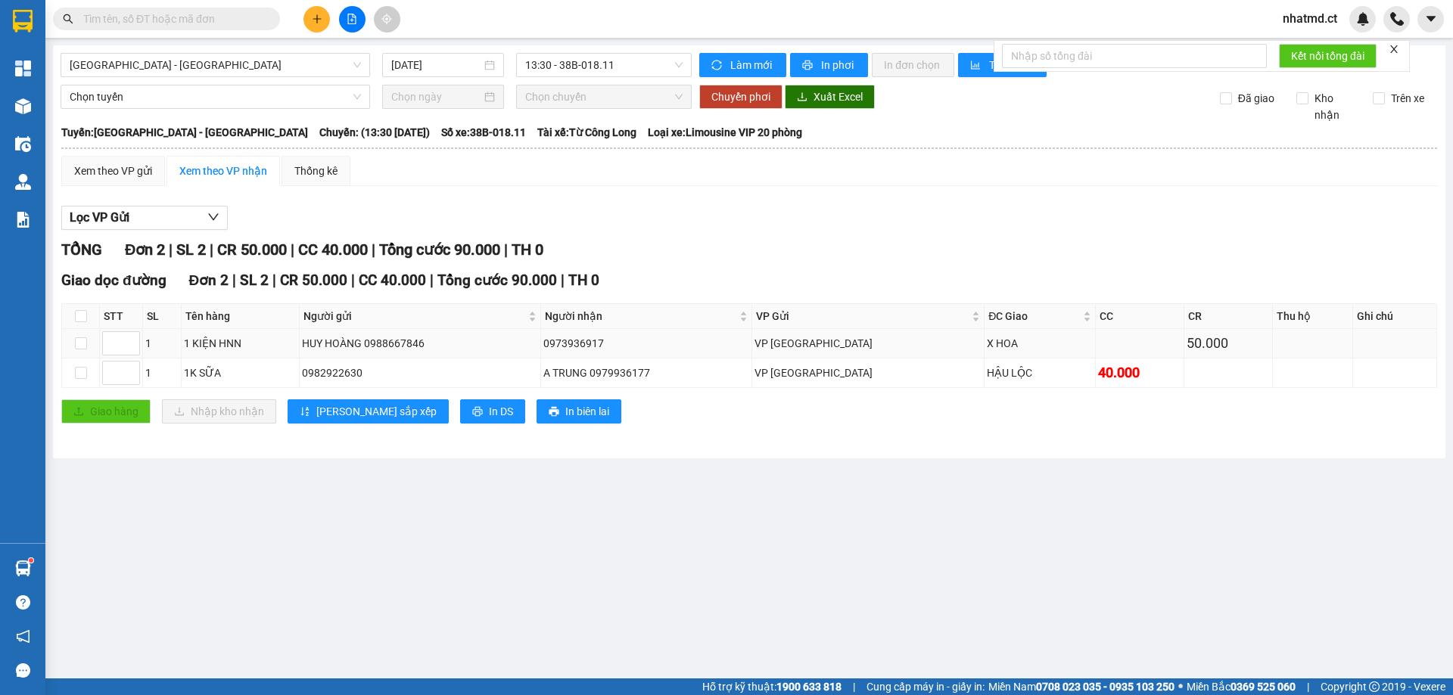
click at [72, 347] on td at bounding box center [81, 344] width 38 height 30
click at [82, 349] on input "checkbox" at bounding box center [81, 344] width 12 height 12
checkbox input "true"
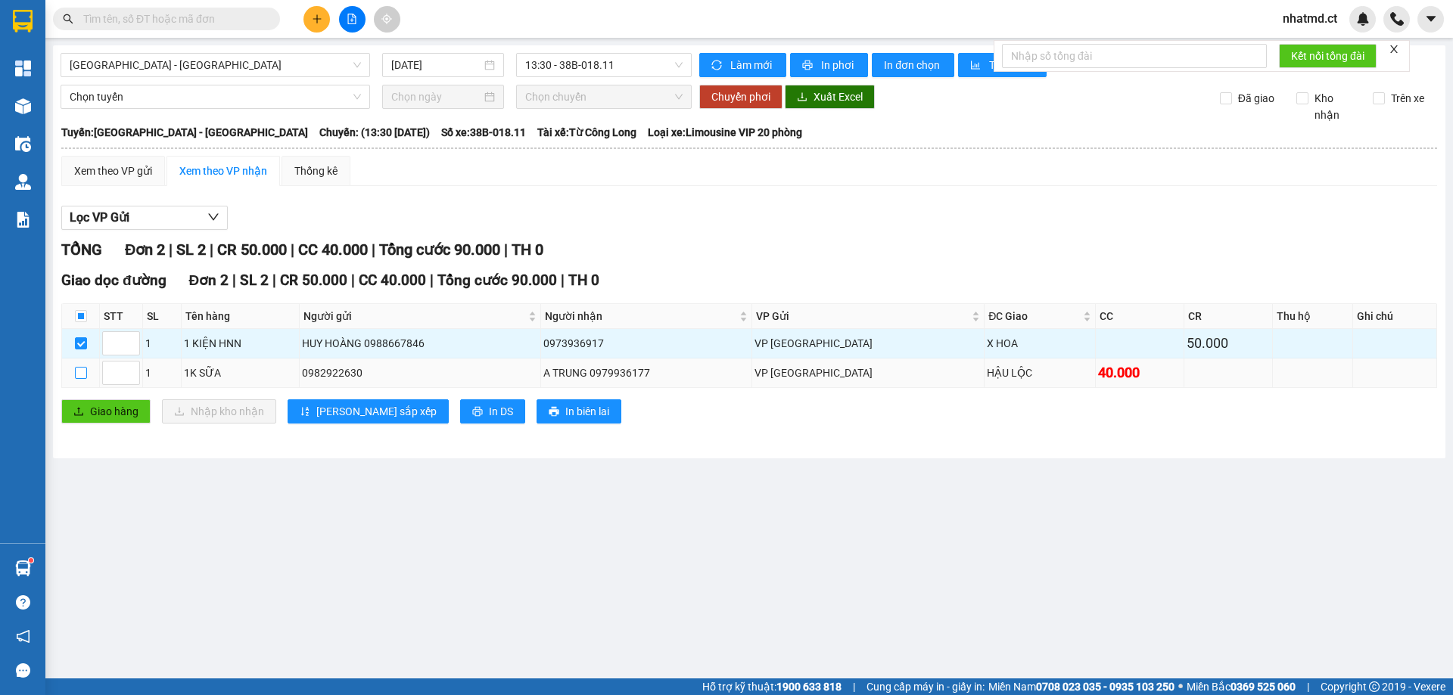
click at [83, 370] on input "checkbox" at bounding box center [81, 373] width 12 height 12
checkbox input "true"
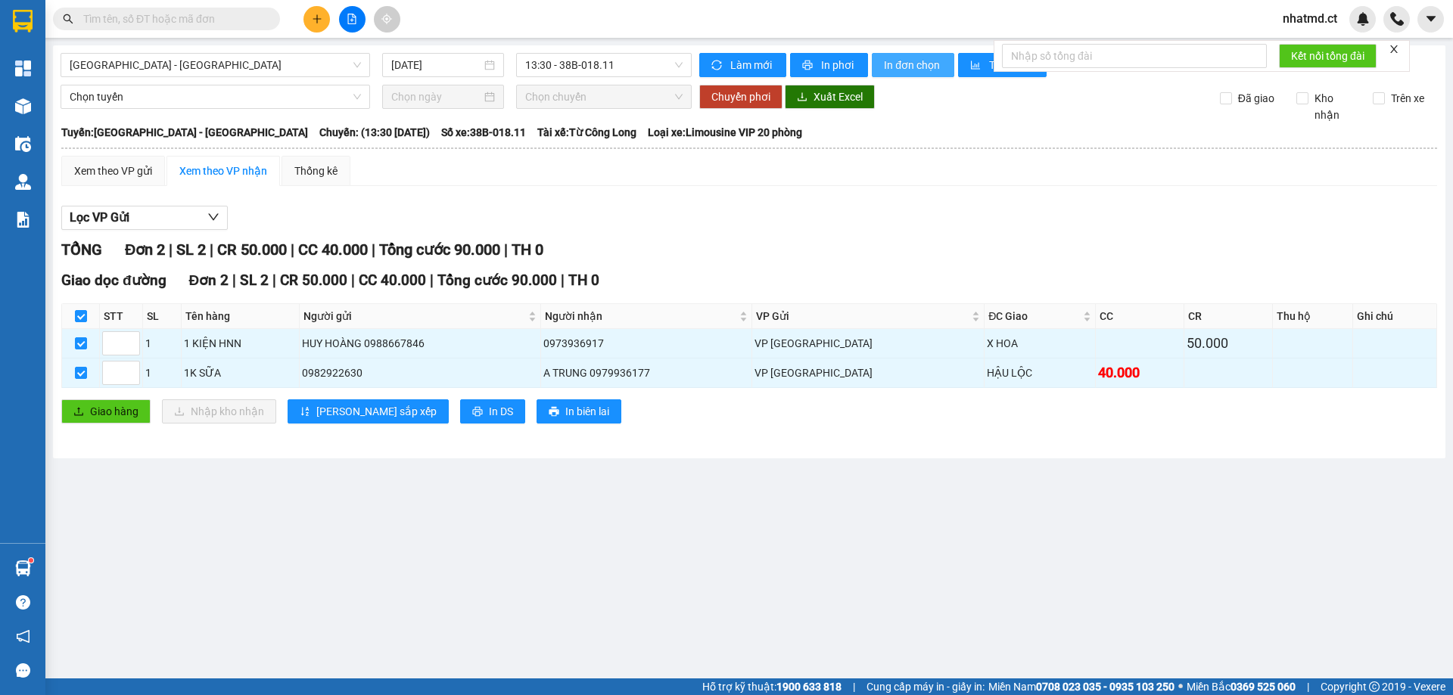
click at [908, 54] on button "In đơn chọn" at bounding box center [913, 65] width 82 height 24
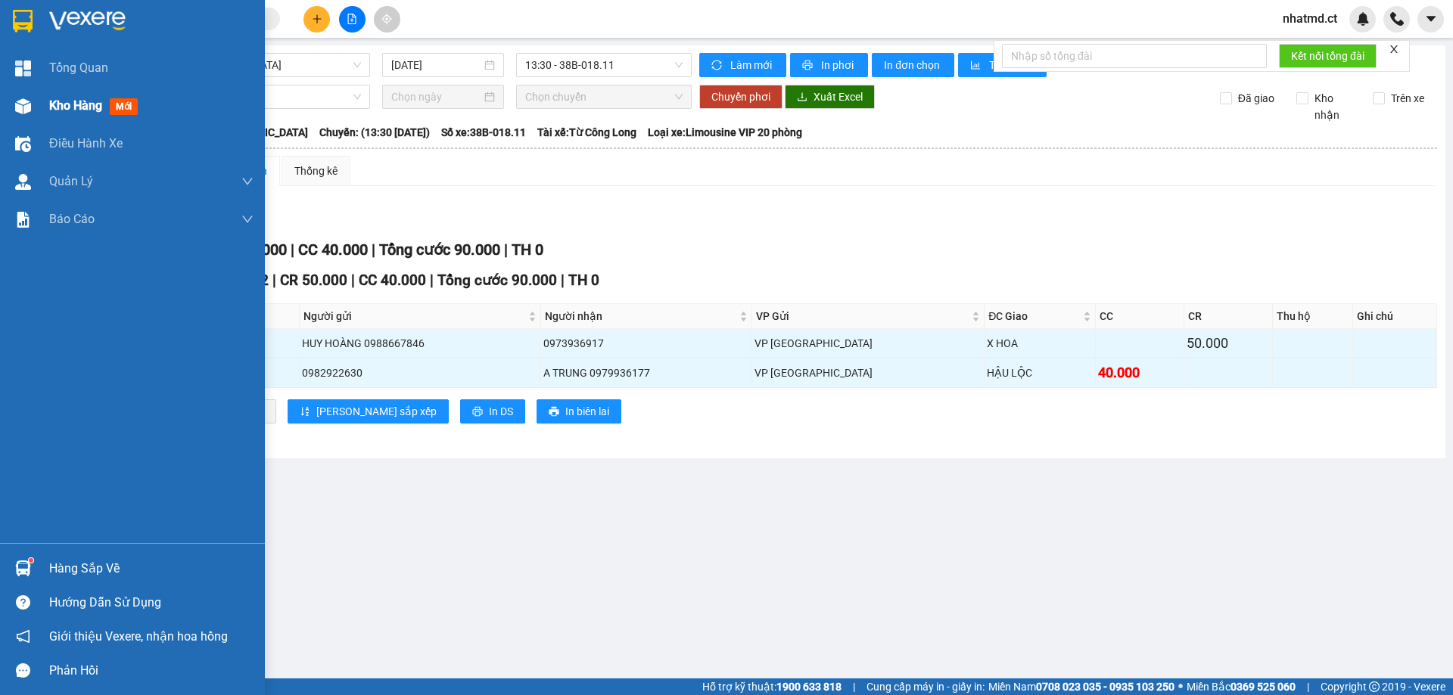
click at [49, 99] on span "Kho hàng" at bounding box center [75, 105] width 53 height 14
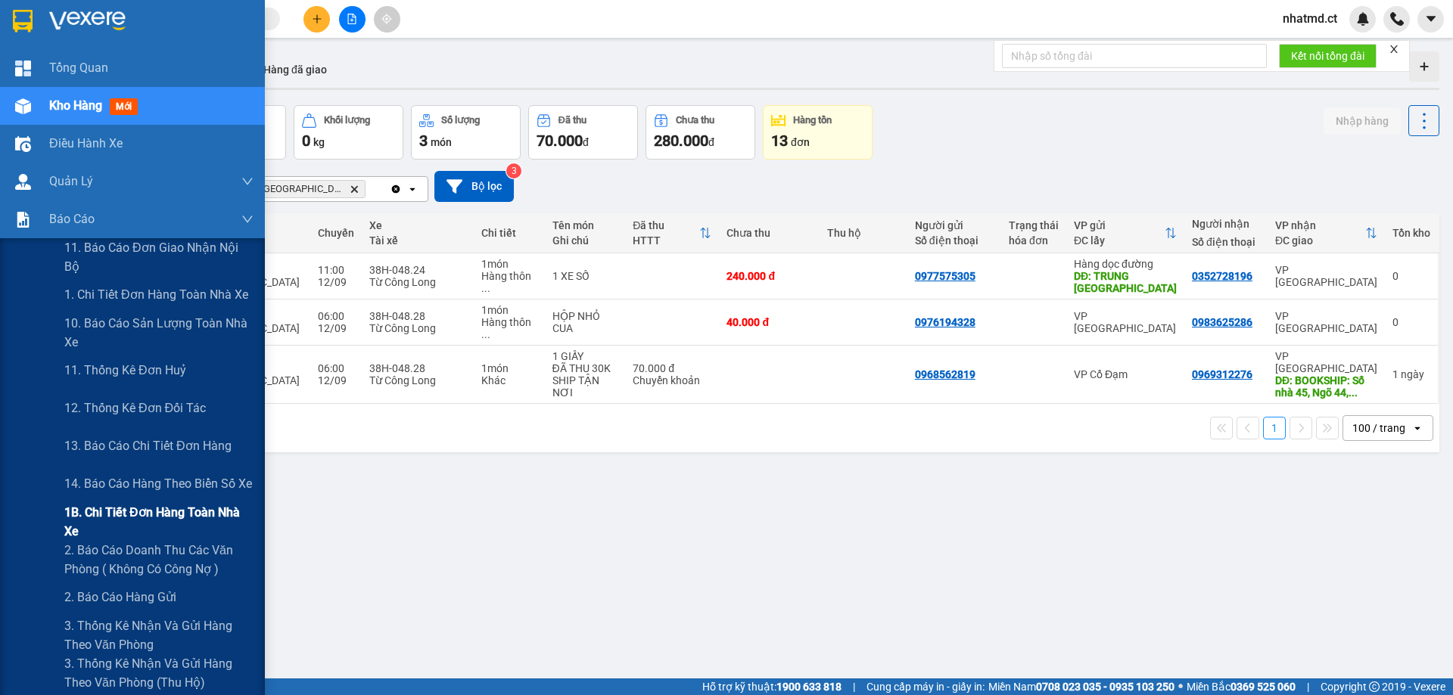
click at [113, 524] on span "1B. Chi tiết đơn hàng toàn nhà xe" at bounding box center [158, 522] width 189 height 38
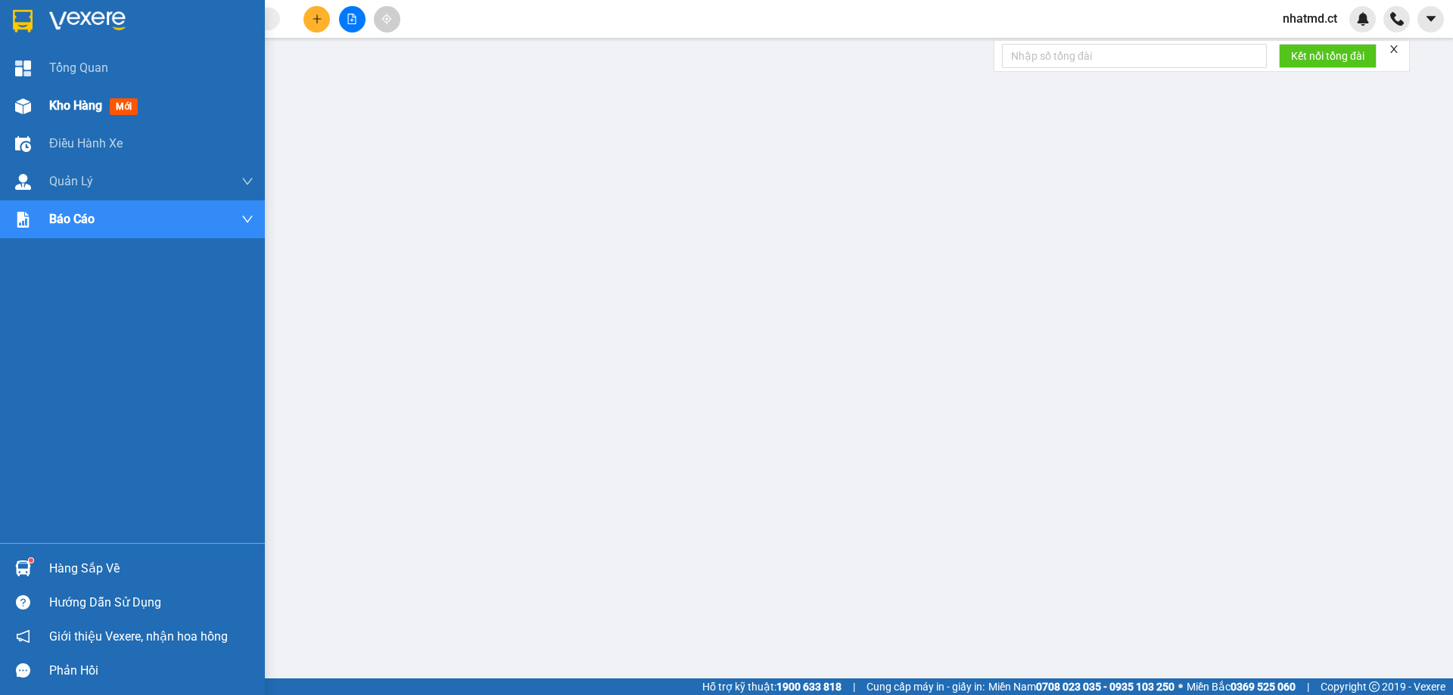
click at [86, 114] on div "Kho hàng mới" at bounding box center [96, 105] width 95 height 19
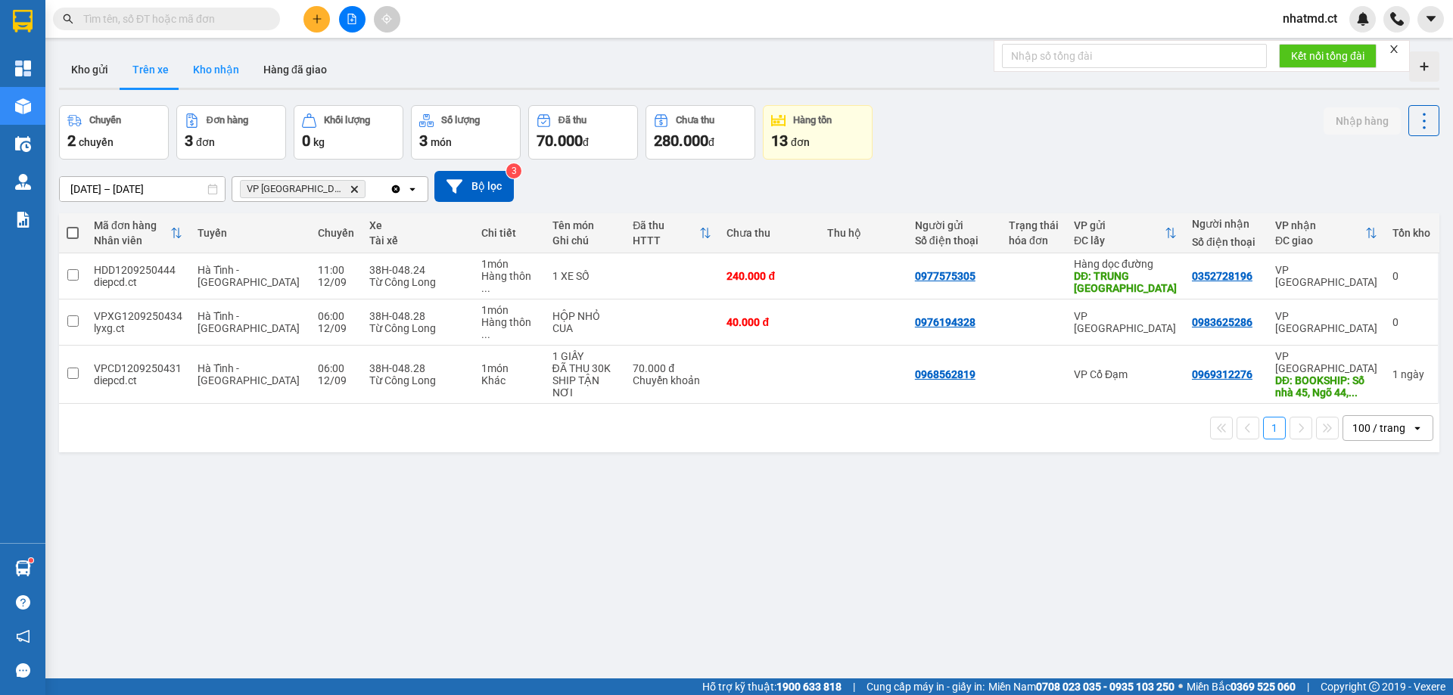
click at [203, 81] on button "Kho nhận" at bounding box center [216, 69] width 70 height 36
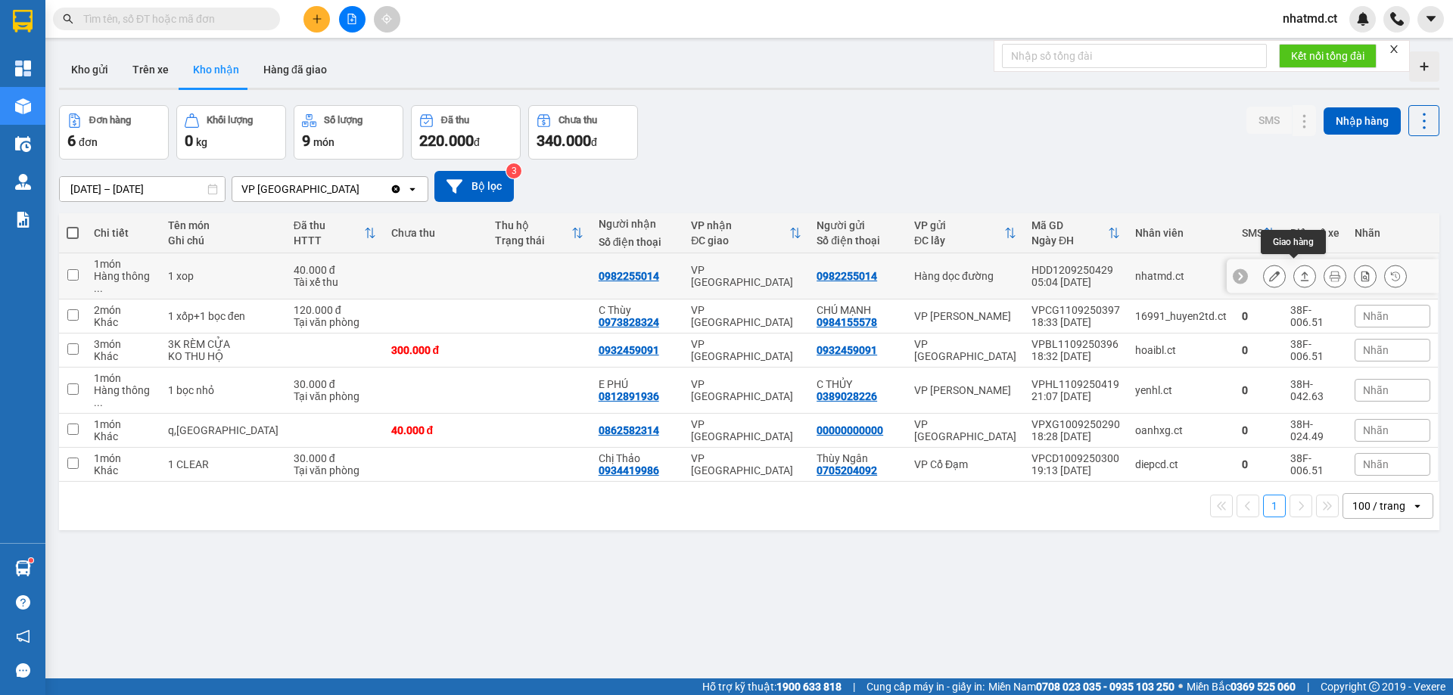
click at [1294, 271] on button at bounding box center [1304, 276] width 21 height 26
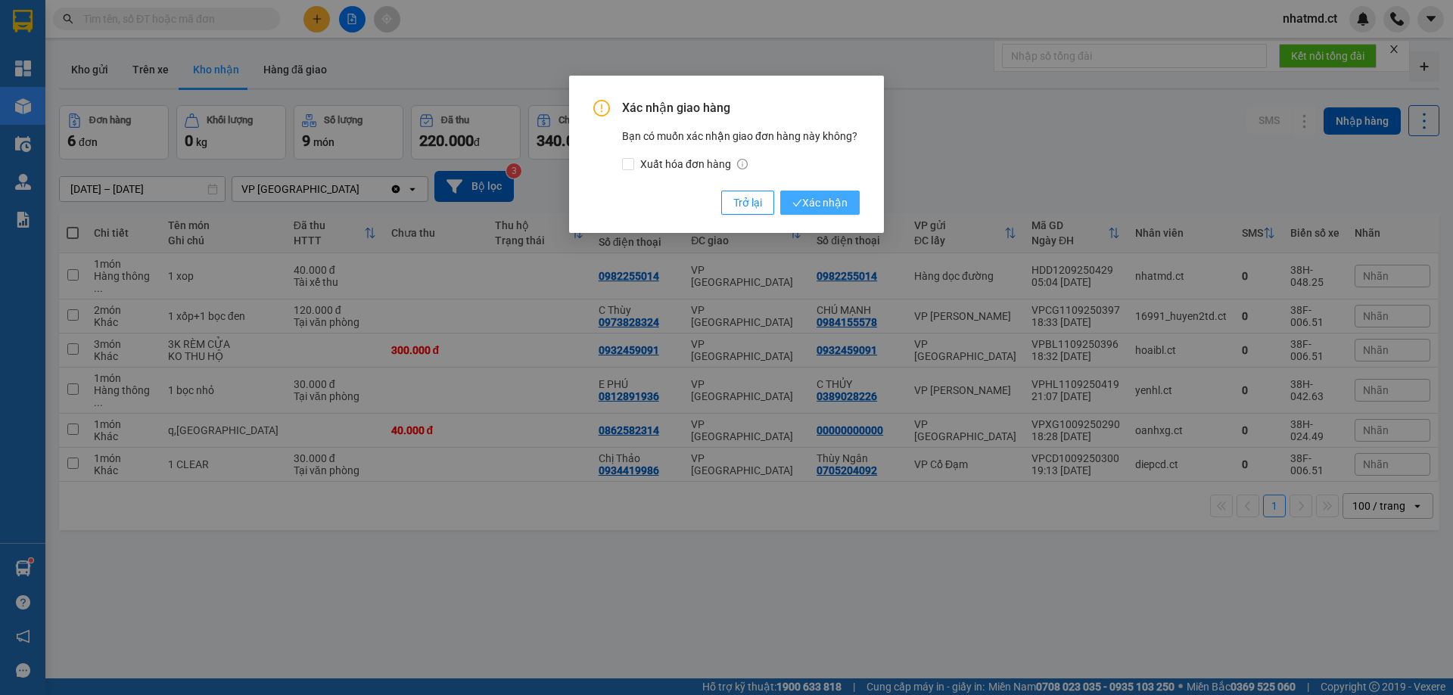
click at [827, 212] on button "Xác nhận" at bounding box center [819, 203] width 79 height 24
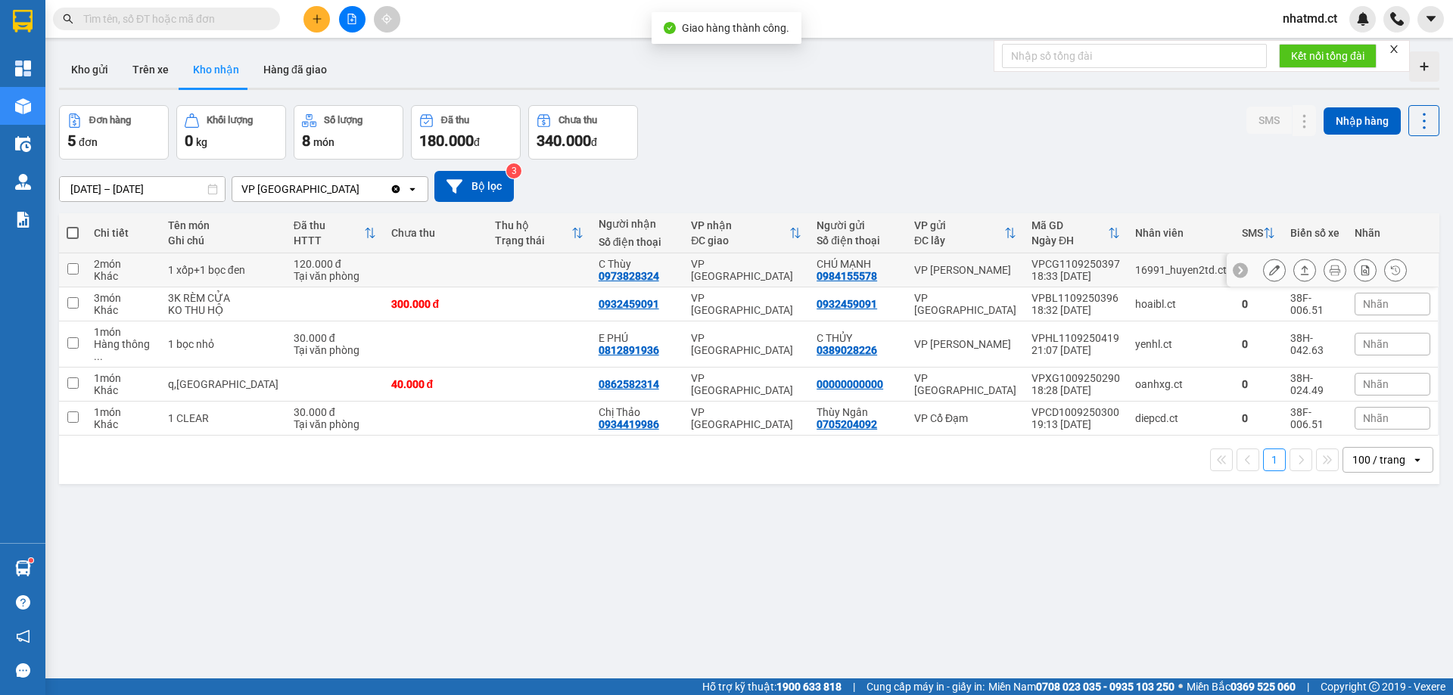
click at [1294, 269] on button at bounding box center [1304, 270] width 21 height 26
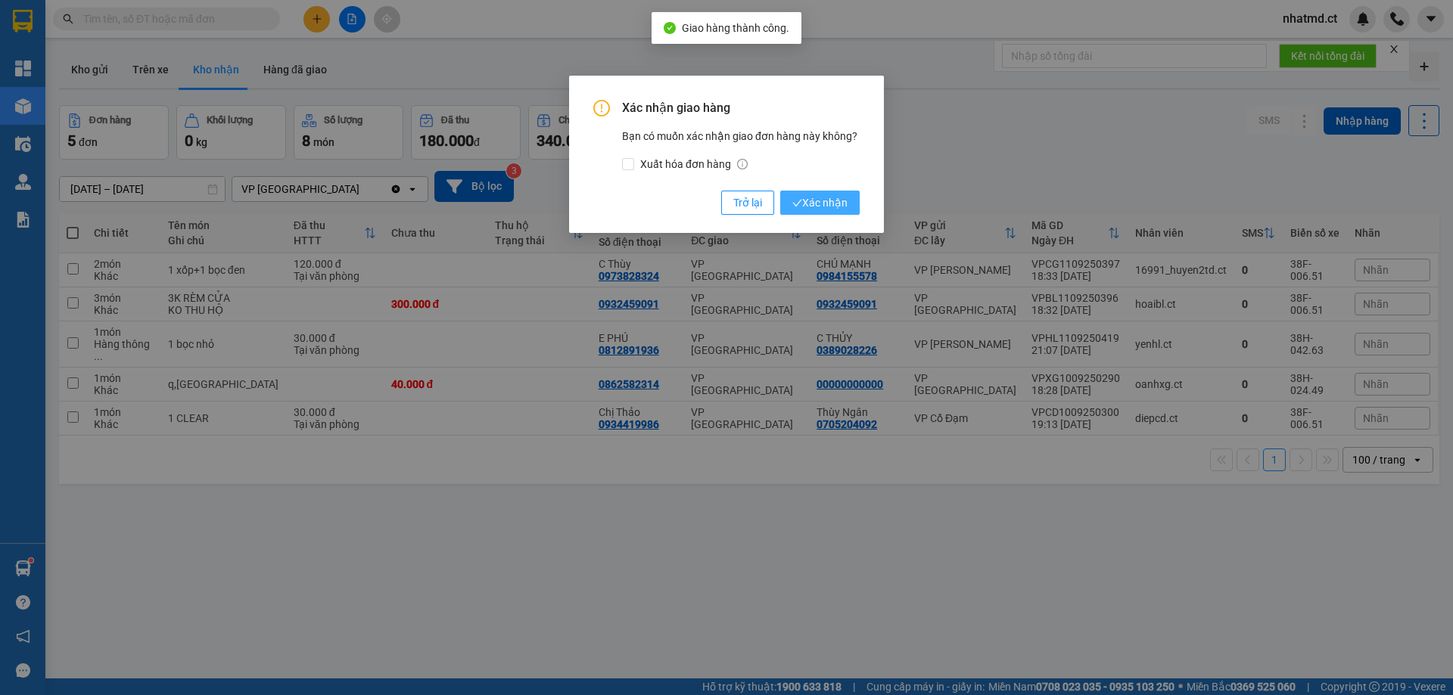
click at [828, 199] on span "Xác nhận" at bounding box center [819, 202] width 55 height 17
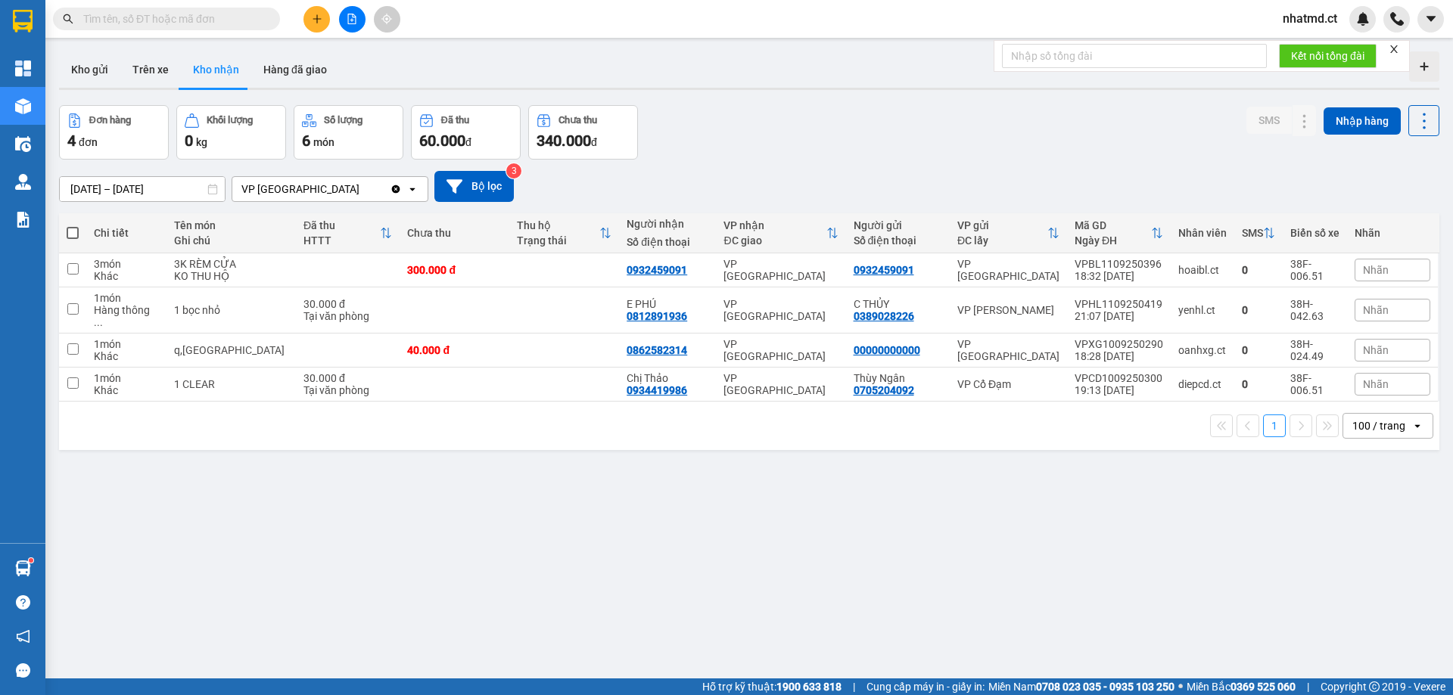
click at [1333, 17] on span "nhatmd.ct" at bounding box center [1310, 18] width 79 height 19
click at [1322, 47] on span "Đăng xuất" at bounding box center [1325, 47] width 64 height 17
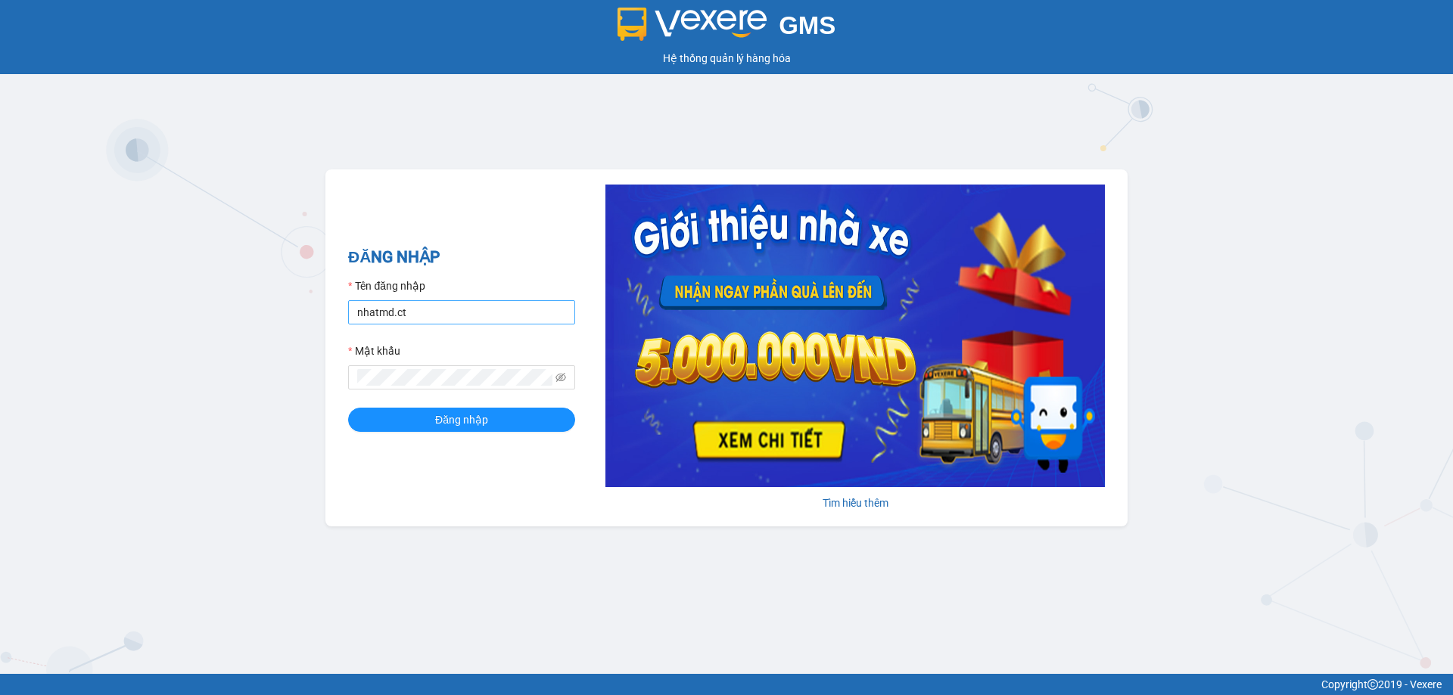
click at [413, 313] on input "nhatmd.ct" at bounding box center [461, 312] width 227 height 24
click at [440, 314] on input "nhatmd.ct" at bounding box center [461, 312] width 227 height 24
type input "linhmd.ct"
click at [481, 422] on span "Đăng nhập" at bounding box center [461, 420] width 53 height 17
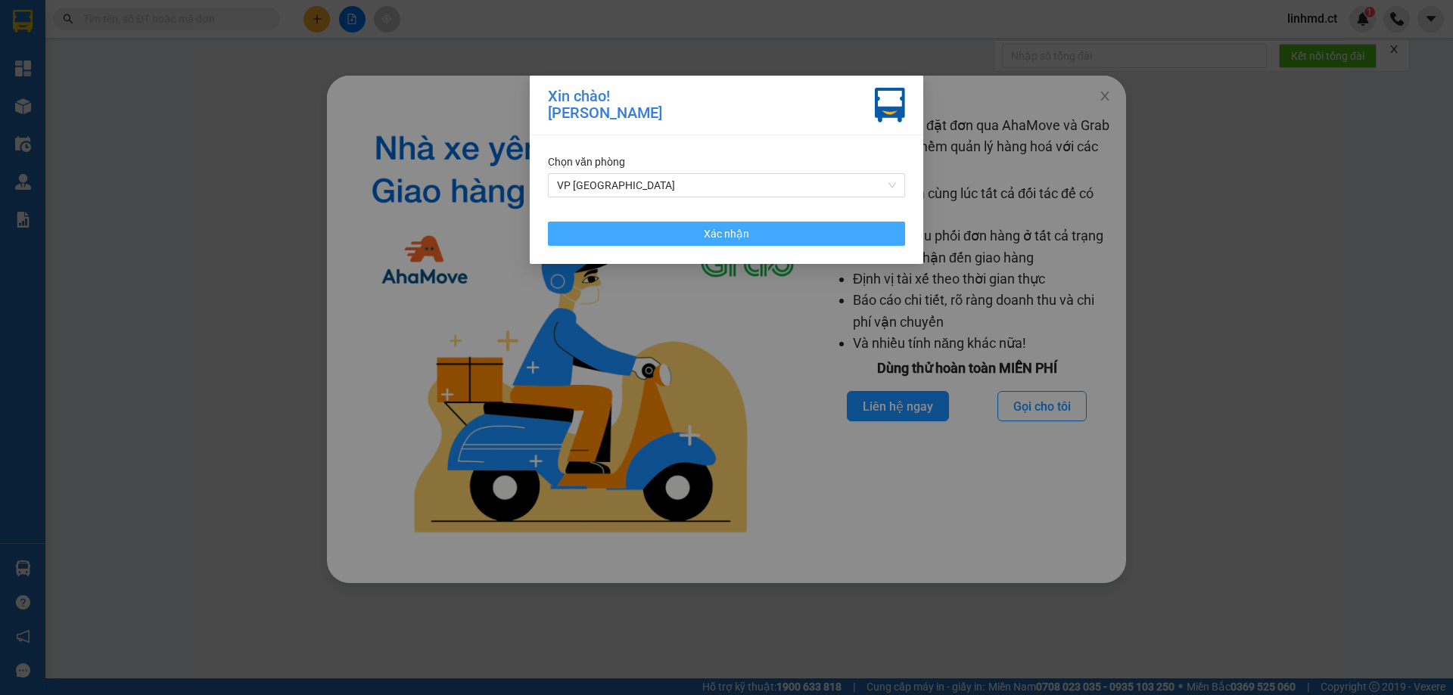
click at [698, 229] on button "Xác nhận" at bounding box center [726, 234] width 357 height 24
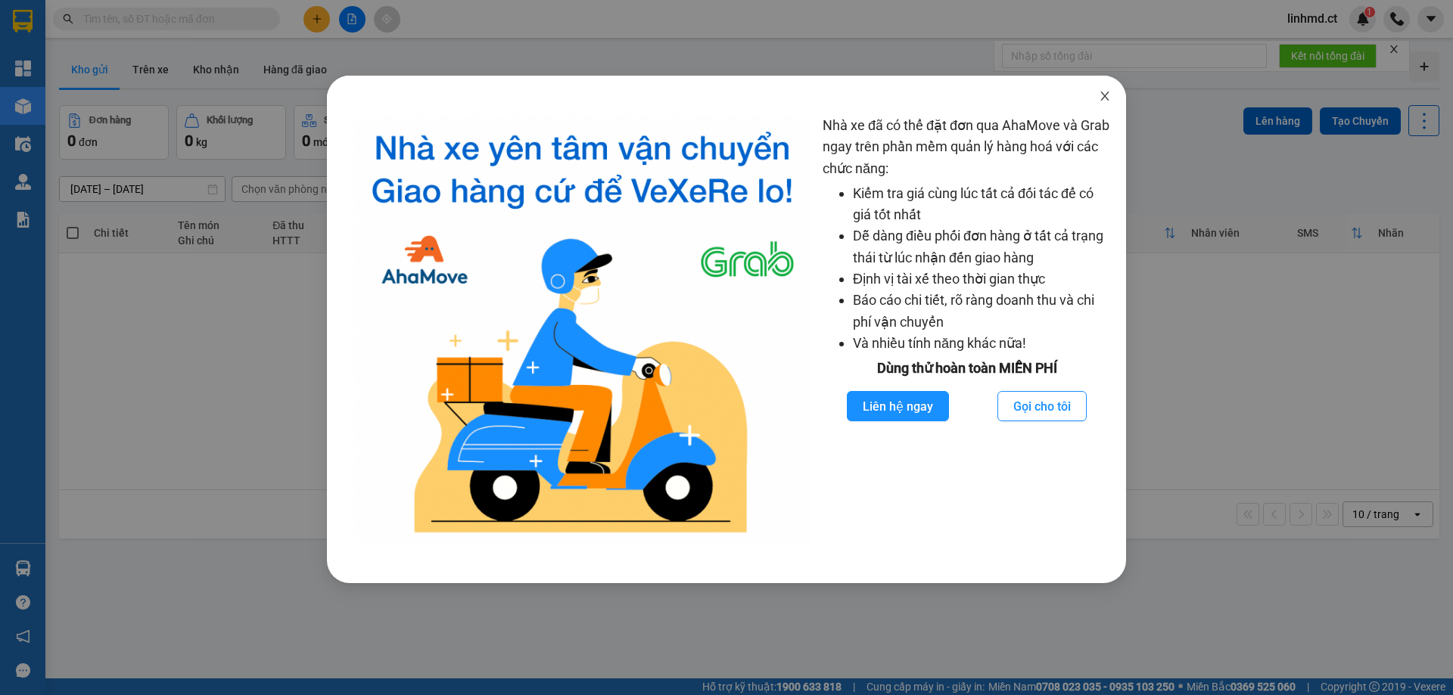
click at [1106, 94] on icon "close" at bounding box center [1105, 96] width 12 height 12
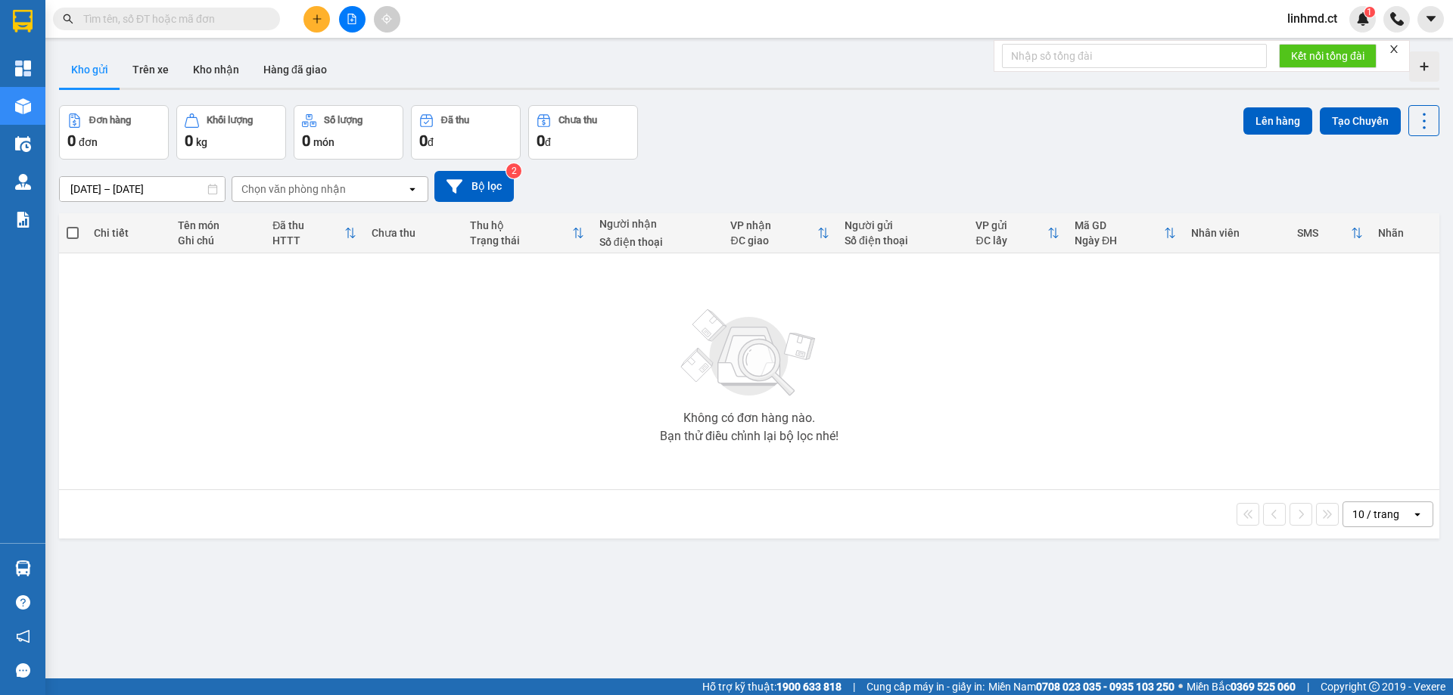
click at [241, 23] on input "text" at bounding box center [172, 19] width 179 height 17
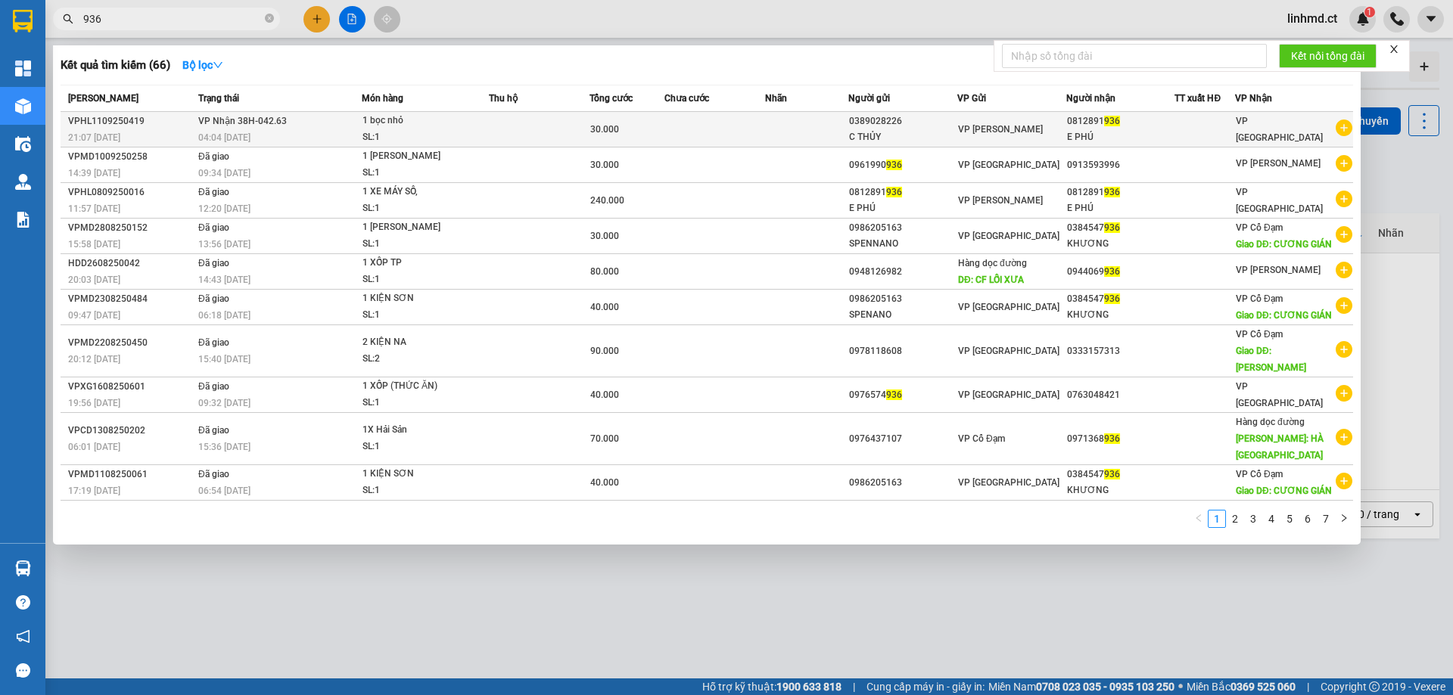
type input "936"
click at [655, 132] on div "30.000" at bounding box center [626, 129] width 73 height 17
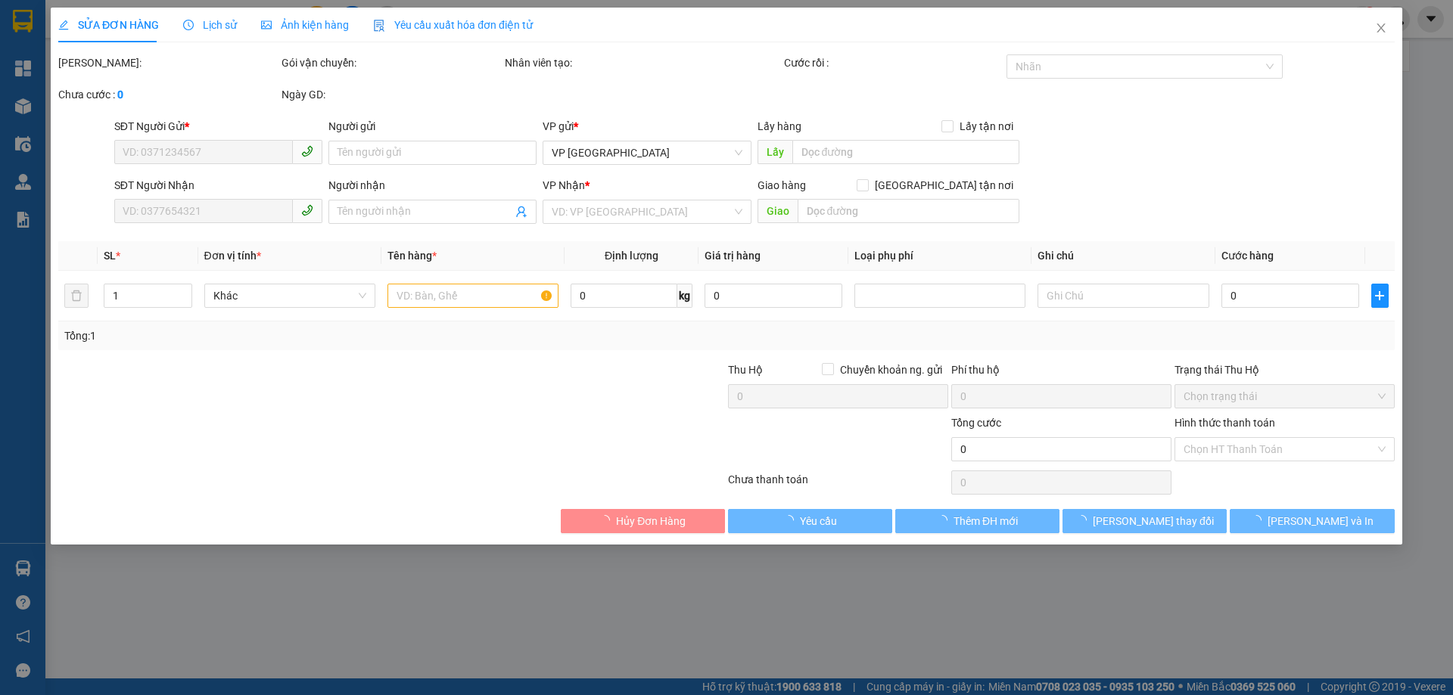
type input "0389028226"
type input "C THỦY"
type input "0812891936"
type input "E PHÚ"
type input "30.000"
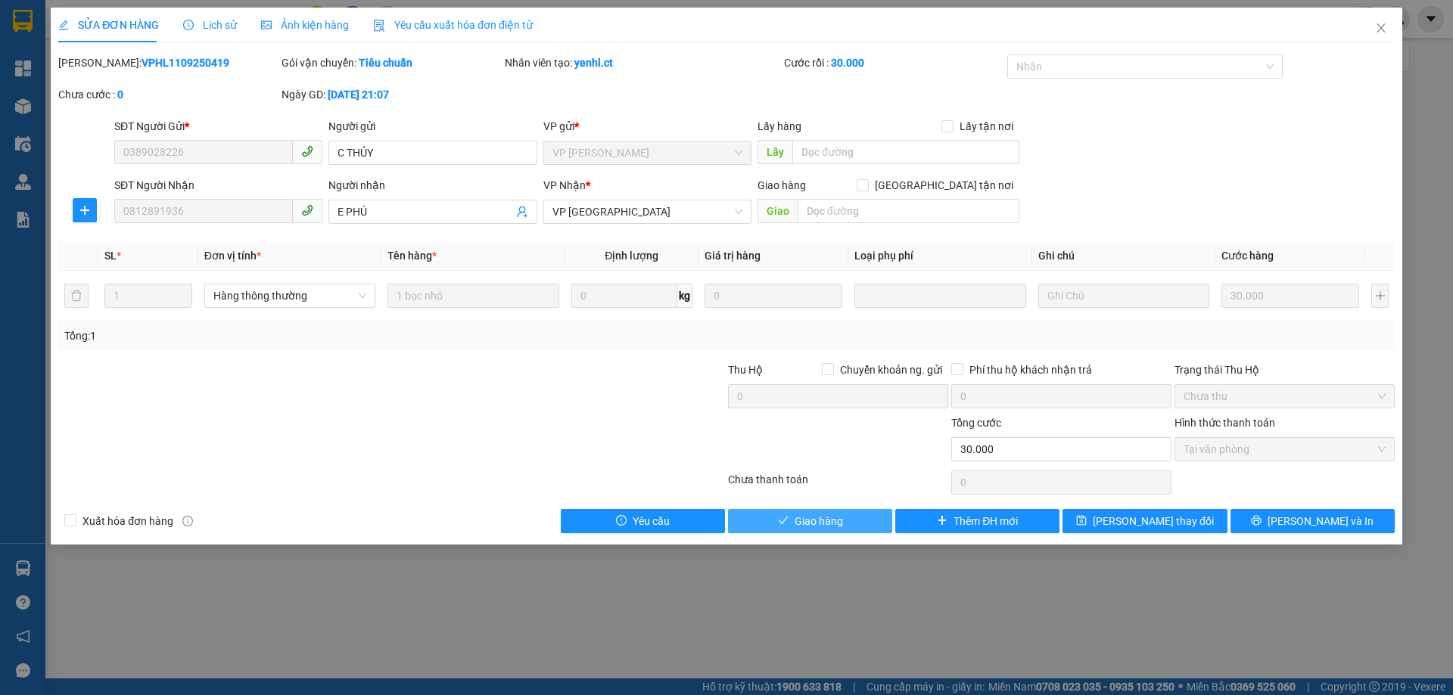
click at [848, 515] on button "Giao hàng" at bounding box center [810, 521] width 164 height 24
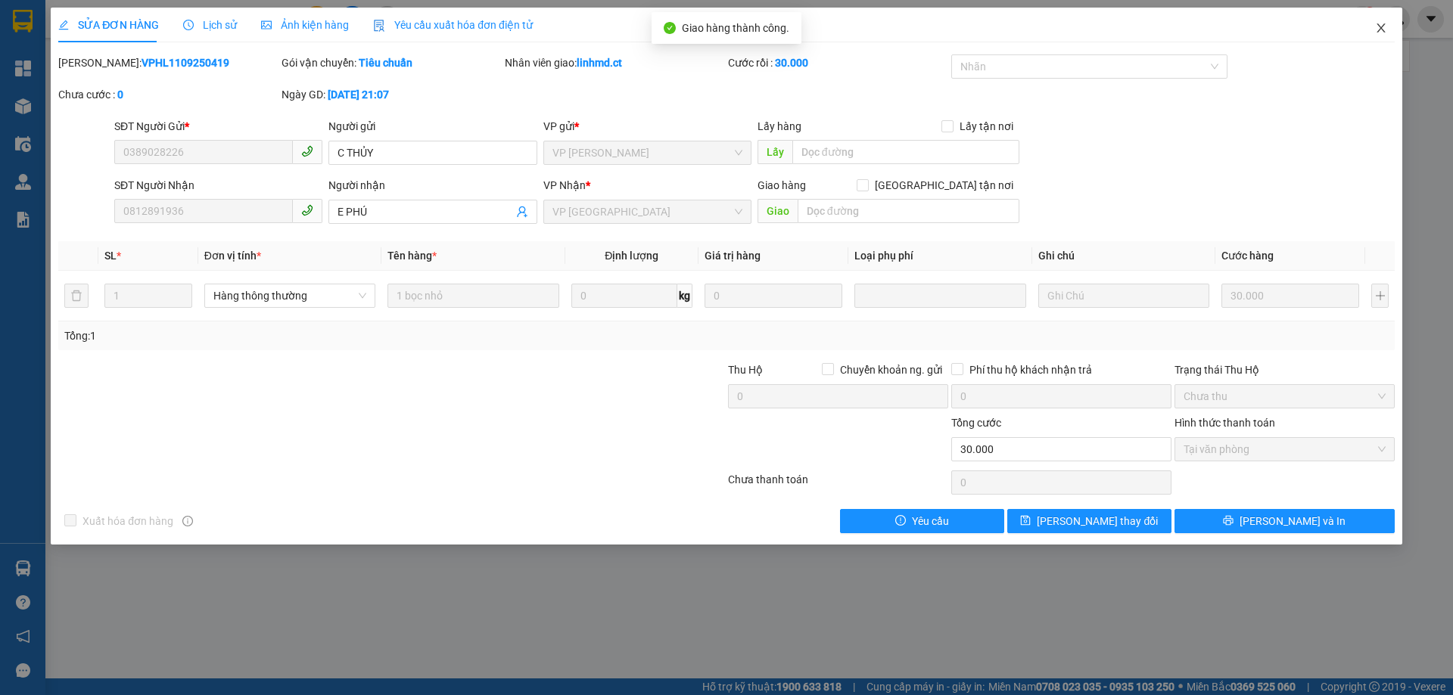
click at [1373, 27] on span "Close" at bounding box center [1381, 29] width 42 height 42
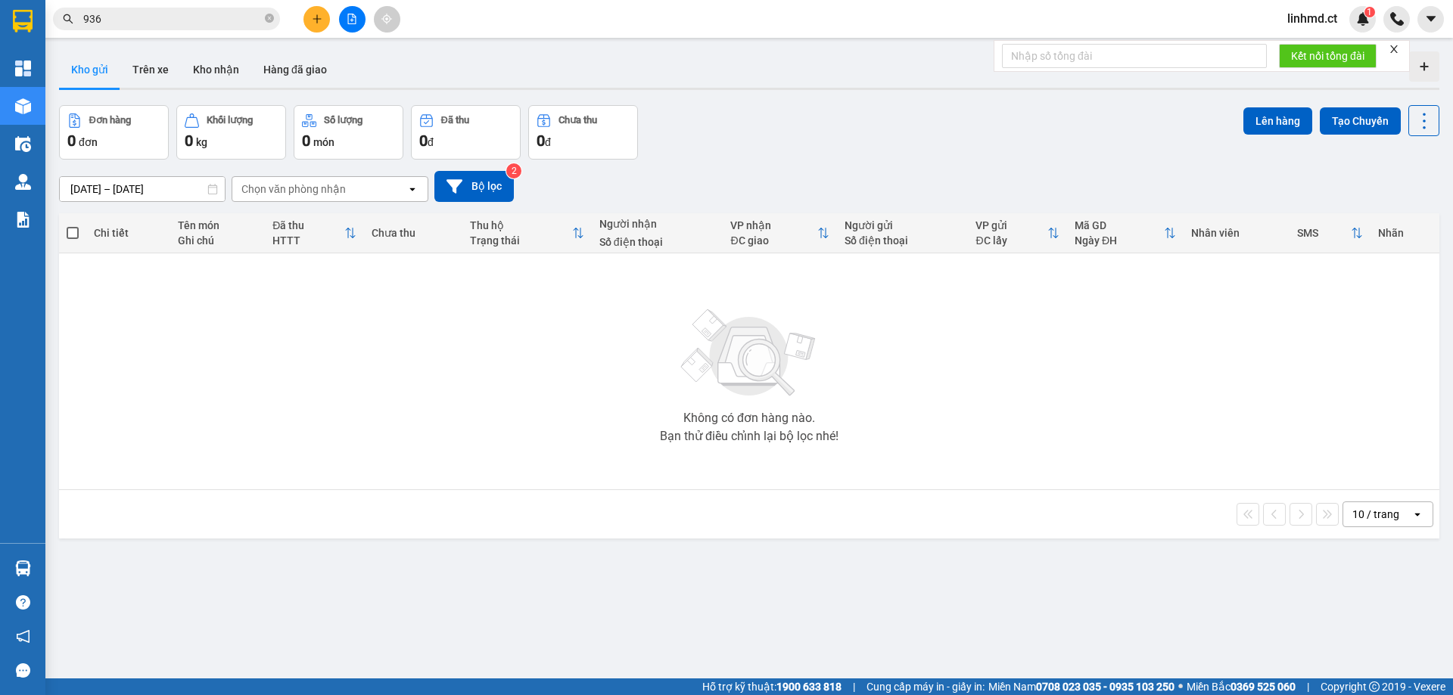
click at [325, 15] on button at bounding box center [316, 19] width 26 height 26
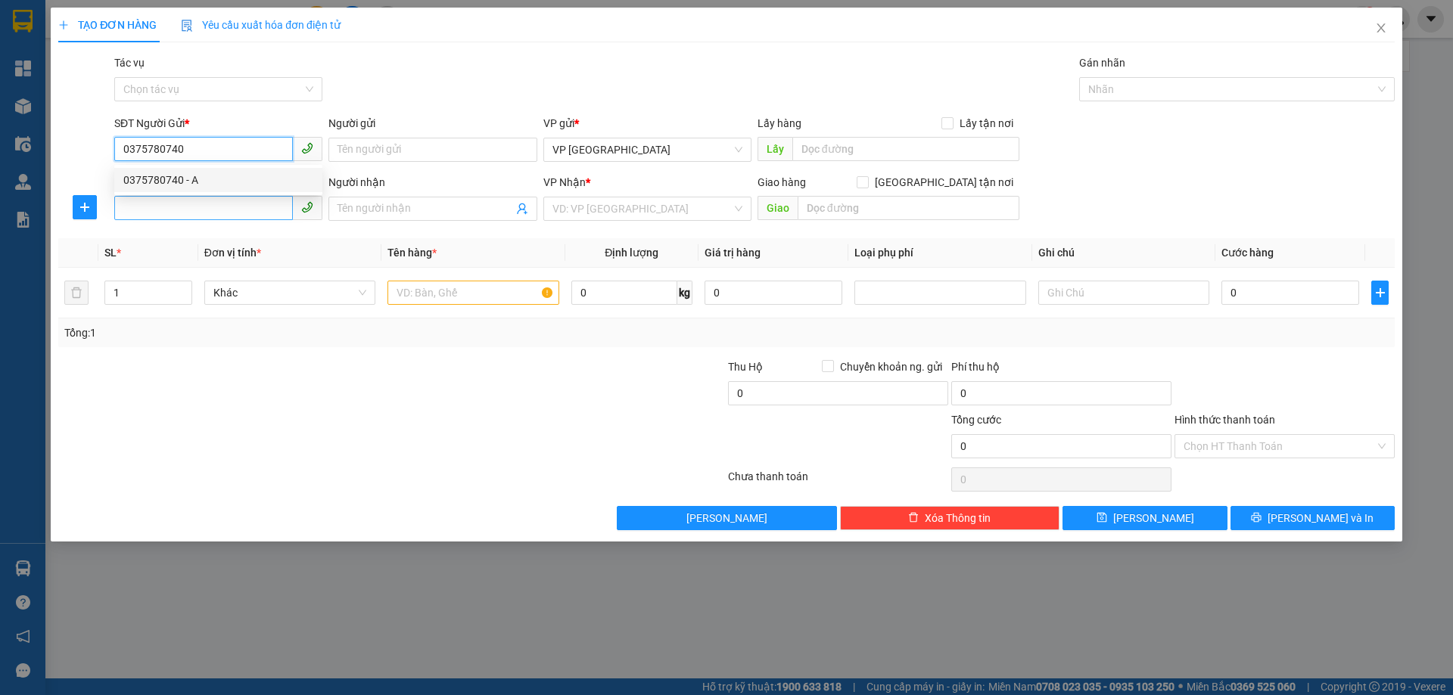
type input "0375780740"
click at [153, 207] on input "SĐT Người Nhận" at bounding box center [203, 208] width 179 height 24
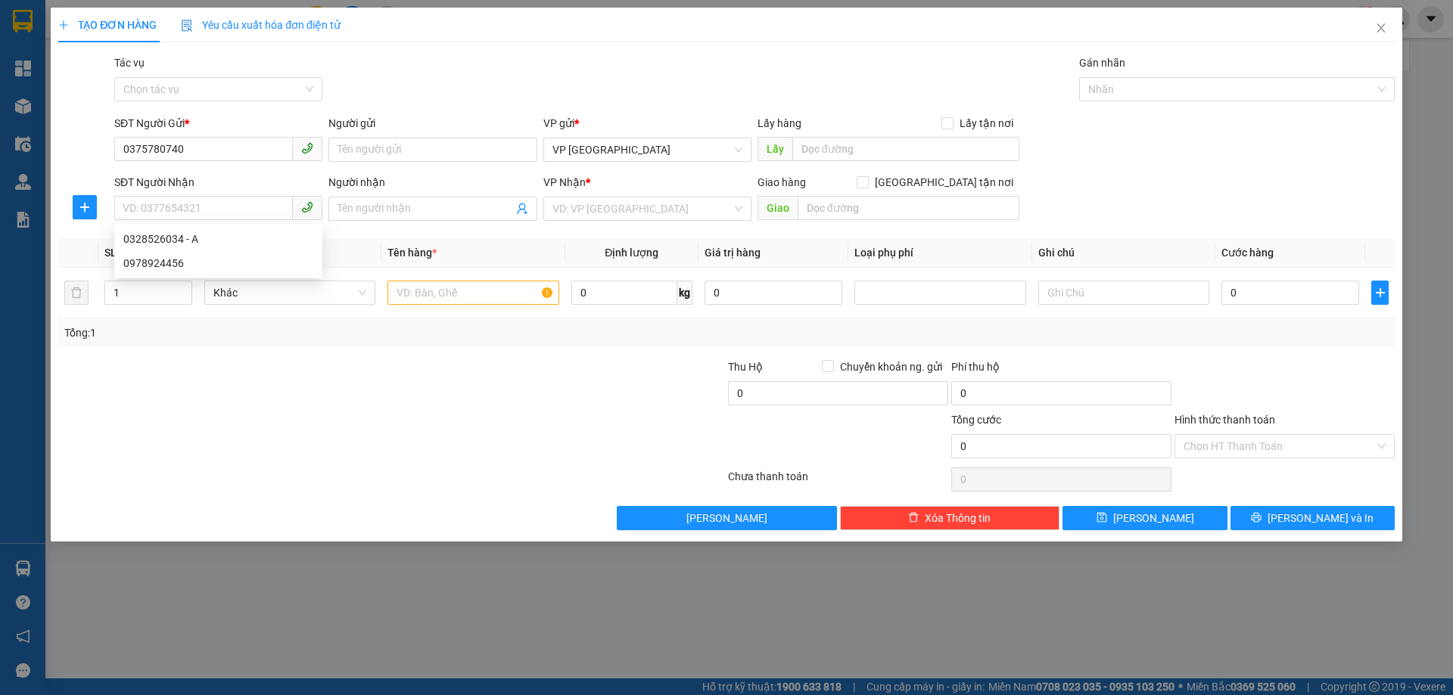
click at [215, 180] on div "SĐT Người Nhận" at bounding box center [218, 182] width 208 height 17
click at [215, 196] on input "SĐT Người Nhận" at bounding box center [203, 208] width 179 height 24
click at [207, 157] on input "0375780740" at bounding box center [203, 149] width 179 height 24
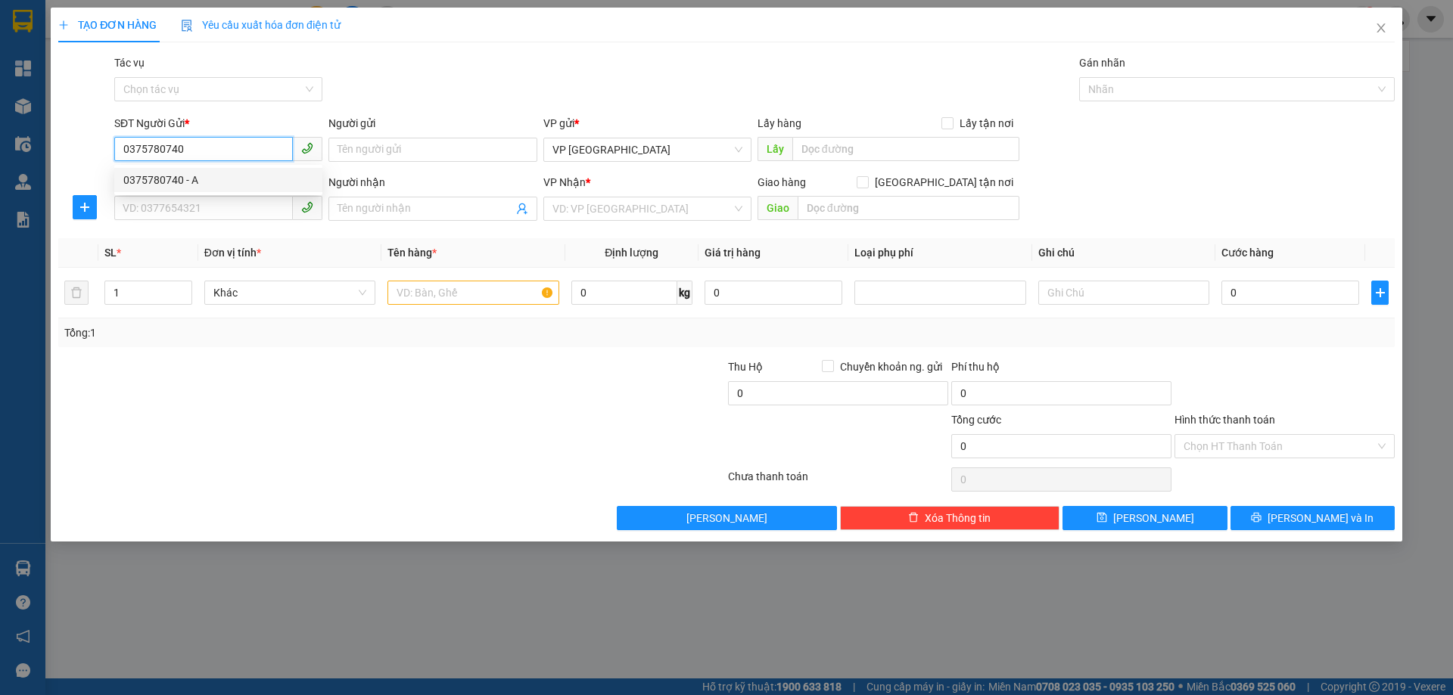
click at [204, 178] on div "0375780740 - A" at bounding box center [218, 180] width 190 height 17
type input "A"
type input "0328526034"
type input "A"
type input "NGÃ 4 ÍCH HẬU"
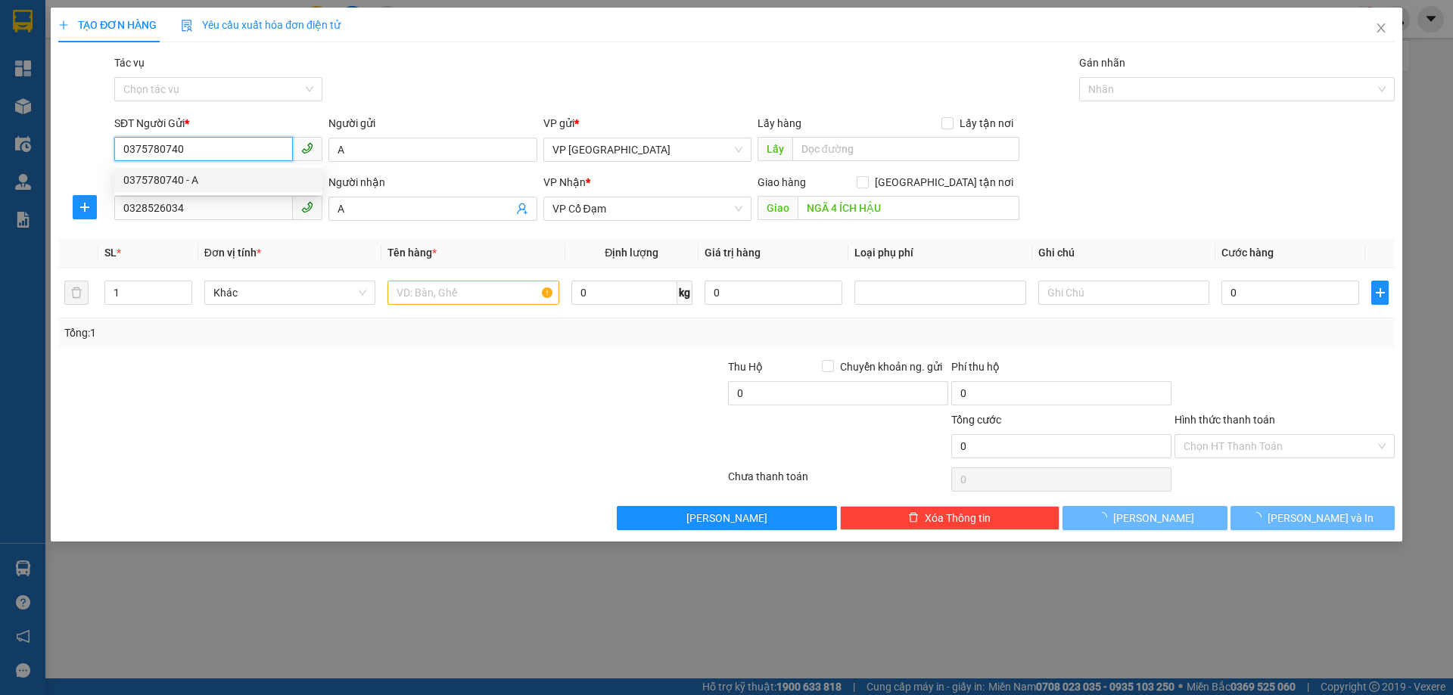
type input "250.000"
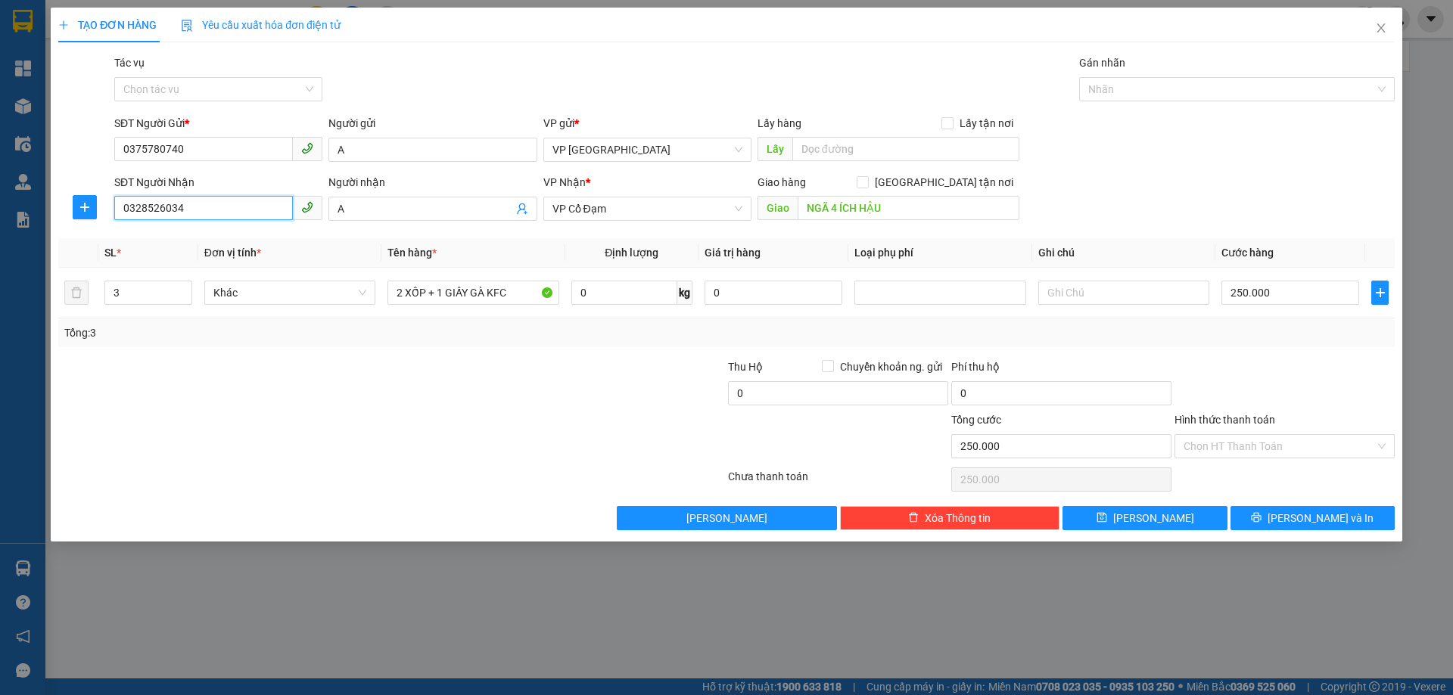
click at [204, 210] on input "0328526034" at bounding box center [203, 208] width 179 height 24
drag, startPoint x: 133, startPoint y: 296, endPoint x: 114, endPoint y: 288, distance: 20.7
click at [114, 288] on input "3" at bounding box center [148, 293] width 86 height 23
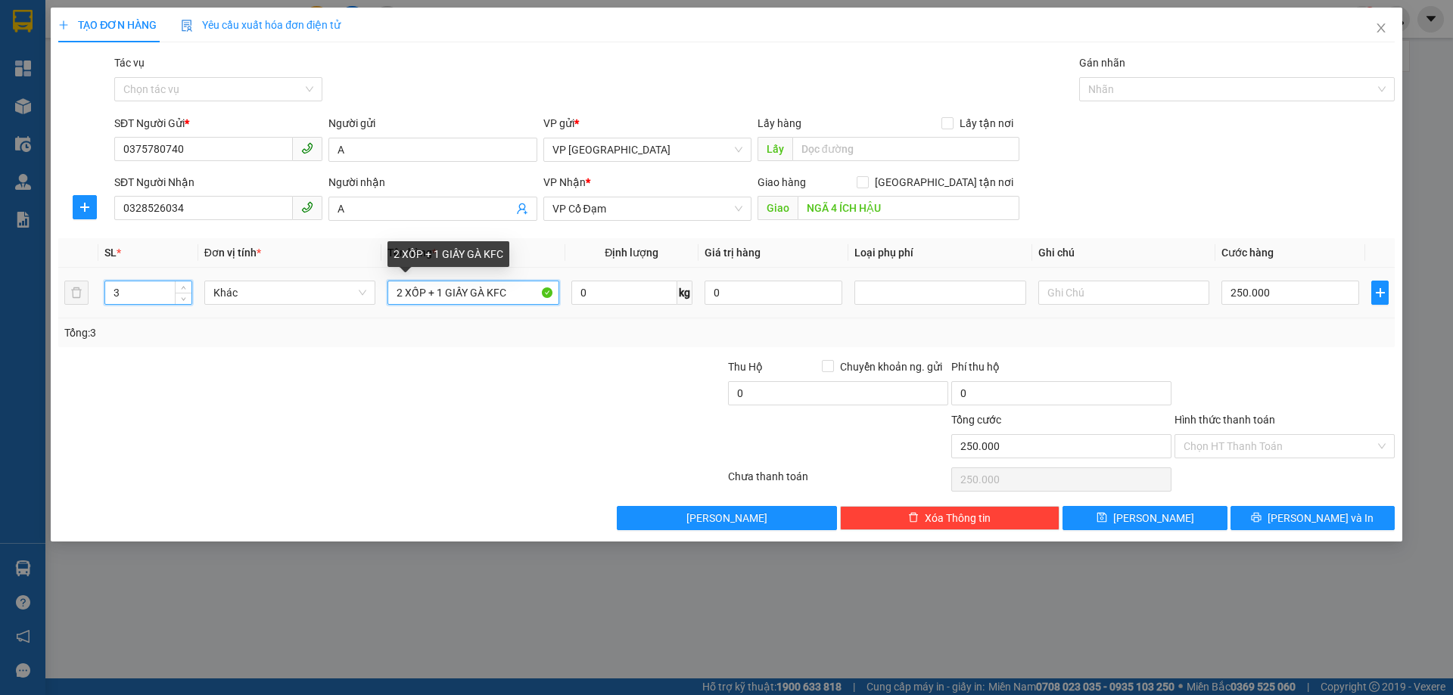
drag, startPoint x: 510, startPoint y: 294, endPoint x: 120, endPoint y: 294, distance: 389.7
click at [129, 295] on tr "3 Khác 2 XỐP + 1 GIẤY GÀ KFC 0 kg 0 250.000" at bounding box center [726, 293] width 1336 height 51
type input "0"
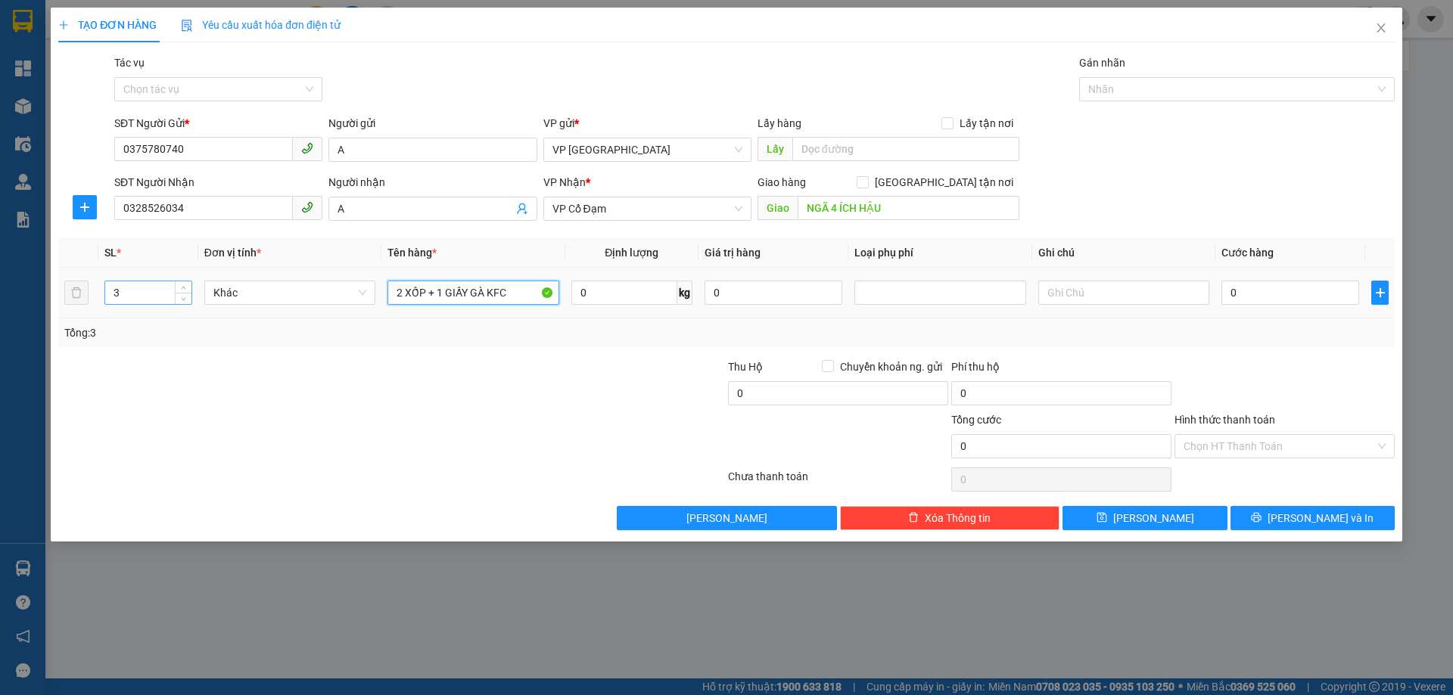
type input "2"
type input "3 XỐP HÀNG ĐÔNG LẠNH"
click at [1319, 516] on span "[PERSON_NAME] và In" at bounding box center [1321, 518] width 106 height 17
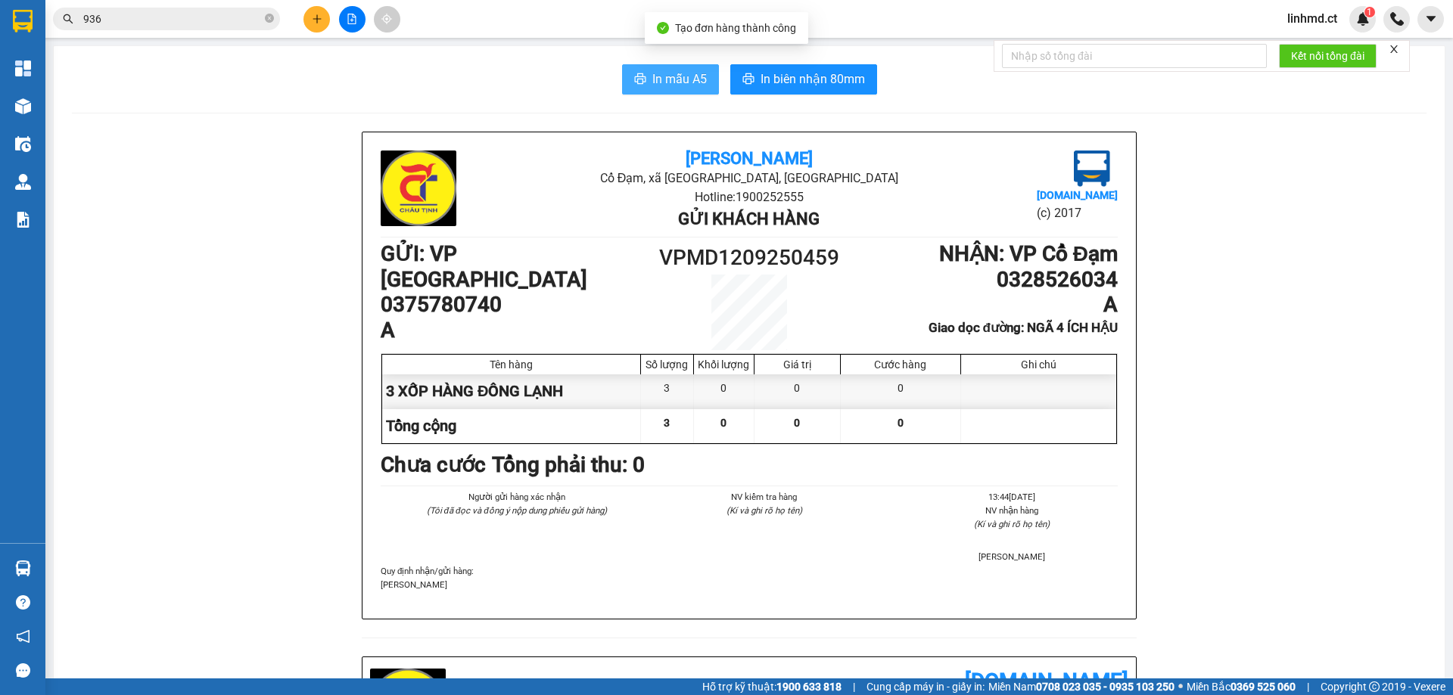
click at [680, 76] on span "In mẫu A5" at bounding box center [679, 79] width 54 height 19
click at [652, 85] on span "In mẫu A5" at bounding box center [679, 79] width 54 height 19
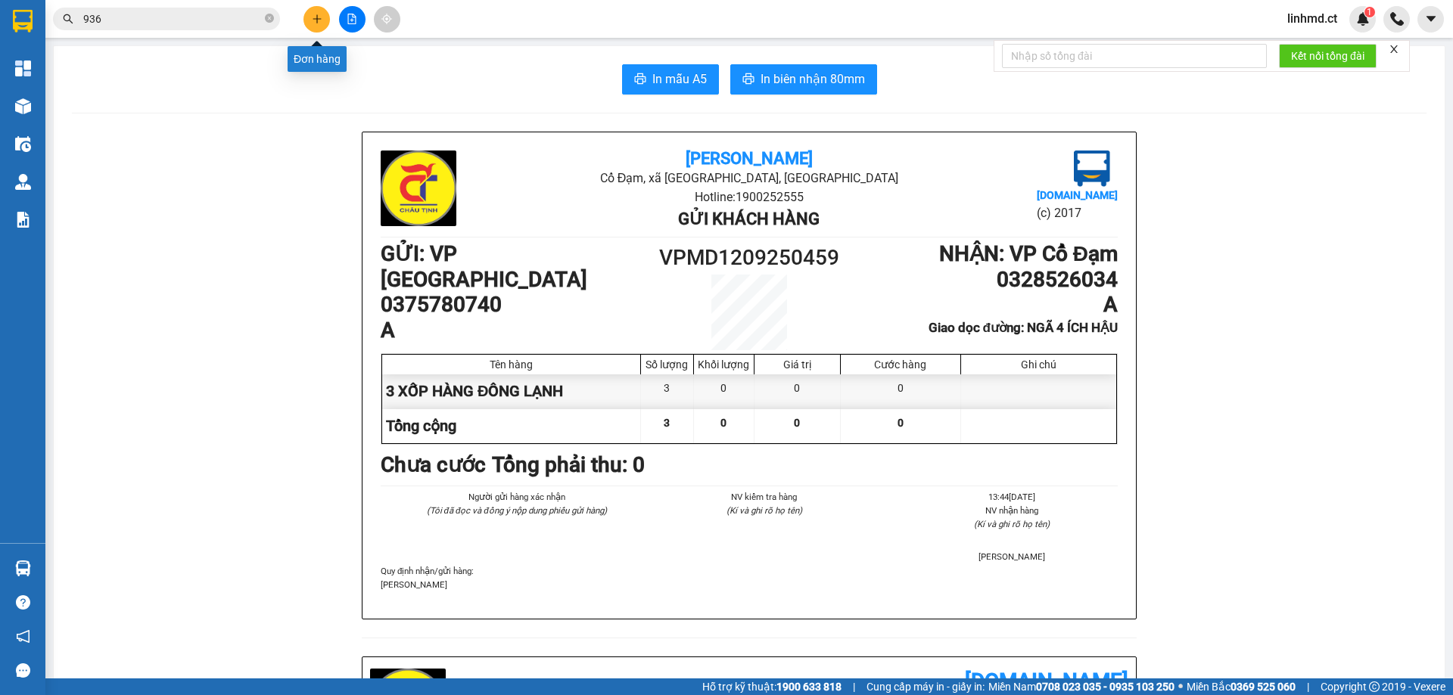
click at [310, 17] on button at bounding box center [316, 19] width 26 height 26
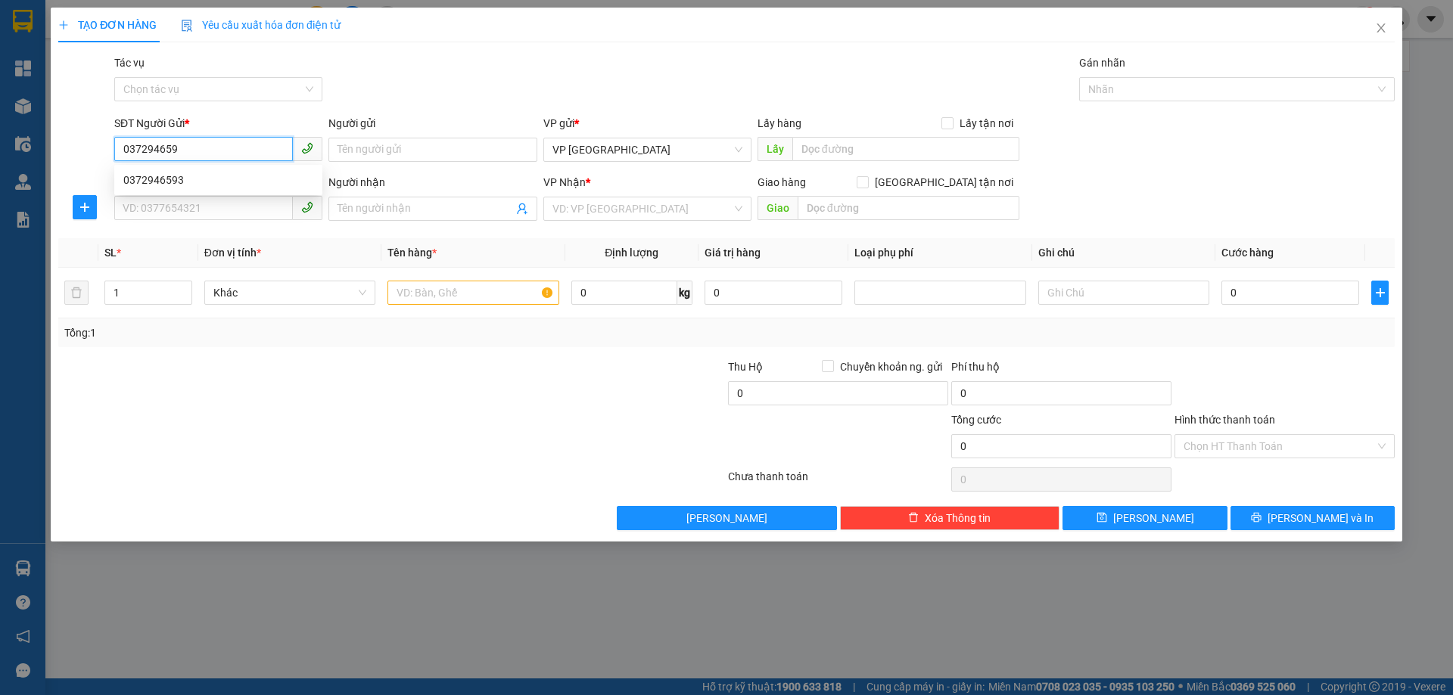
type input "0372946593"
click at [215, 169] on div "0372946593" at bounding box center [218, 180] width 208 height 24
type input "0355607333"
type input "chị tuyết"
type input "HỒNG LĨNH"
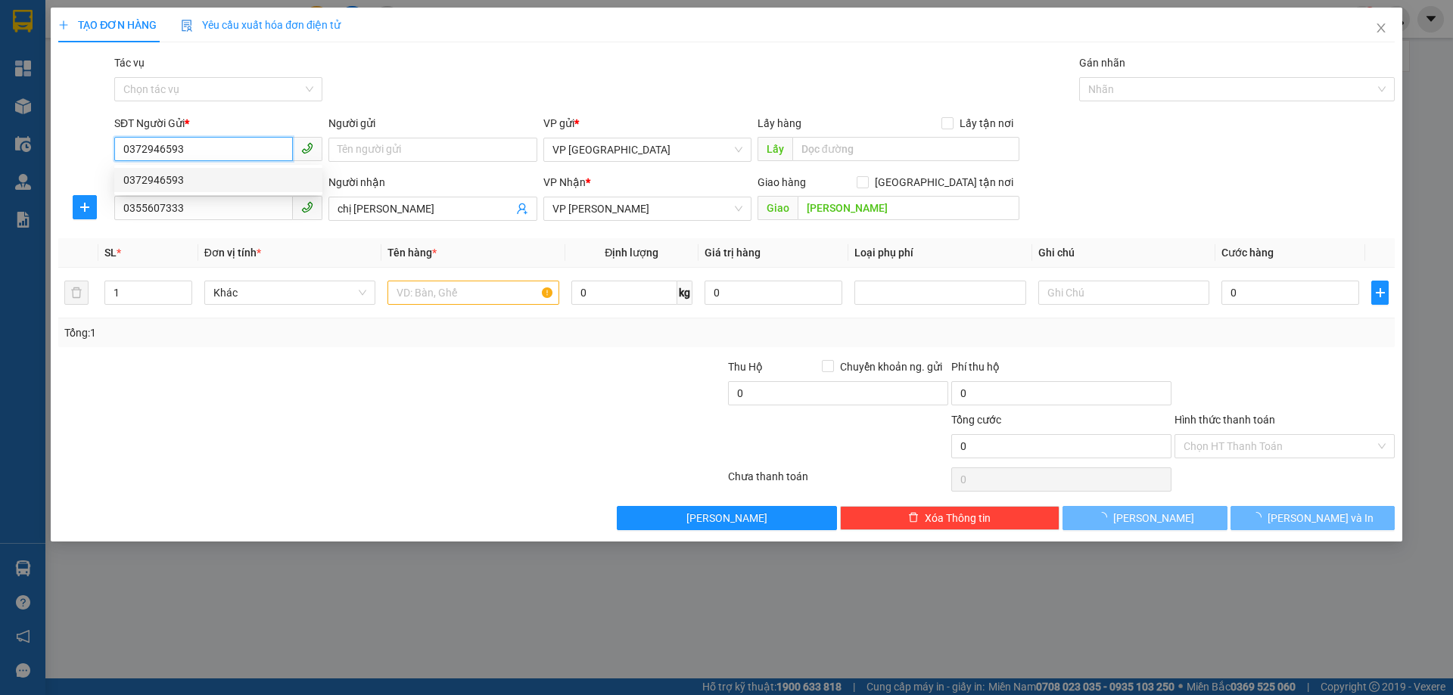
type input "40.000"
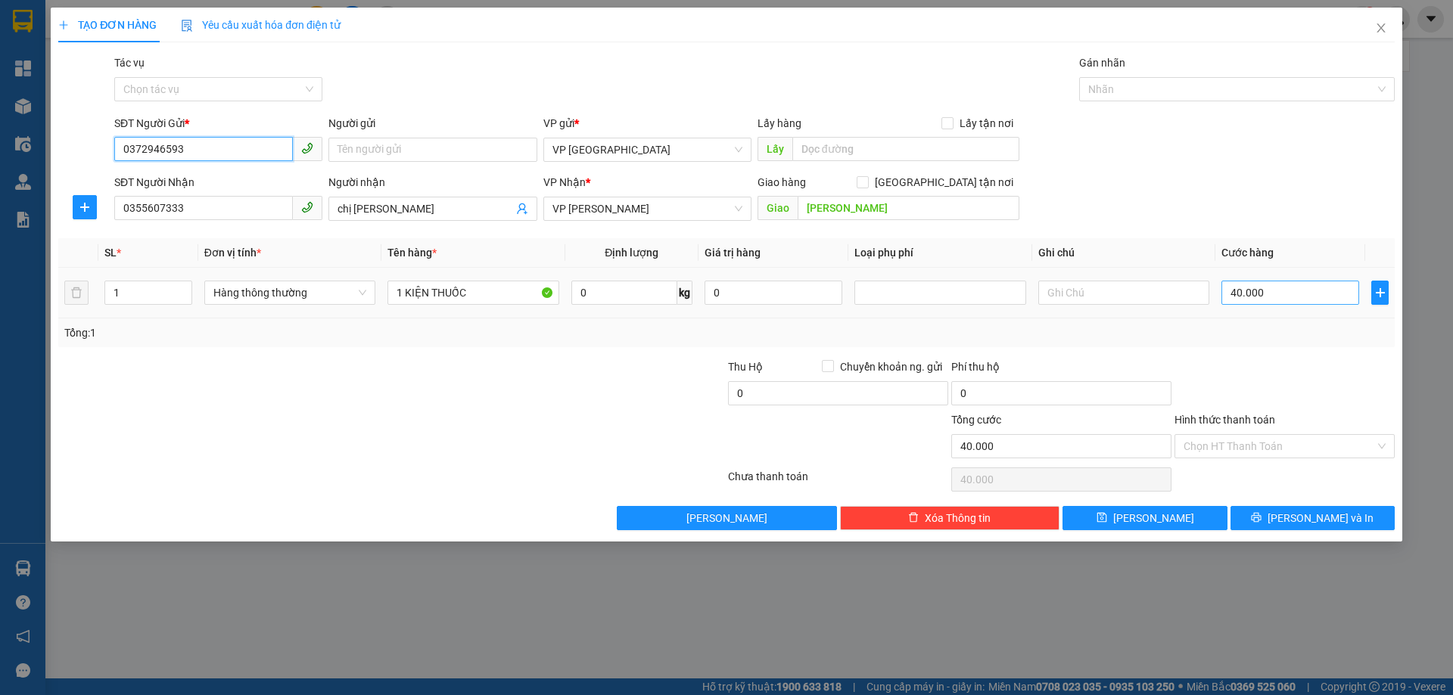
type input "0372946593"
click at [1285, 283] on input "40.000" at bounding box center [1290, 293] width 138 height 24
type input "5"
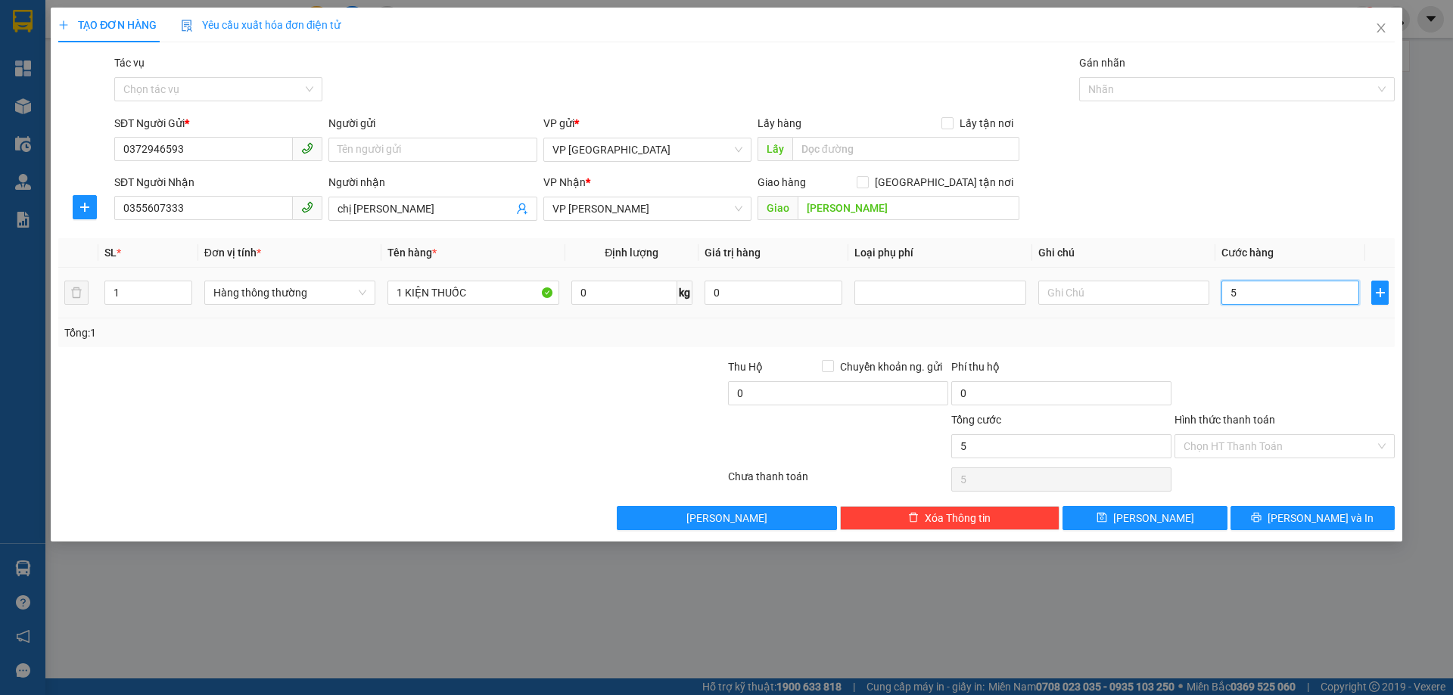
type input "50"
type input "50.000"
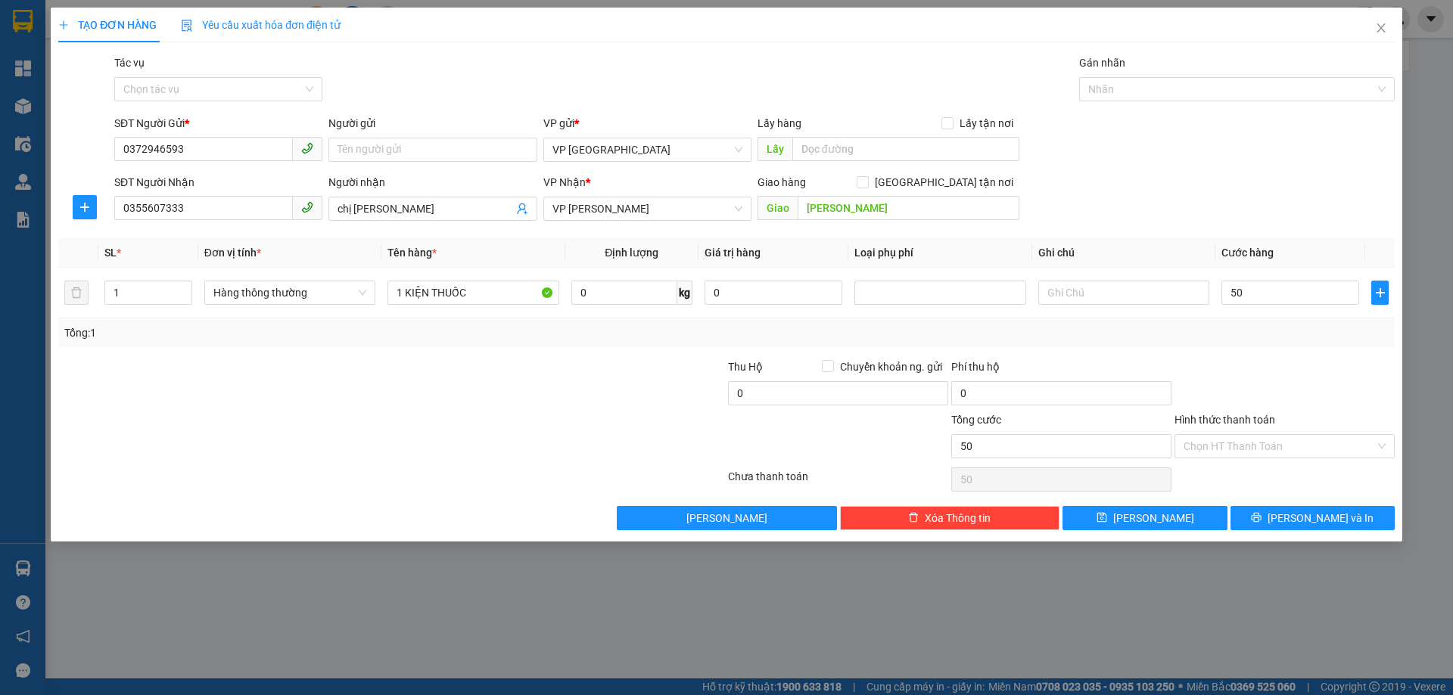
type input "50.000"
click at [1280, 349] on div "Transit Pickup Surcharge Ids Transit Deliver Surcharge Ids Transit Deliver Surc…" at bounding box center [726, 292] width 1336 height 476
click at [1243, 452] on input "Hình thức thanh toán" at bounding box center [1279, 446] width 191 height 23
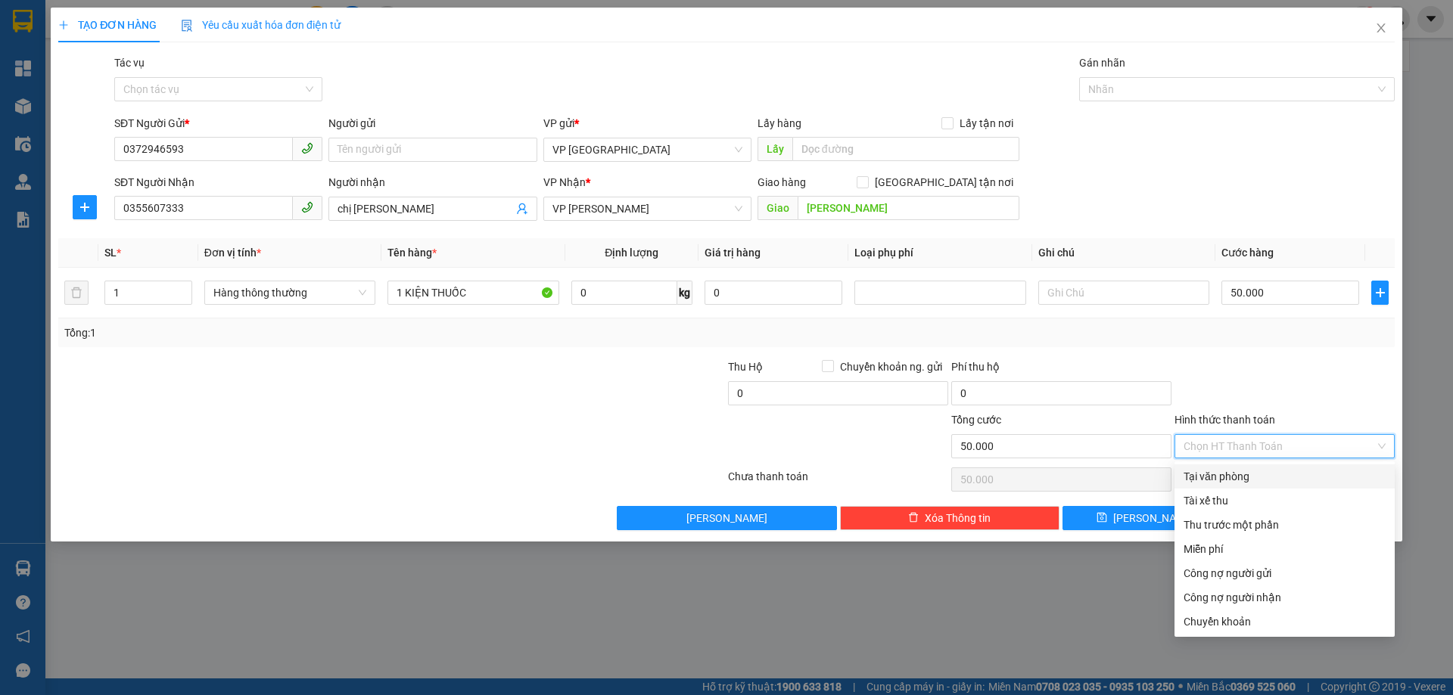
click at [1236, 474] on div "Tại văn phòng" at bounding box center [1285, 476] width 202 height 17
type input "0"
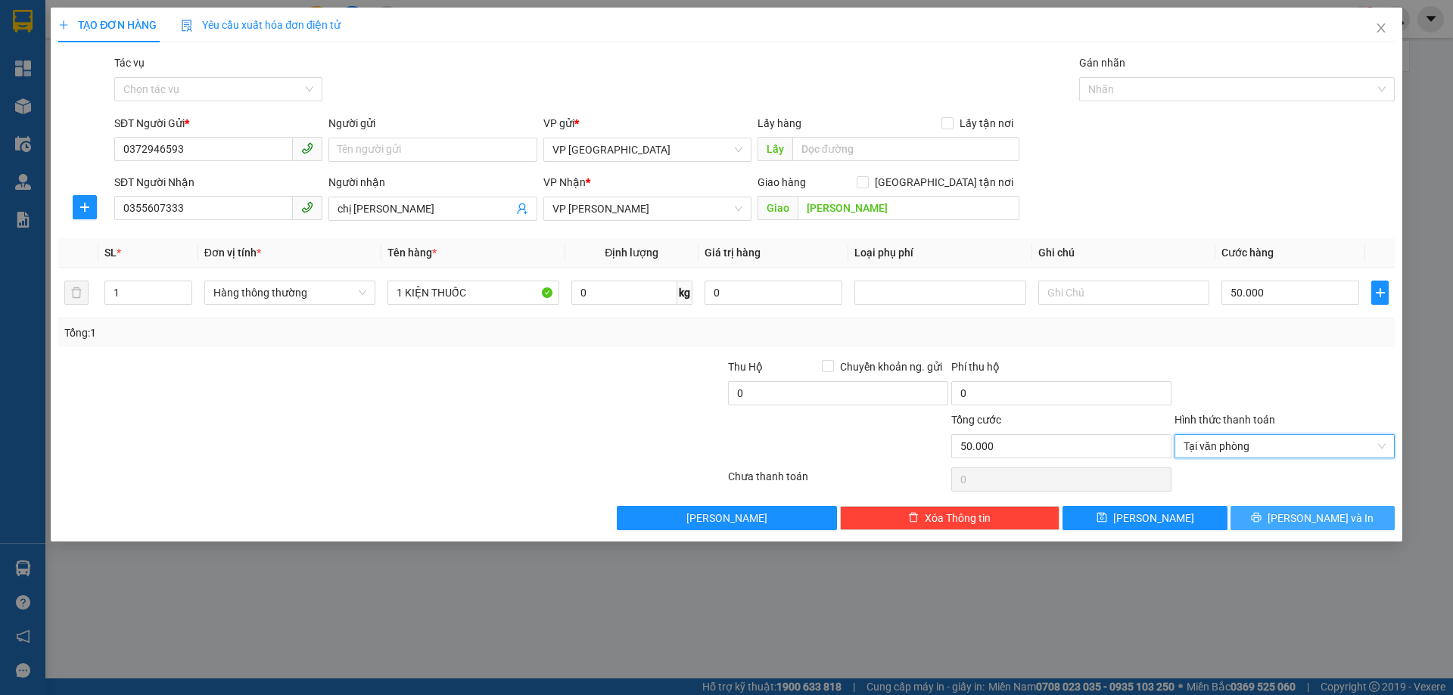
click at [1265, 519] on button "[PERSON_NAME] và In" at bounding box center [1312, 518] width 164 height 24
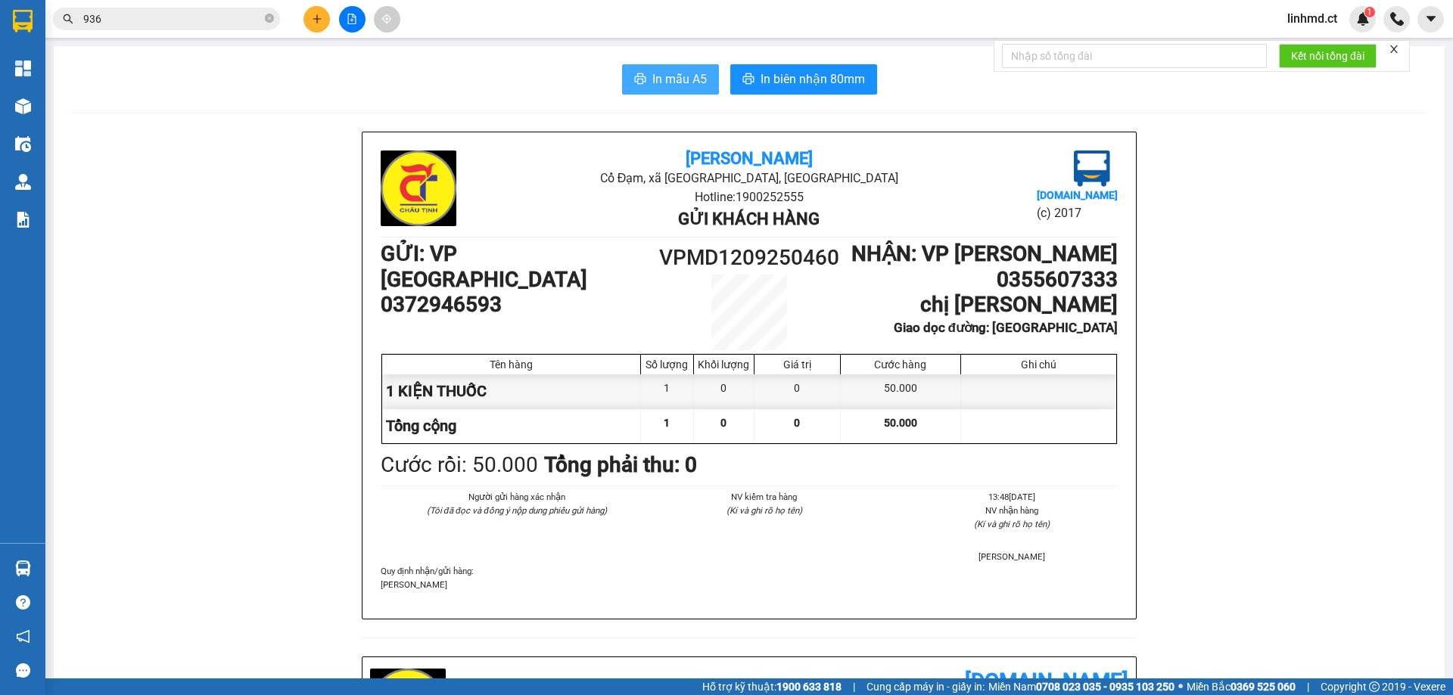
click at [627, 82] on button "In mẫu A5" at bounding box center [670, 79] width 97 height 30
click at [308, 18] on button at bounding box center [316, 19] width 26 height 26
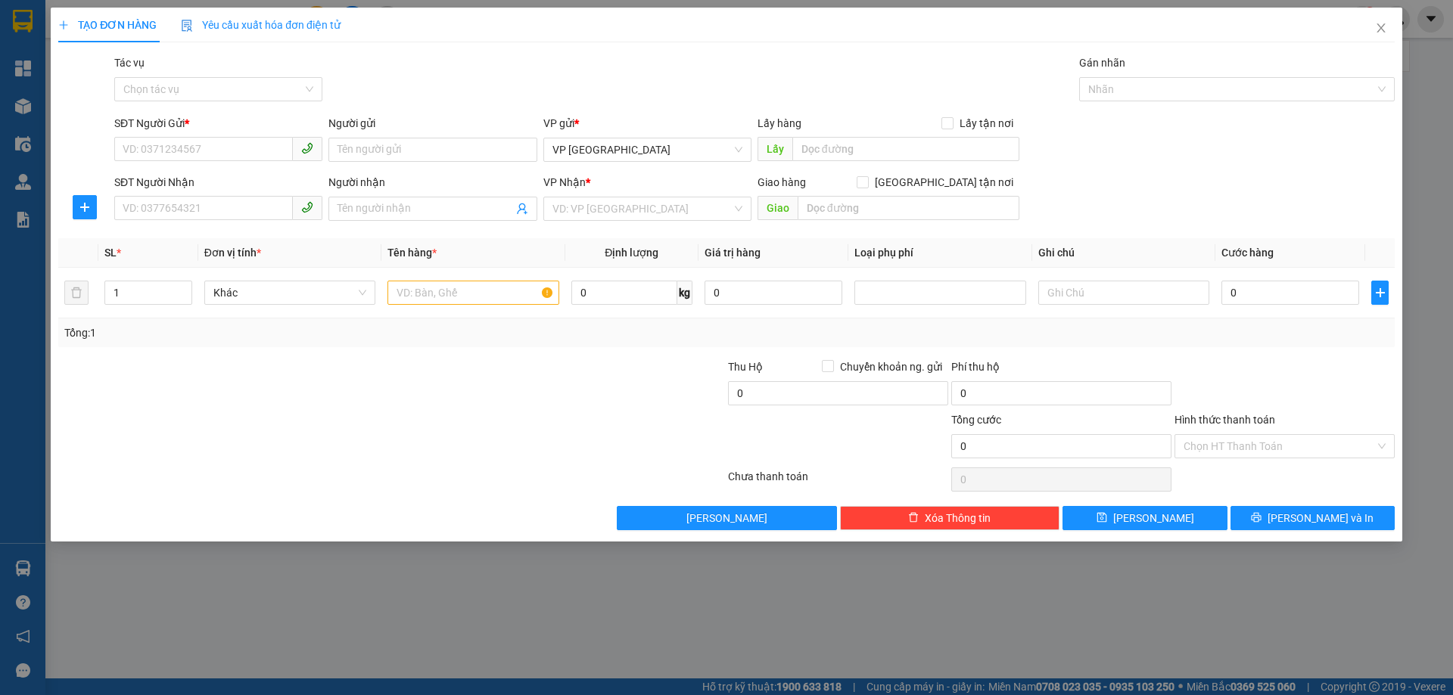
click at [1452, 334] on div "TẠO ĐƠN HÀNG Yêu cầu xuất hóa đơn điện tử Transit Pickup Surcharge Ids Transit …" at bounding box center [726, 347] width 1453 height 695
click at [266, 151] on input "SĐT Người Gửi *" at bounding box center [203, 149] width 179 height 24
type input "."
click at [198, 185] on div "0965899397 - SƠN LUXAN" at bounding box center [218, 180] width 190 height 17
type input "0965899397"
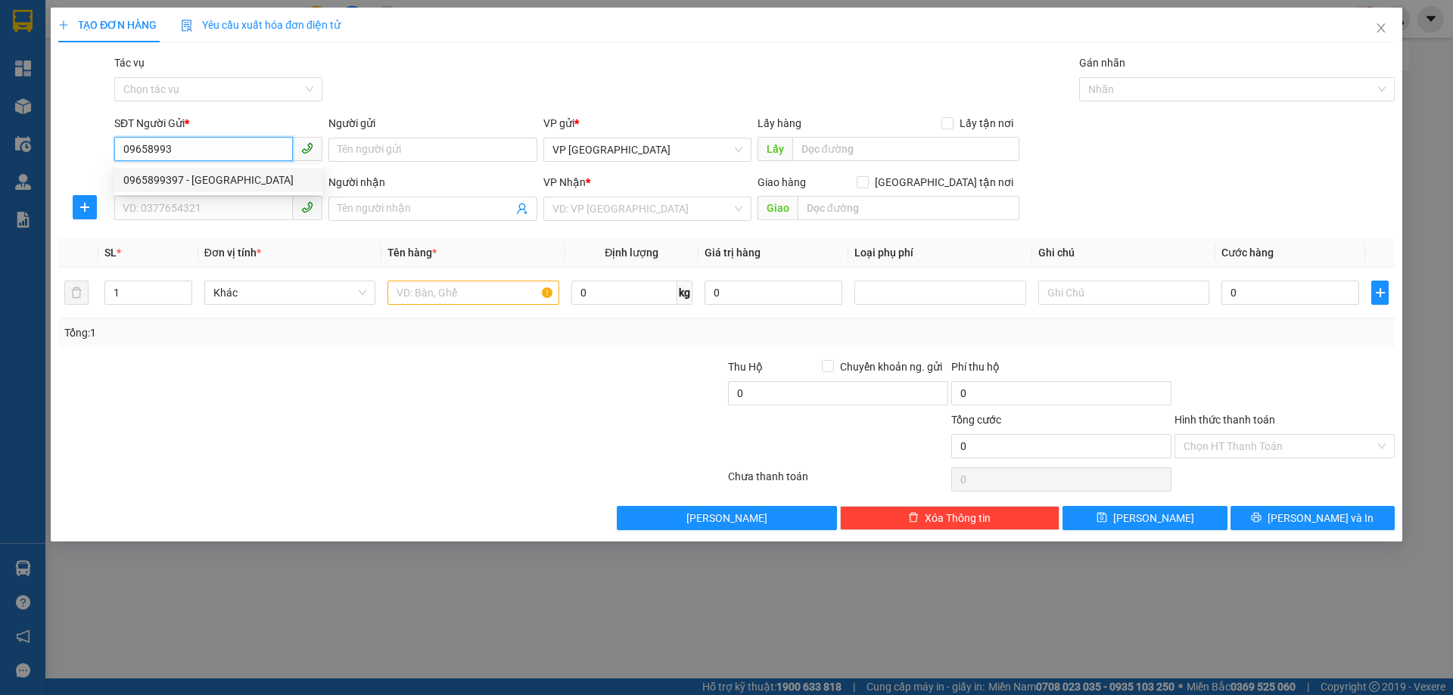
type input "SƠN LUXAN"
type input "0394393935"
type input "A HÒA"
type input "NGHI YÊN - NGHI LỘC - N. AN"
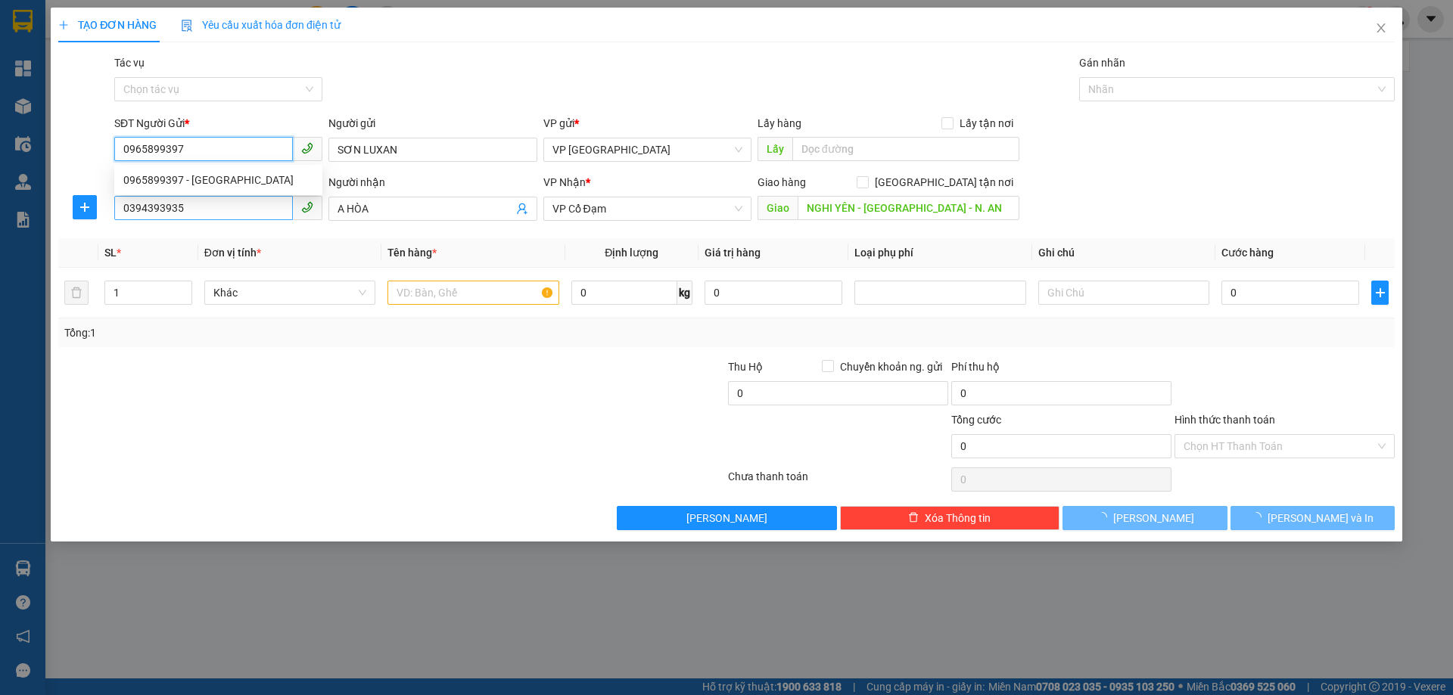
type input "60.000"
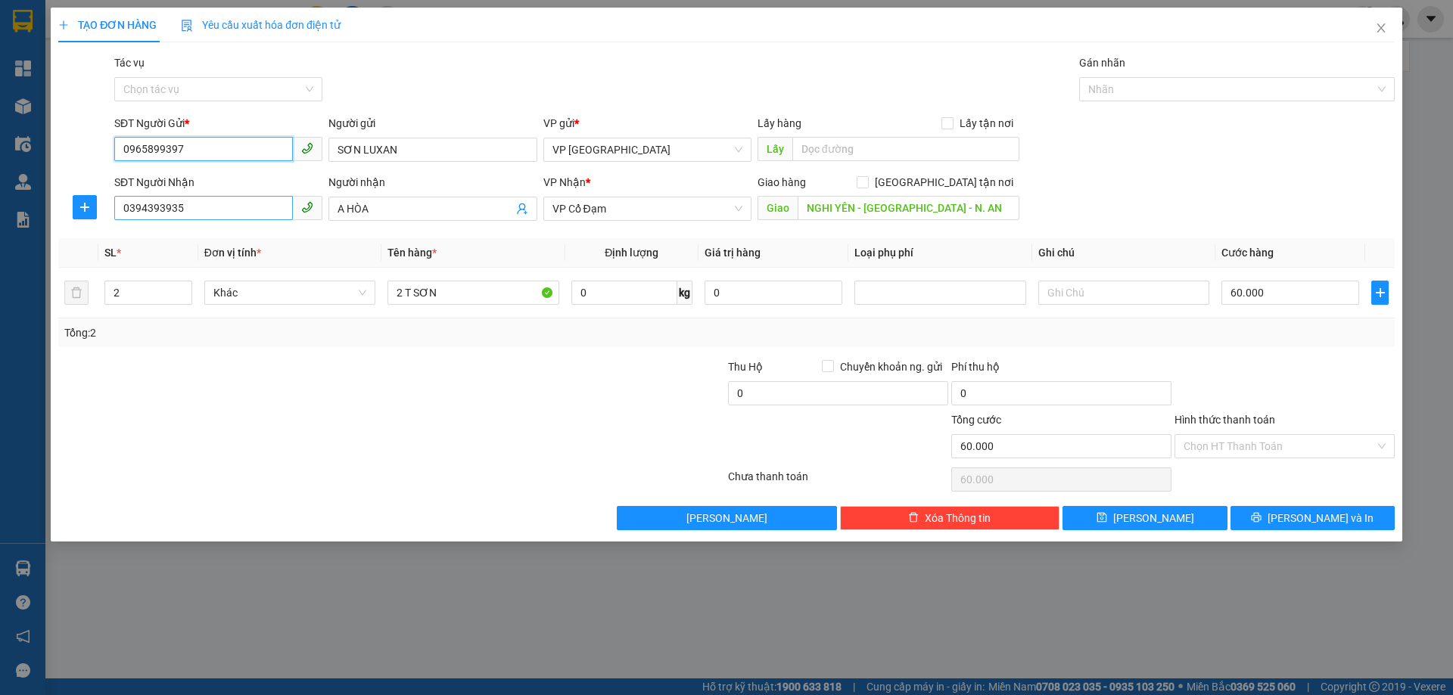
type input "0965899397"
click at [205, 211] on input "0394393935" at bounding box center [203, 208] width 179 height 24
type input "0367377876"
click at [453, 221] on div "Người nhận A HÒA" at bounding box center [432, 200] width 208 height 53
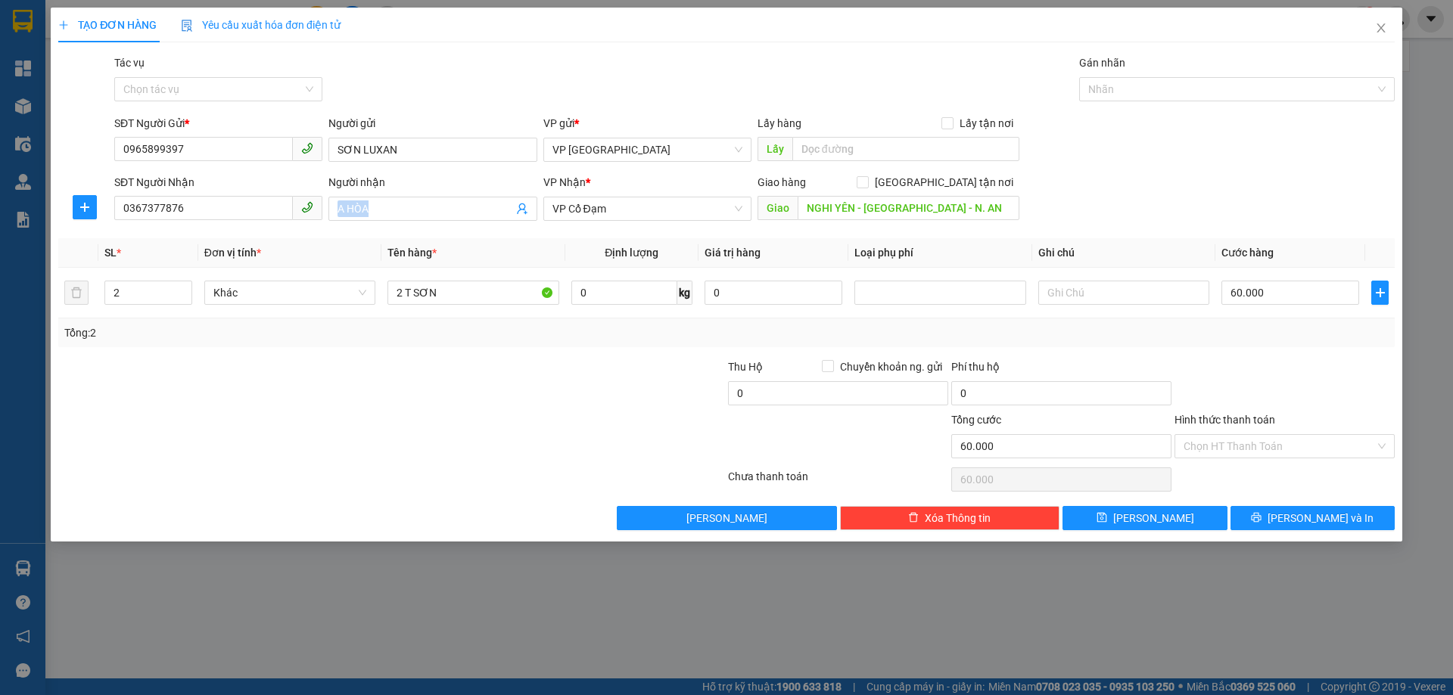
click at [453, 221] on div "Người nhận A HÒA" at bounding box center [432, 200] width 208 height 53
type input "H"
type input "THỊNH LỘC"
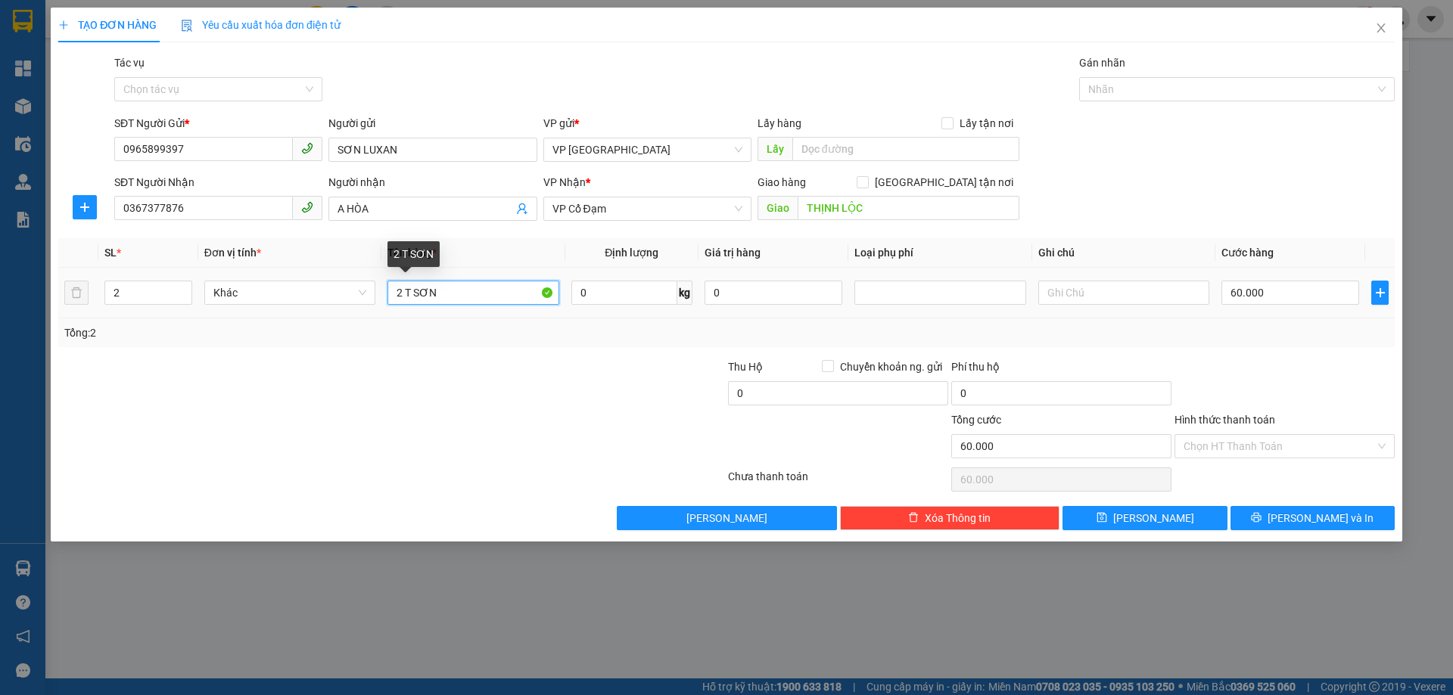
drag, startPoint x: 434, startPoint y: 290, endPoint x: 390, endPoint y: 284, distance: 44.3
click at [390, 284] on input "2 T SƠN" at bounding box center [472, 293] width 171 height 24
type input "2"
type input "2T SƠN+2 LON"
drag, startPoint x: 114, startPoint y: 303, endPoint x: 90, endPoint y: 300, distance: 23.6
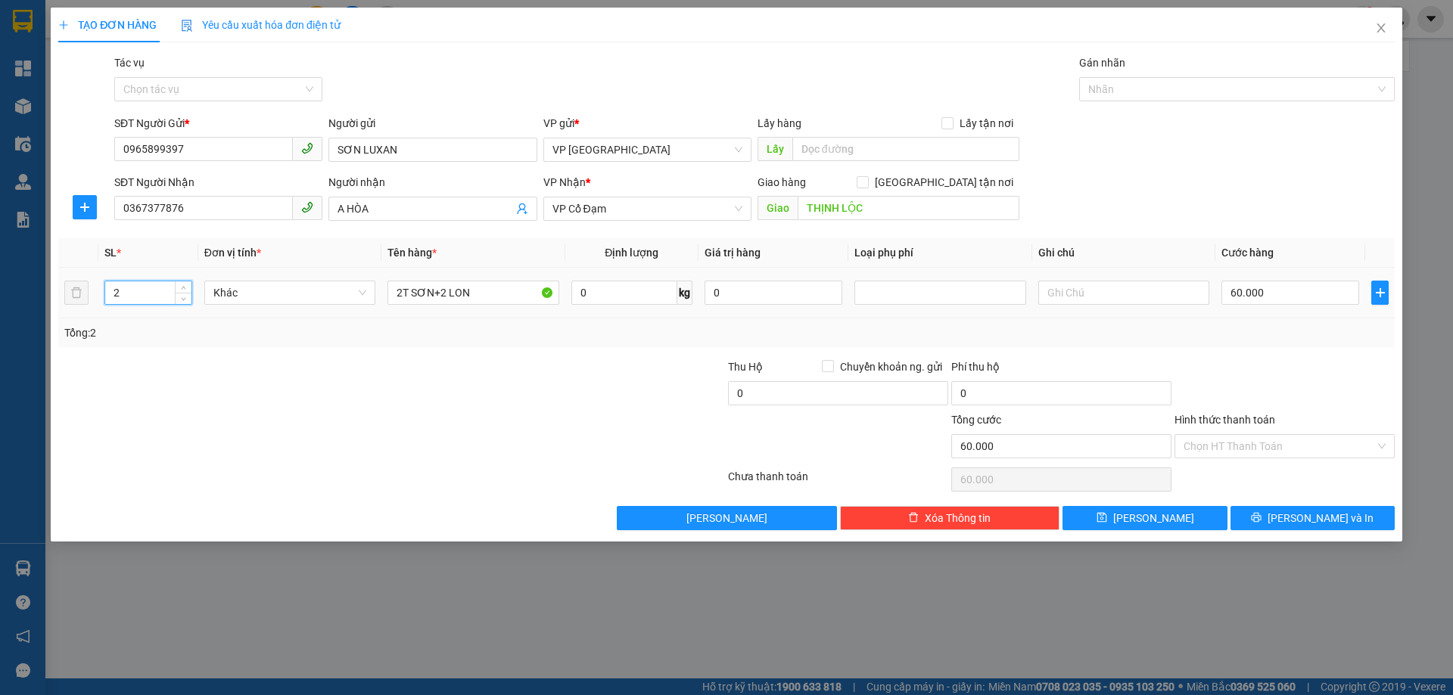
click at [90, 300] on tr "2 Khác 2T SƠN+2 LON 0 kg 0 60.000" at bounding box center [726, 293] width 1336 height 51
type input "4"
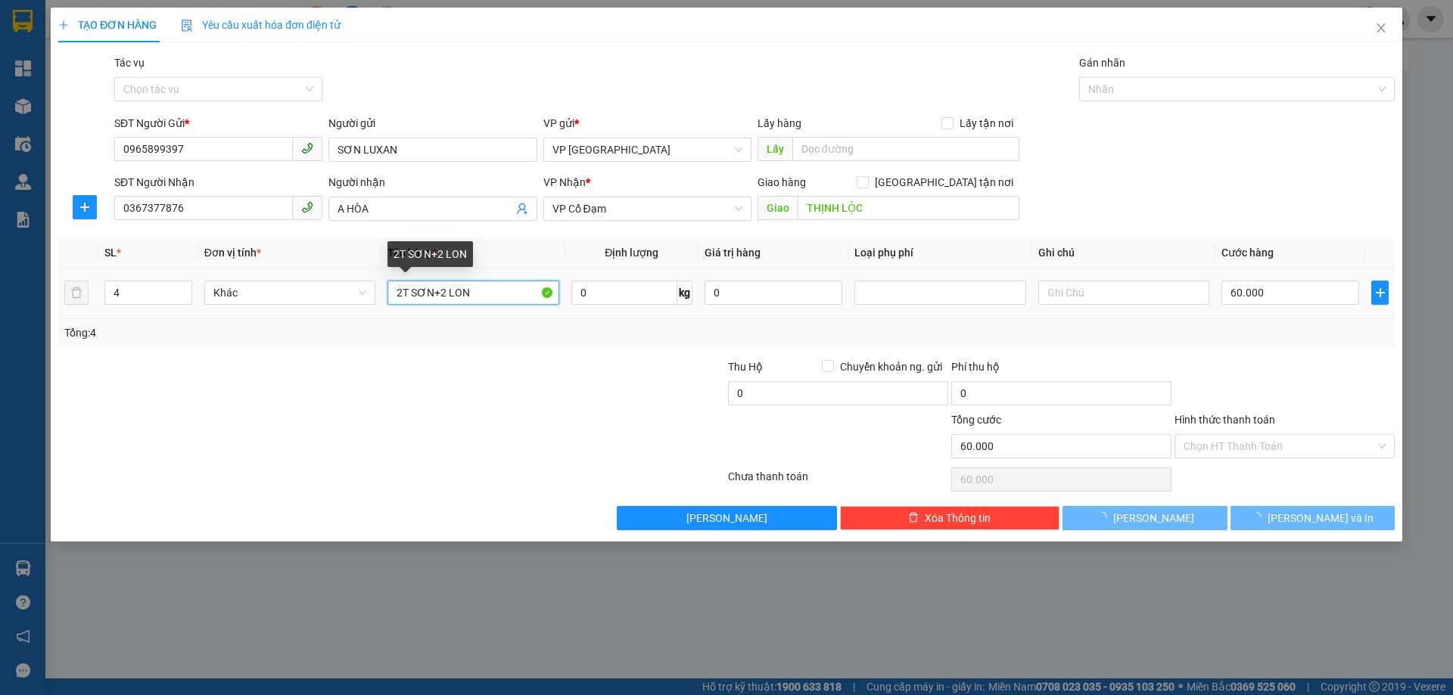
drag, startPoint x: 401, startPoint y: 294, endPoint x: 391, endPoint y: 297, distance: 10.5
click at [391, 297] on input "2T SƠN+2 LON" at bounding box center [472, 293] width 171 height 24
type input "0"
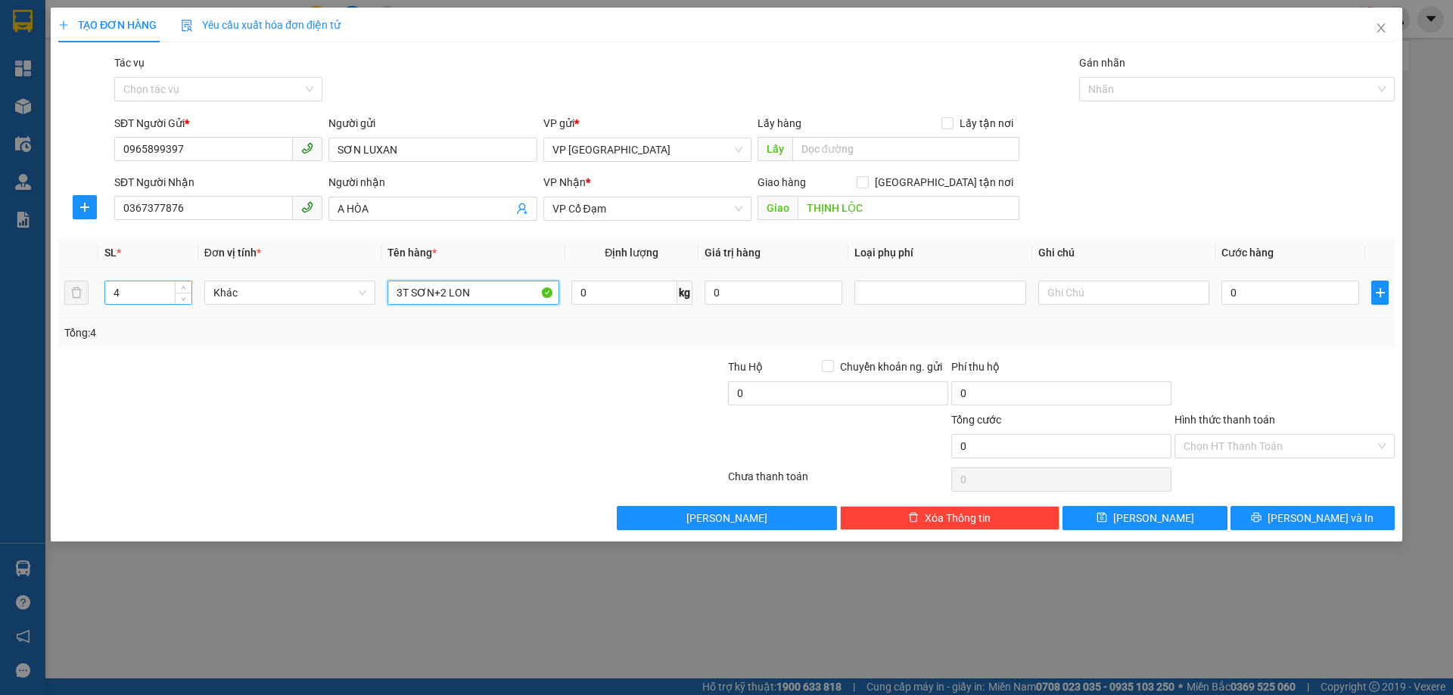
type input "3T SƠN+2 LON"
drag, startPoint x: 122, startPoint y: 291, endPoint x: 96, endPoint y: 289, distance: 25.8
click at [101, 289] on td "4" at bounding box center [148, 293] width 100 height 51
type input "5"
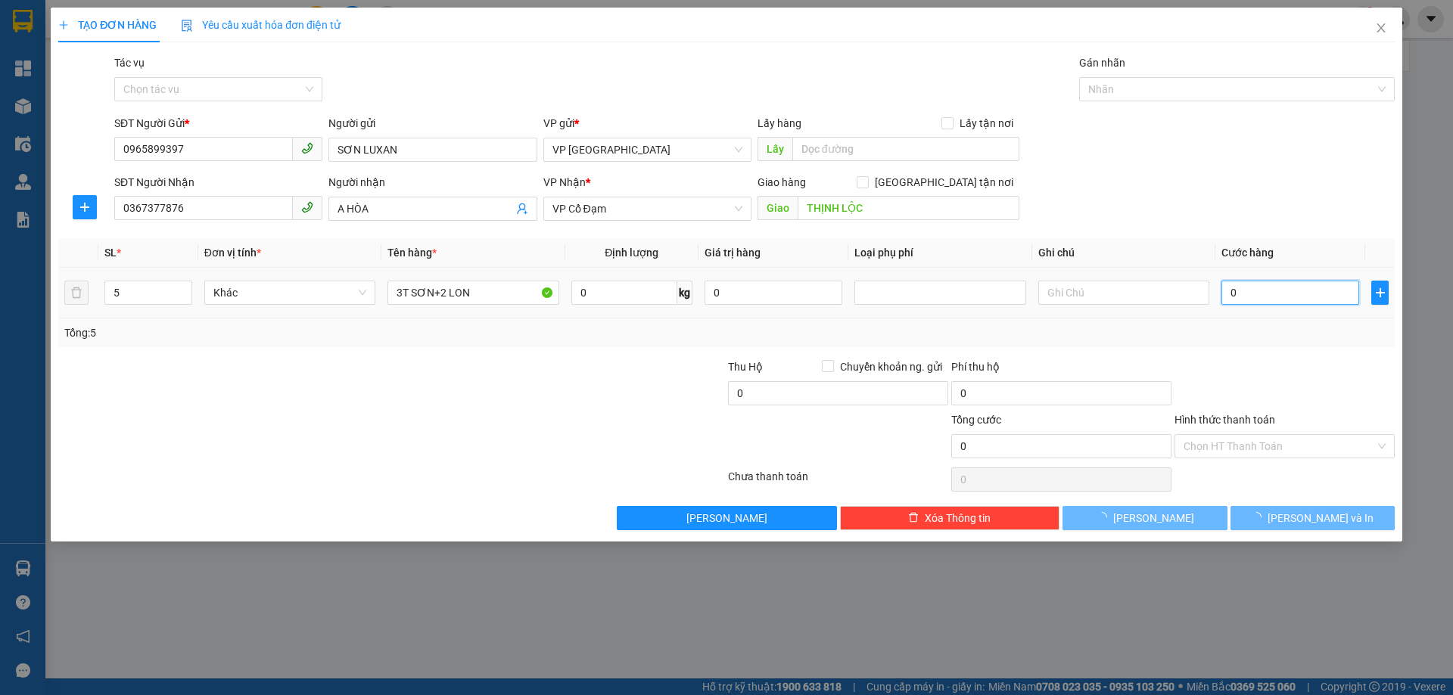
click at [1263, 298] on input "0" at bounding box center [1290, 293] width 138 height 24
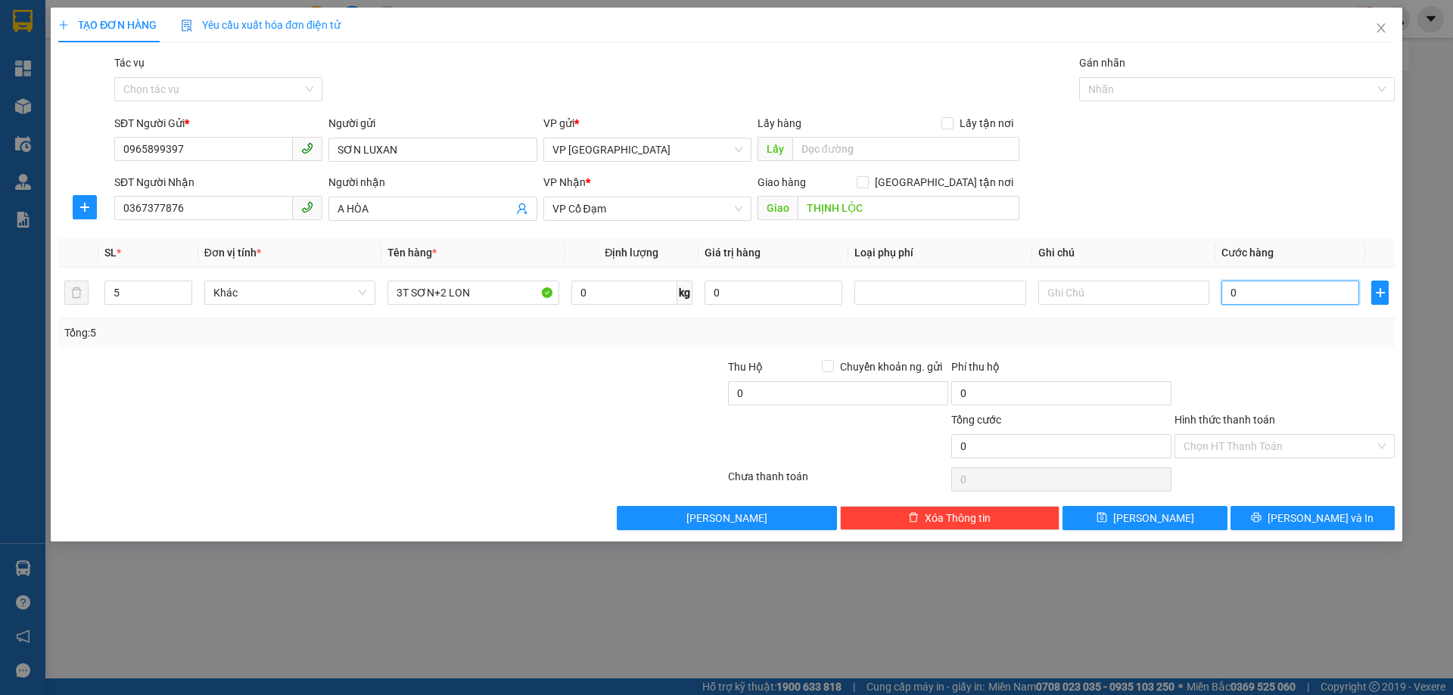
type input "1"
type input "15"
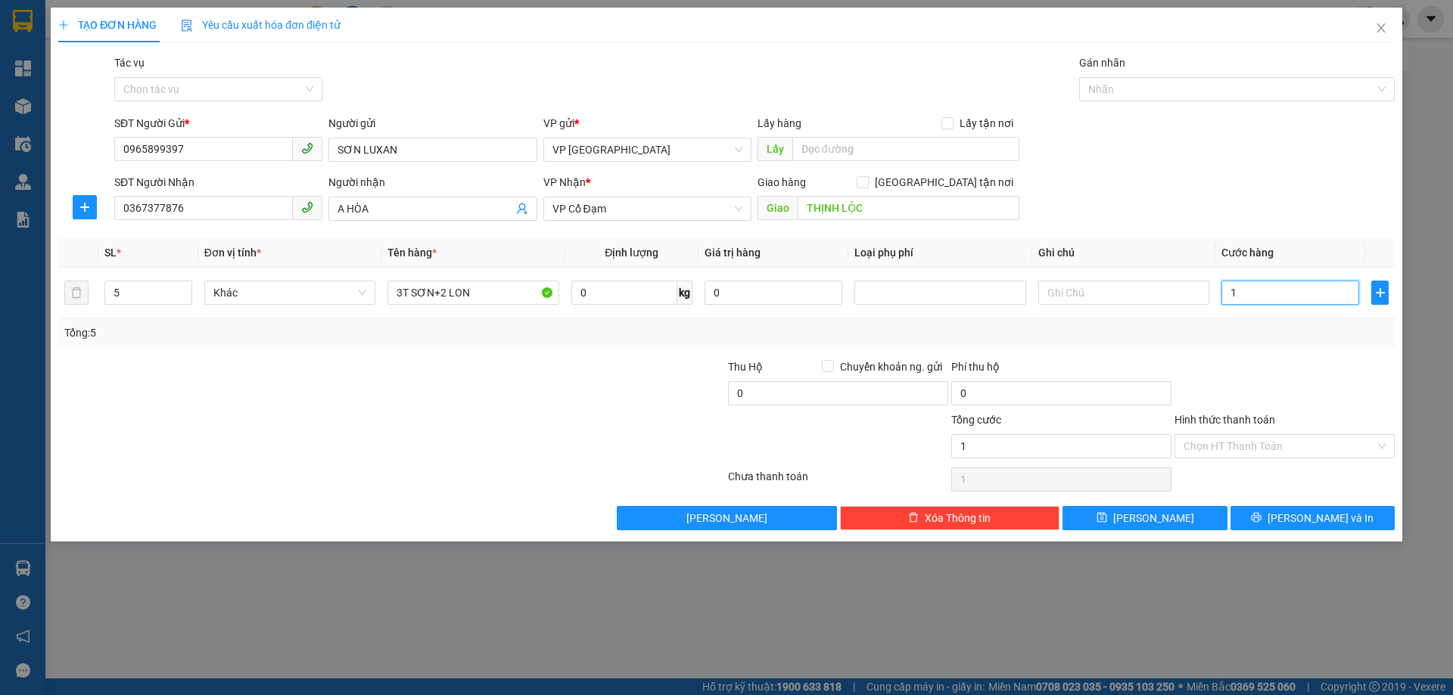
type input "15"
type input "150"
type input "150.000"
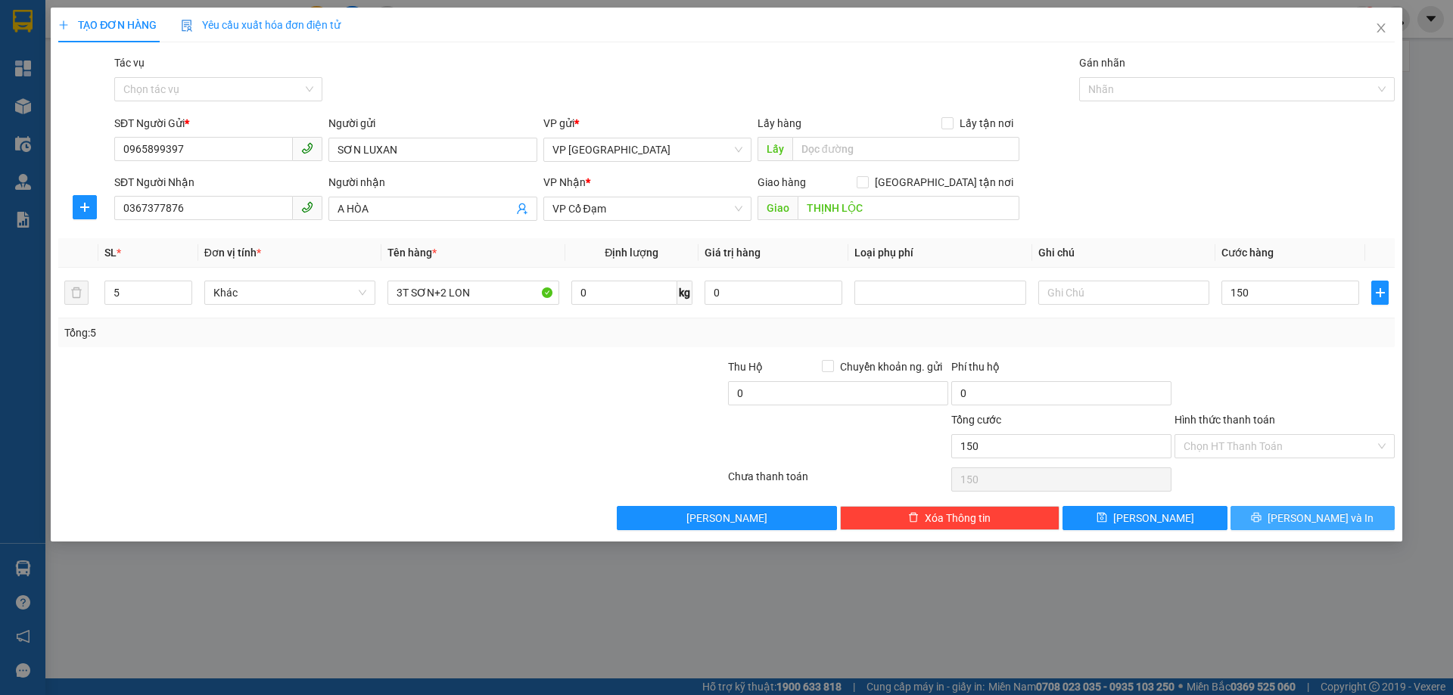
type input "150.000"
click at [1270, 521] on button "[PERSON_NAME] và In" at bounding box center [1312, 518] width 164 height 24
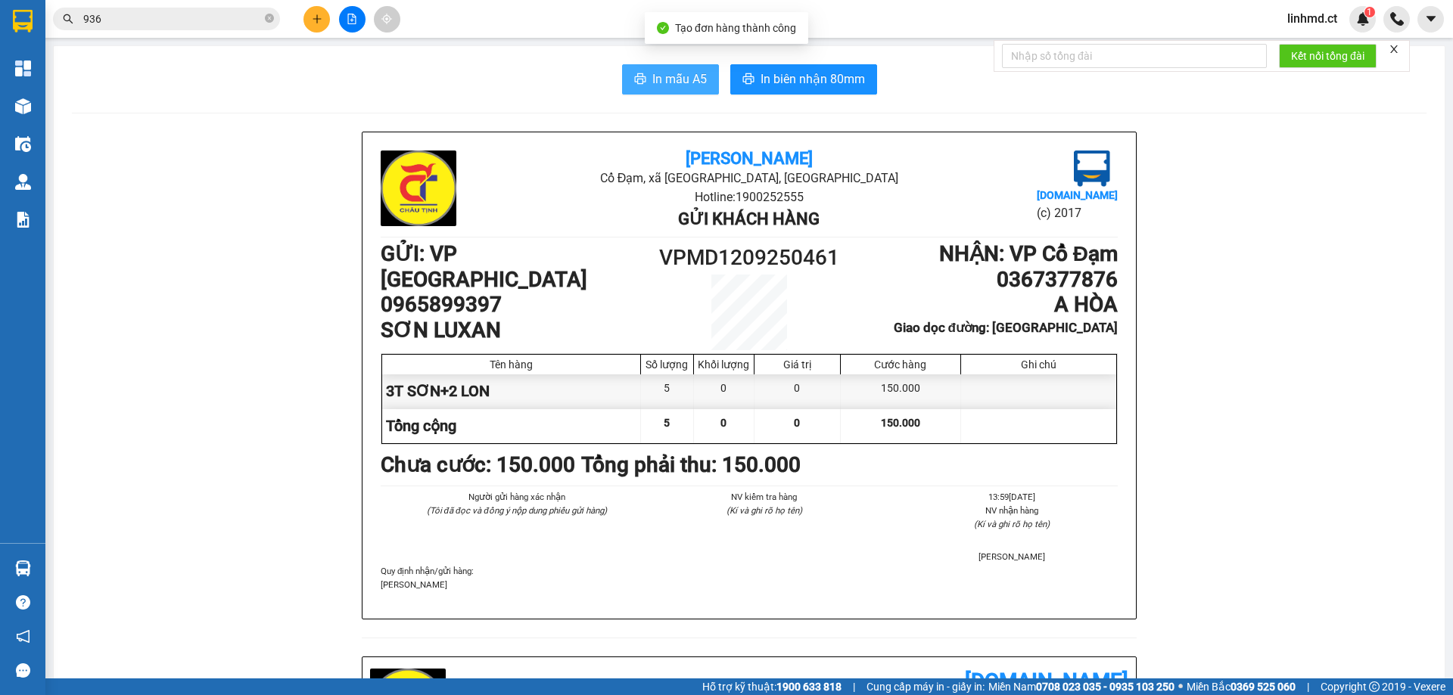
click at [662, 75] on span "In mẫu A5" at bounding box center [679, 79] width 54 height 19
